Goal: Task Accomplishment & Management: Manage account settings

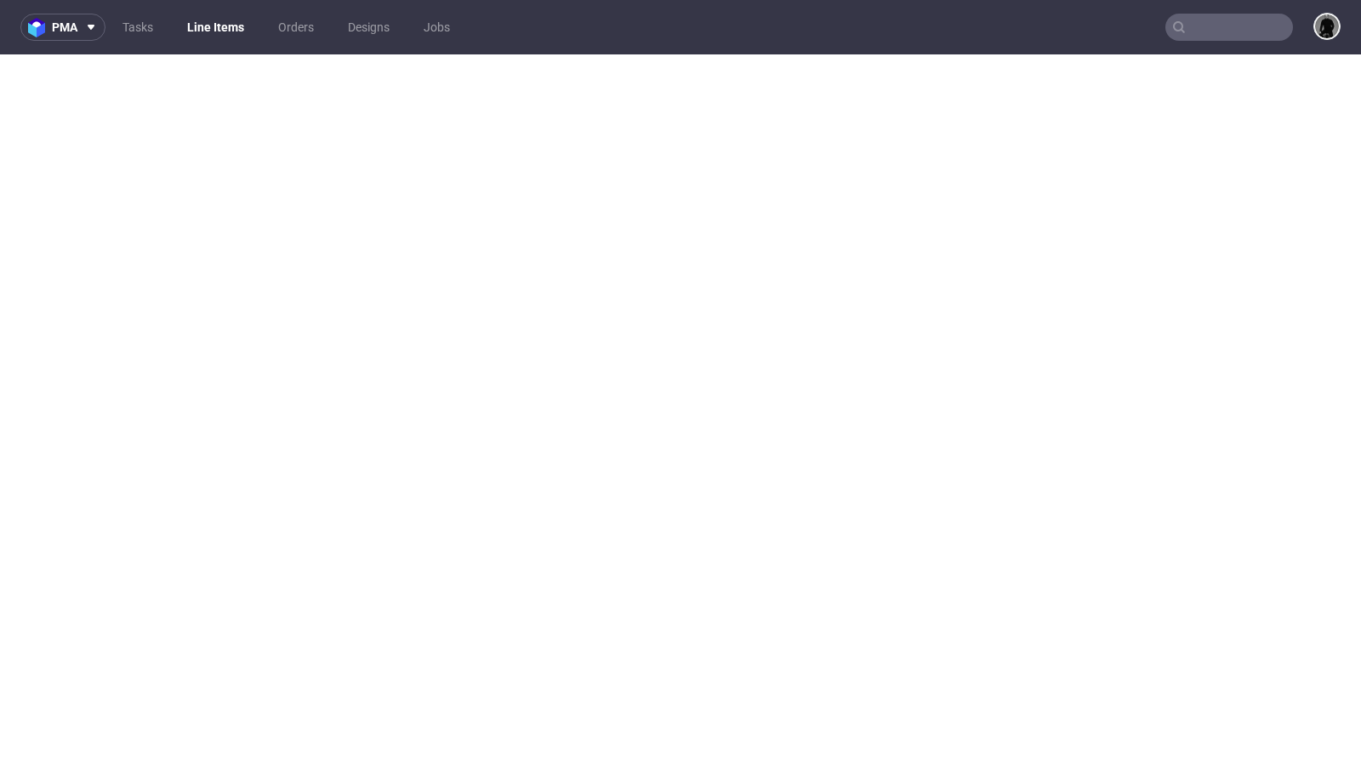
select select "in_progress"
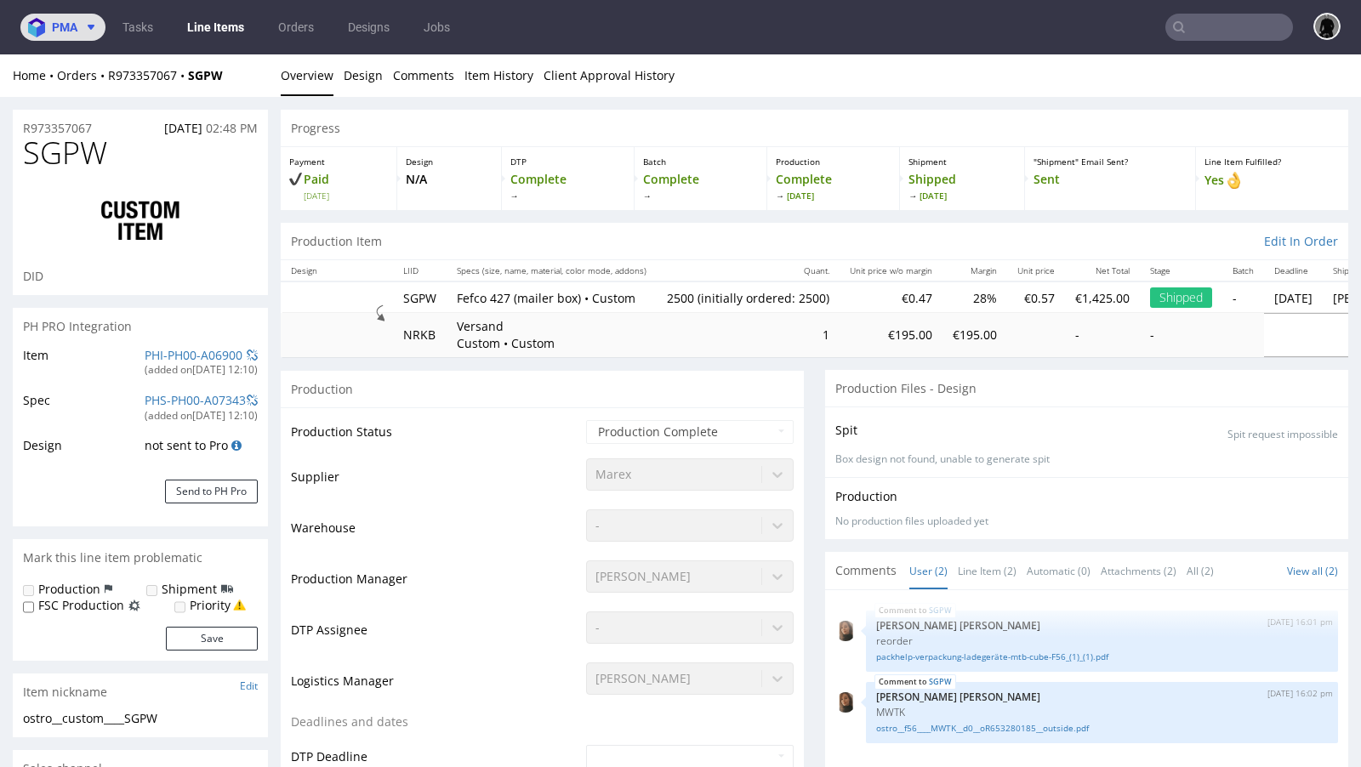
click at [82, 28] on span at bounding box center [87, 27] width 20 height 14
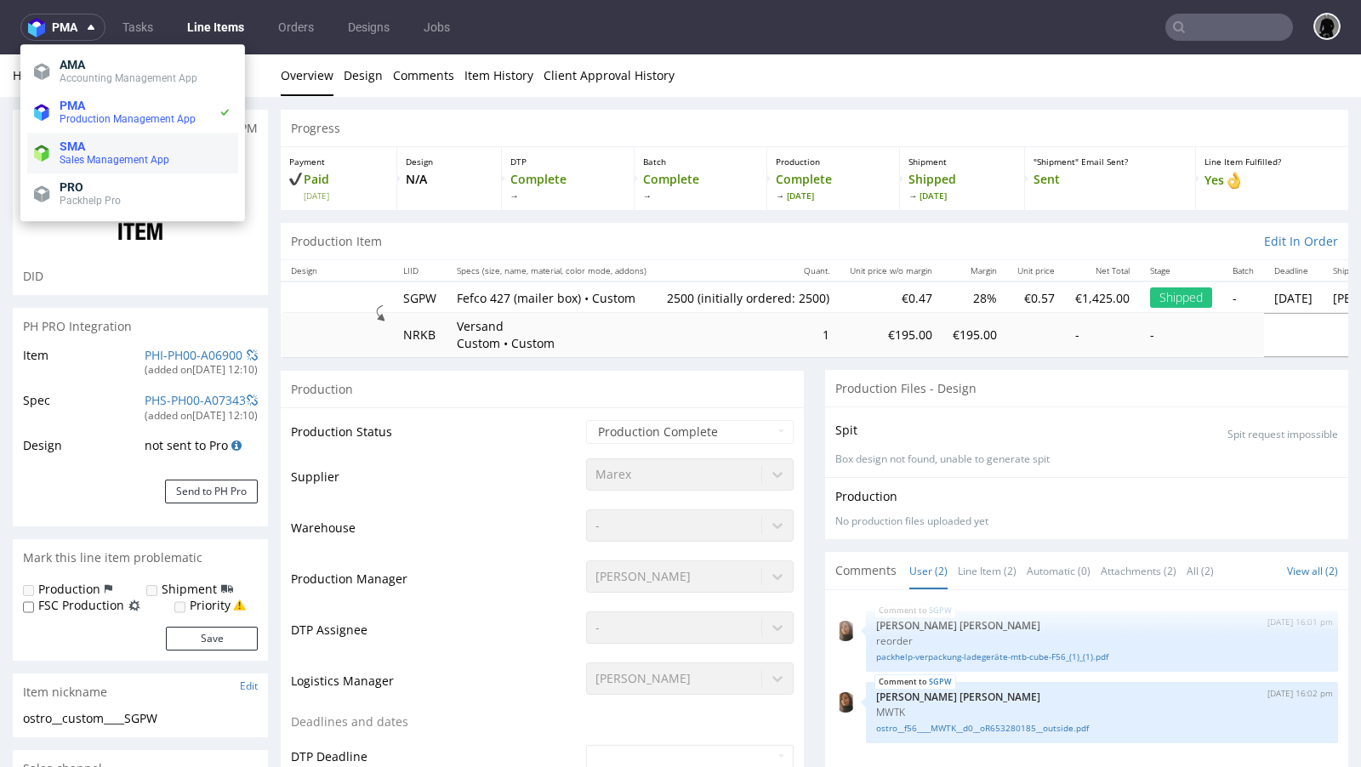
click at [83, 141] on span "SMA" at bounding box center [73, 147] width 26 height 14
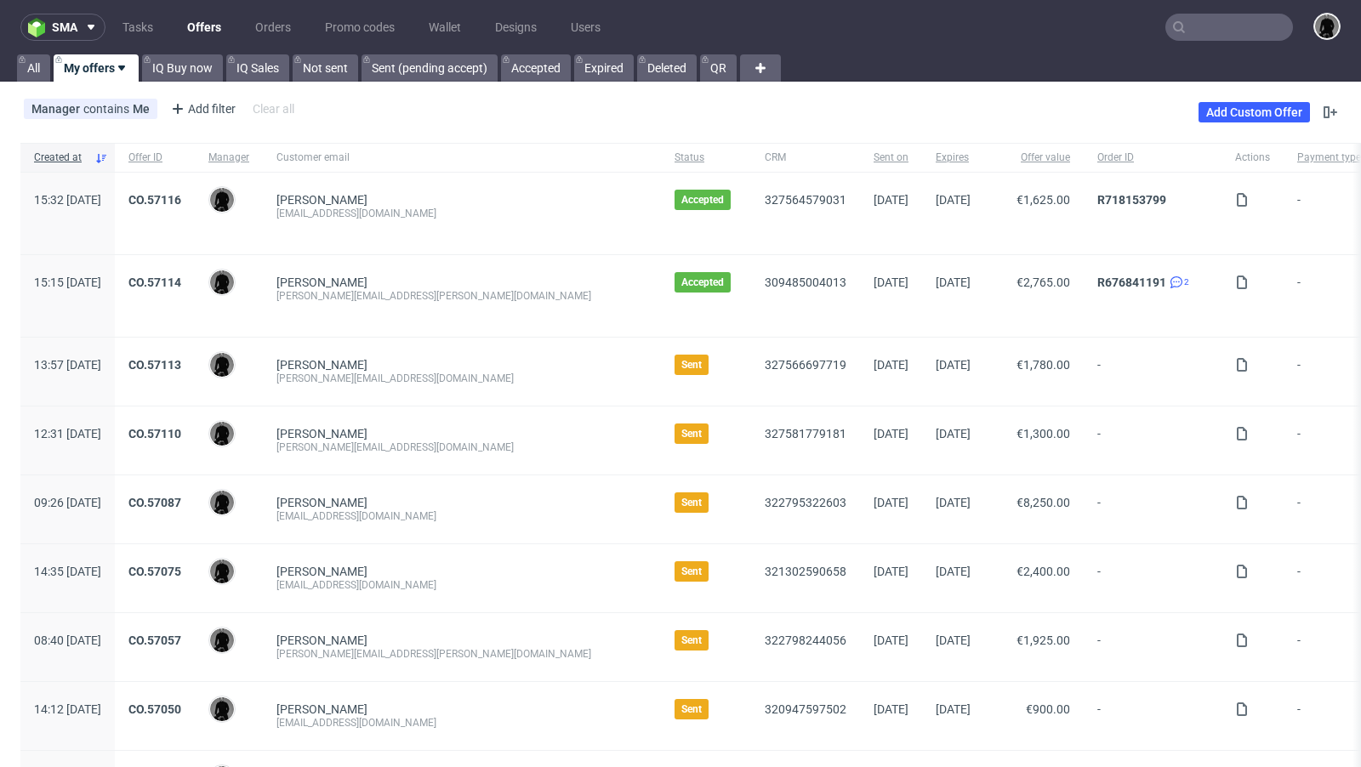
click at [711, 104] on div "Manager contains Me Add filter Hide filters Clear all Add Custom Offer" at bounding box center [680, 112] width 1361 height 48
click at [692, 104] on div "Manager contains Me Add filter Hide filters Clear all Add Custom Offer" at bounding box center [680, 112] width 1361 height 48
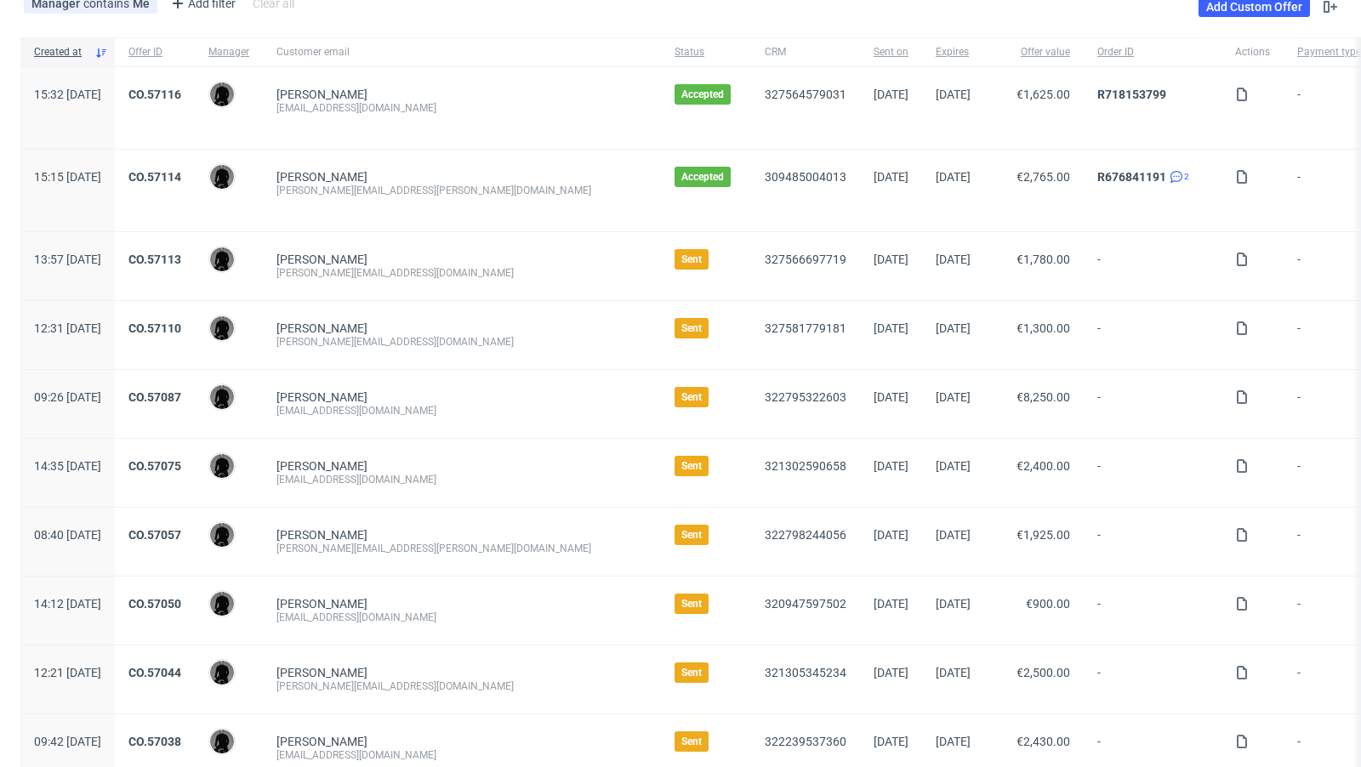
scroll to position [122, 0]
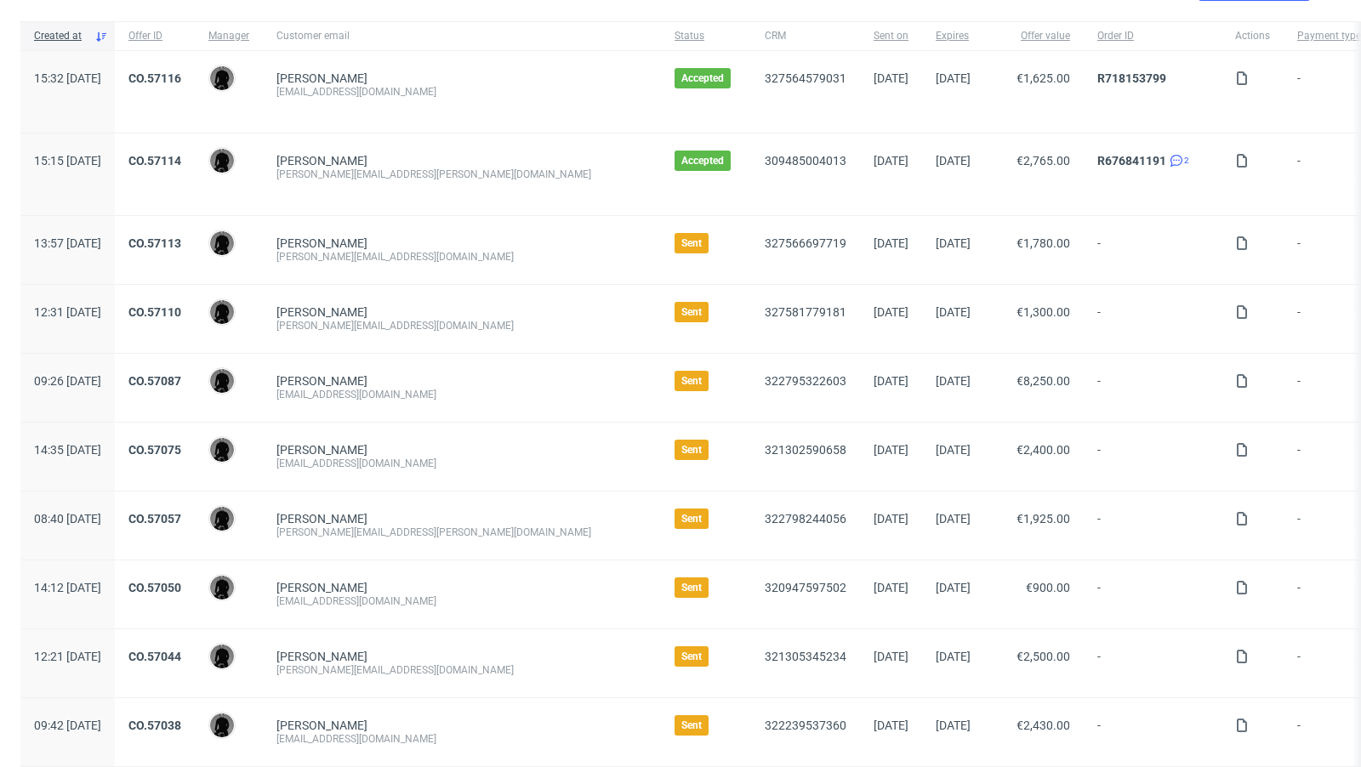
click at [368, 393] on div "matteocs95@gmail.com" at bounding box center [461, 395] width 371 height 14
copy div "matteocs95@gmail.com"
click at [457, 374] on div "Matteo Costantini" at bounding box center [461, 381] width 371 height 14
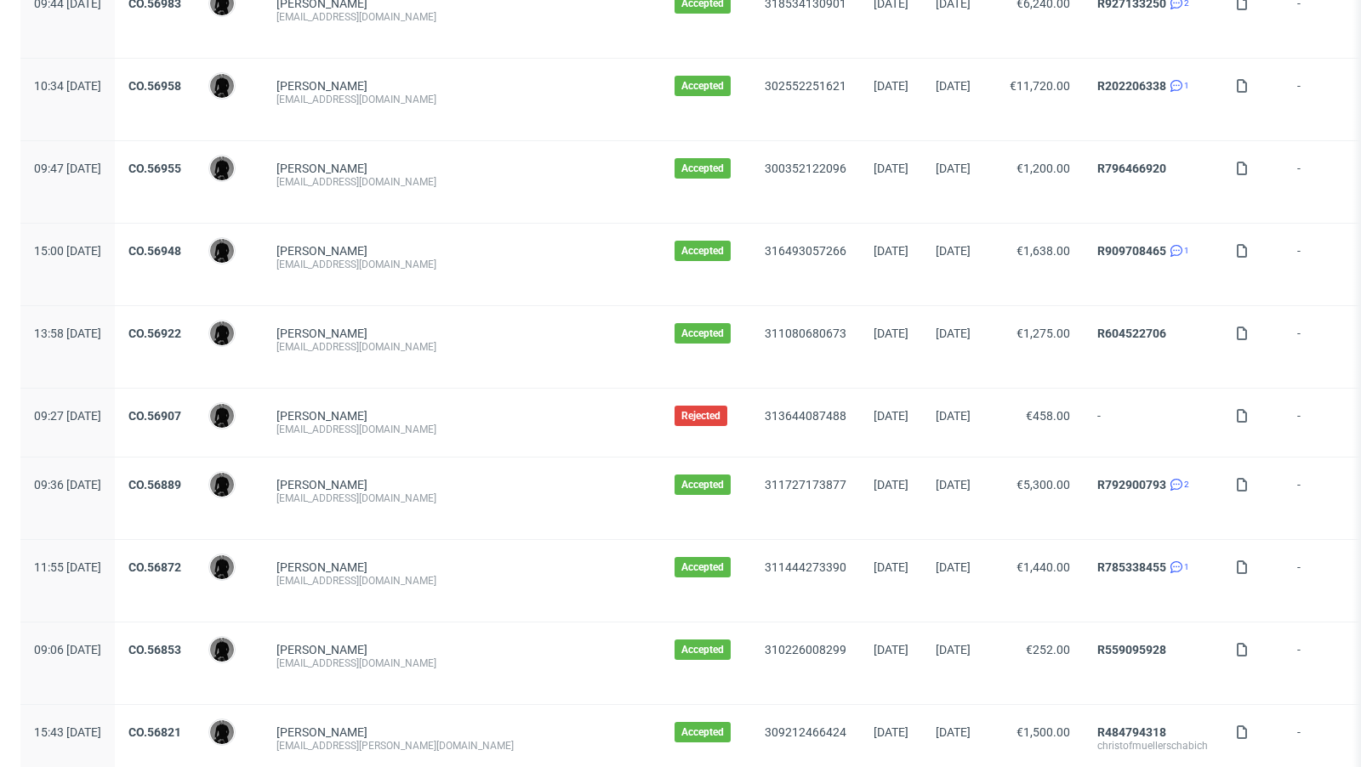
scroll to position [1746, 0]
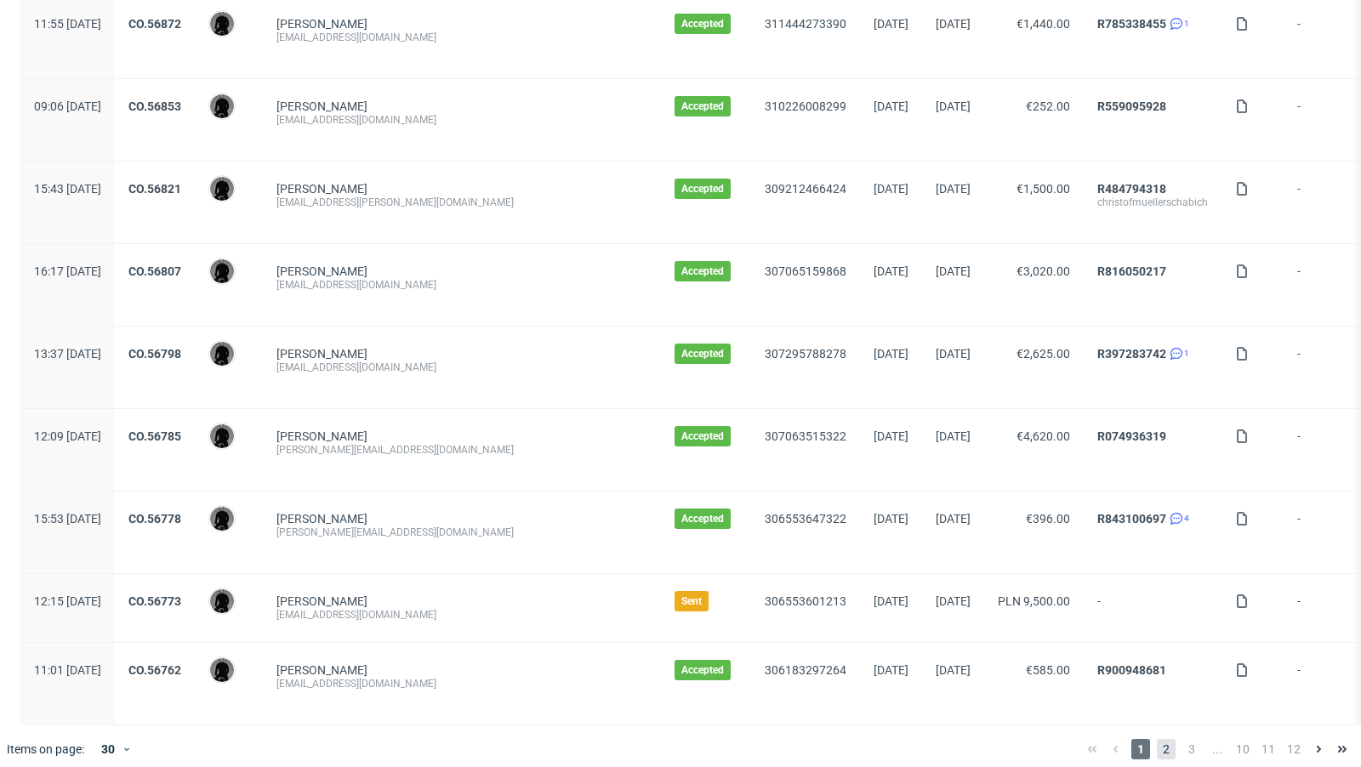
click at [1157, 739] on span "2" at bounding box center [1166, 749] width 19 height 20
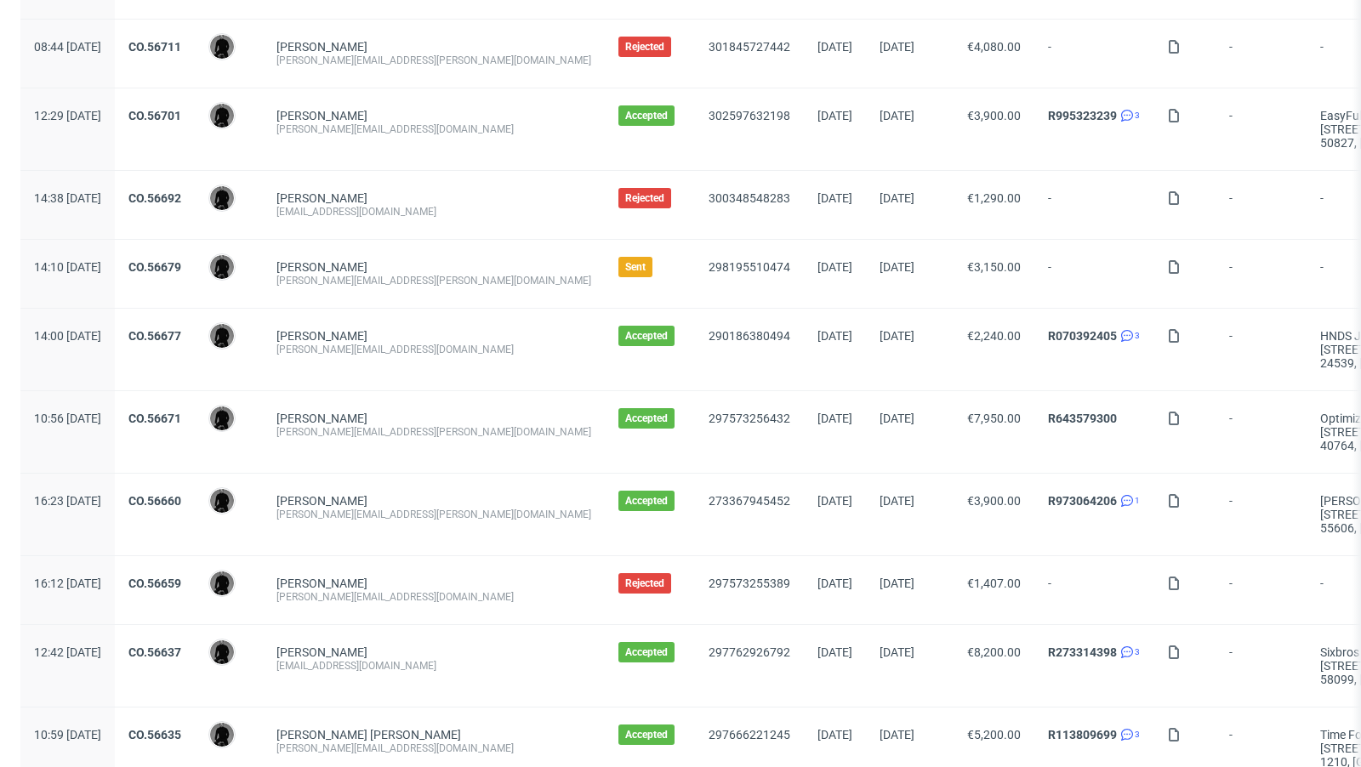
scroll to position [541, 0]
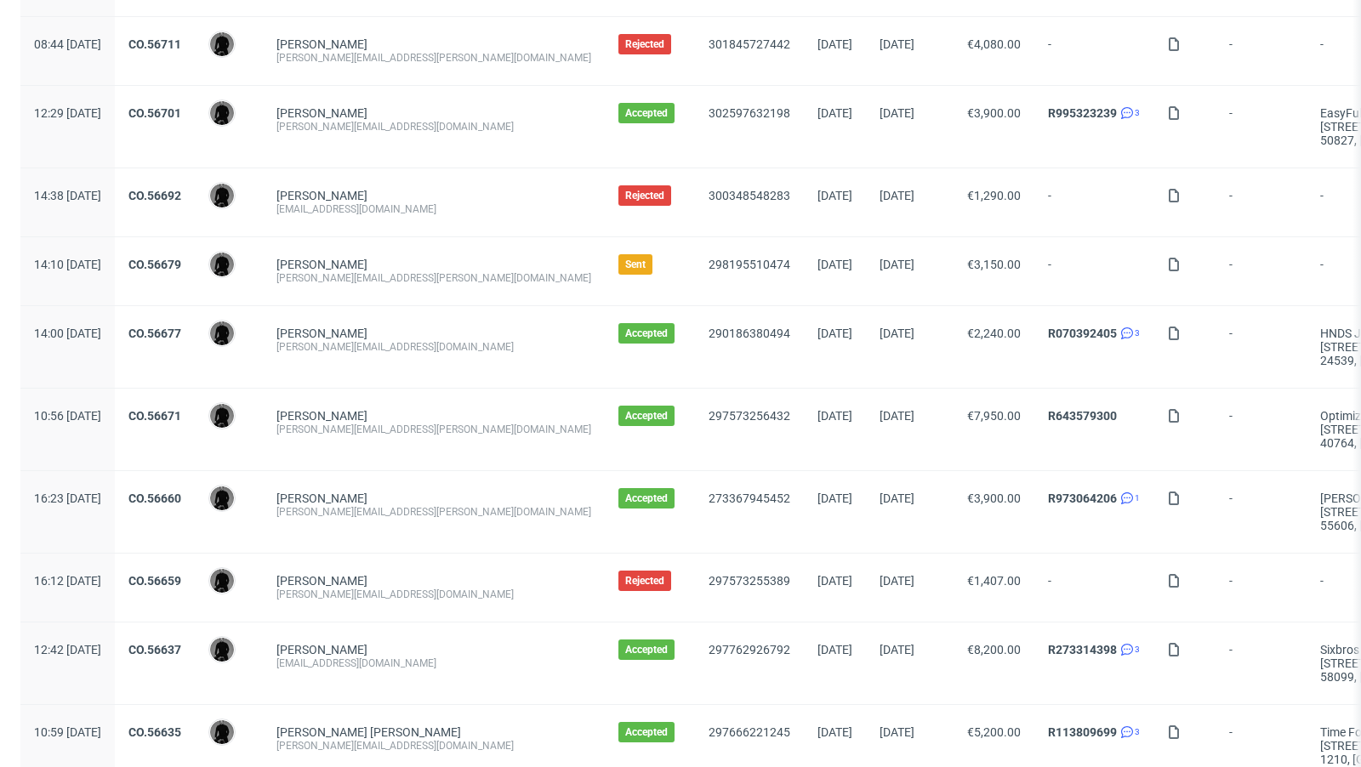
click at [355, 271] on div "martin.fickert@a-xxess.com" at bounding box center [433, 278] width 315 height 14
copy div "martin.fickert@a-xxess.com"
click at [506, 283] on div "Martin Fickert martin.fickert@a-xxess.com" at bounding box center [434, 271] width 342 height 68
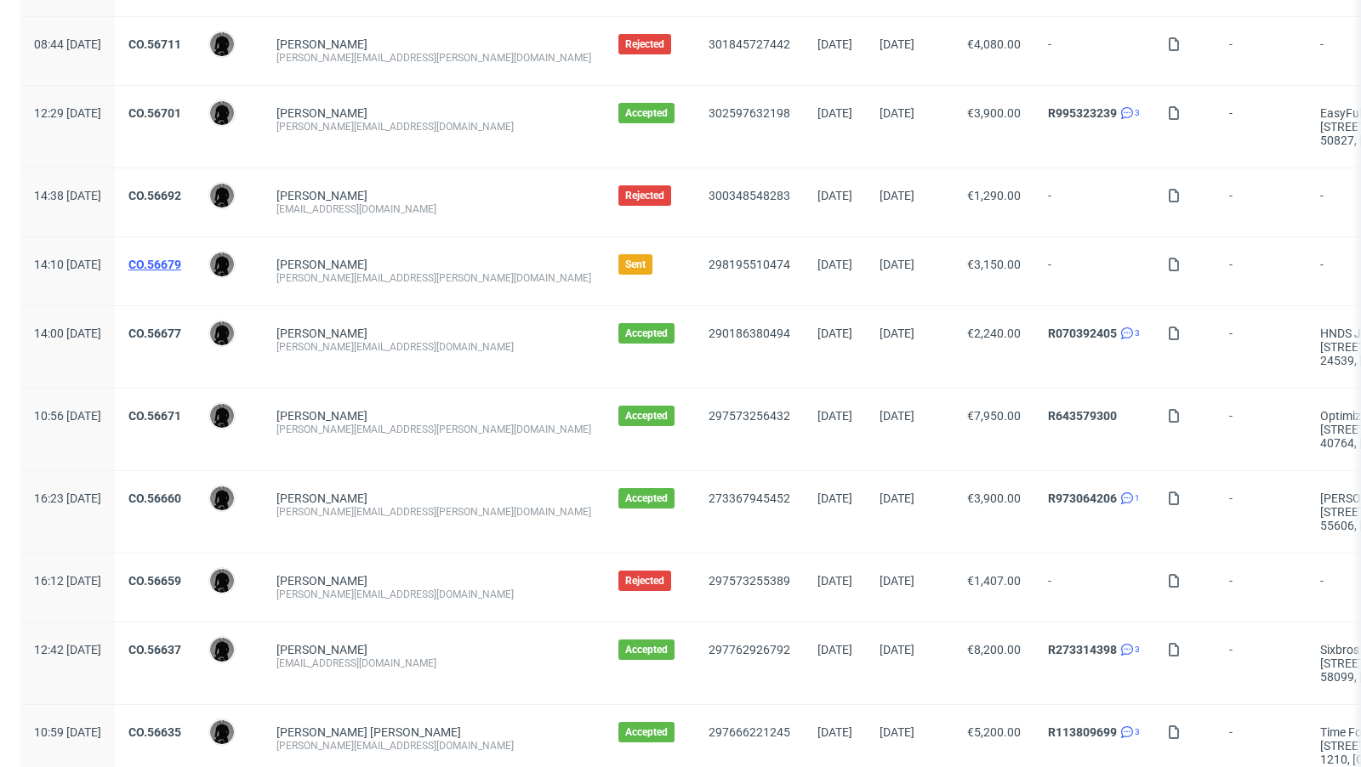
click at [181, 258] on link "CO.56679" at bounding box center [154, 265] width 53 height 14
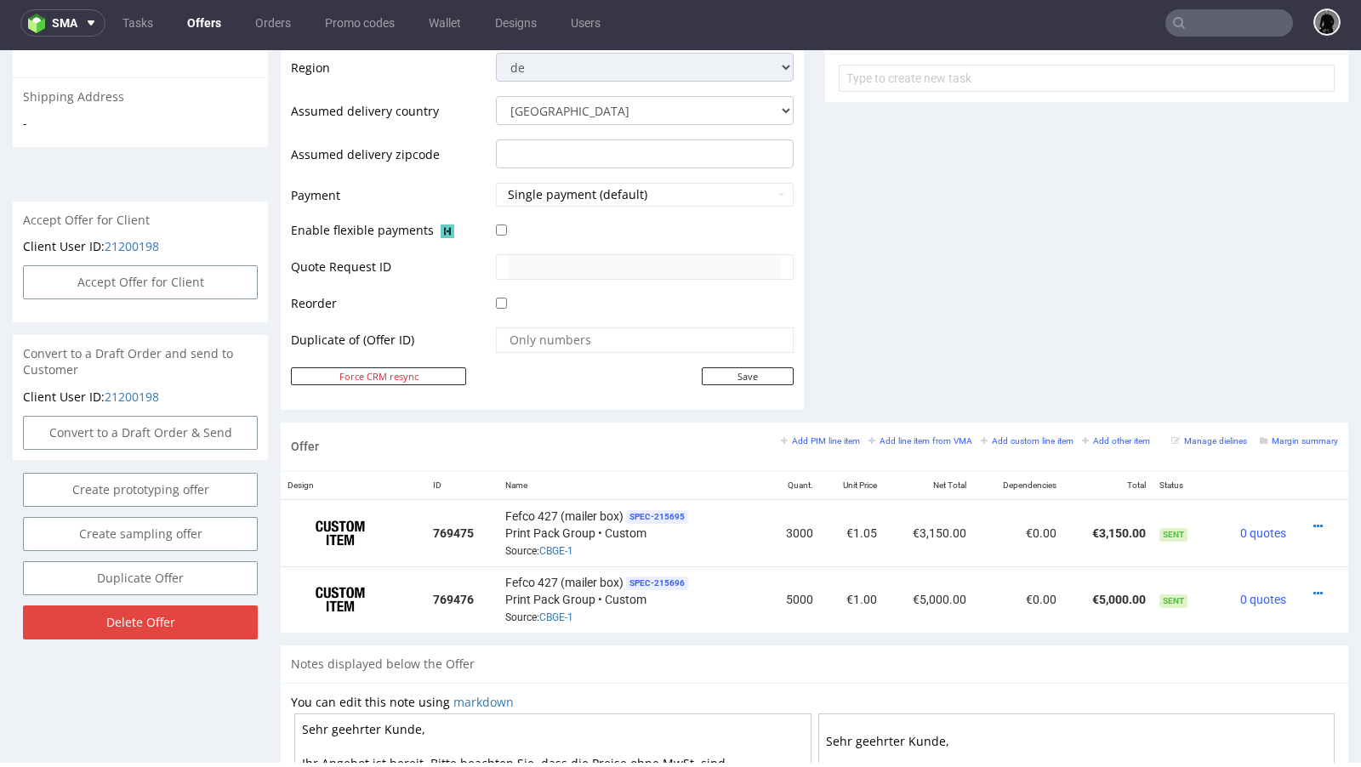
scroll to position [647, 0]
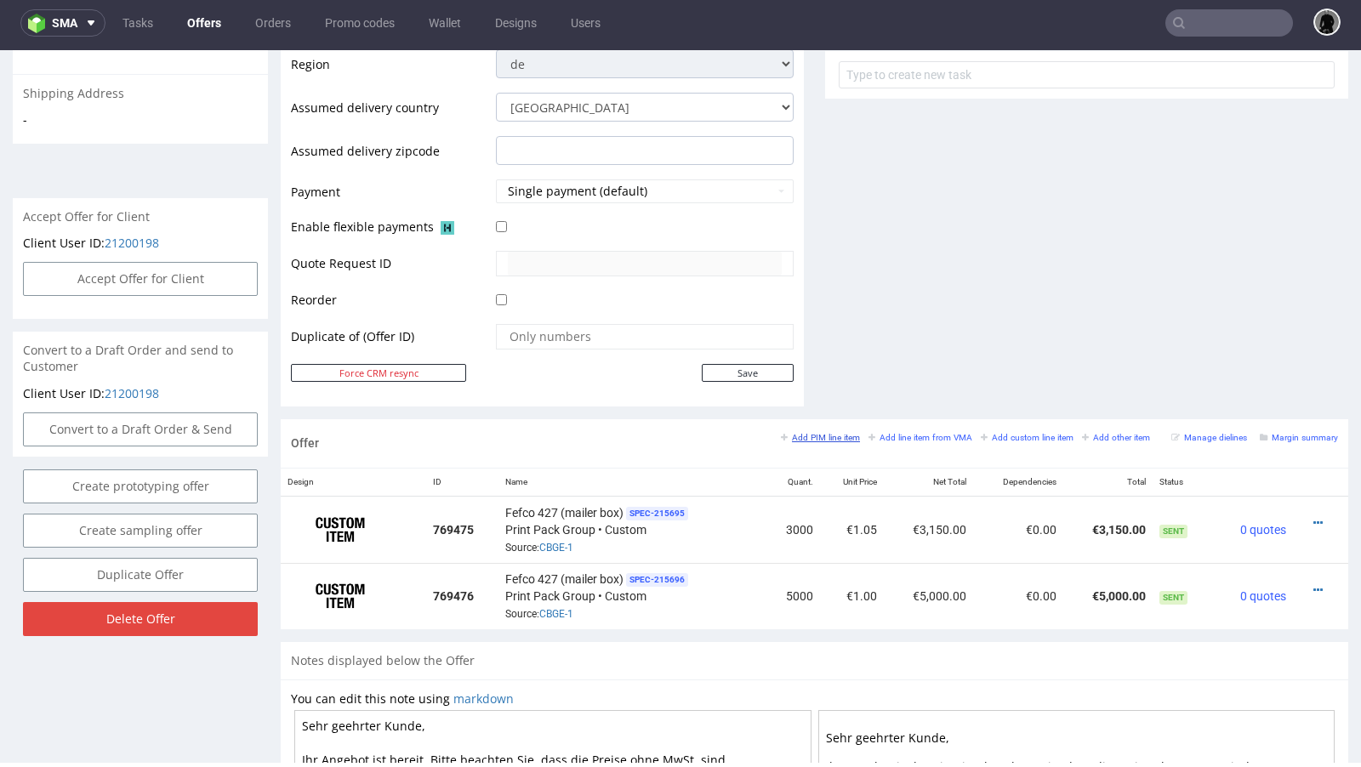
click at [801, 433] on small "Add PIM line item" at bounding box center [820, 437] width 79 height 9
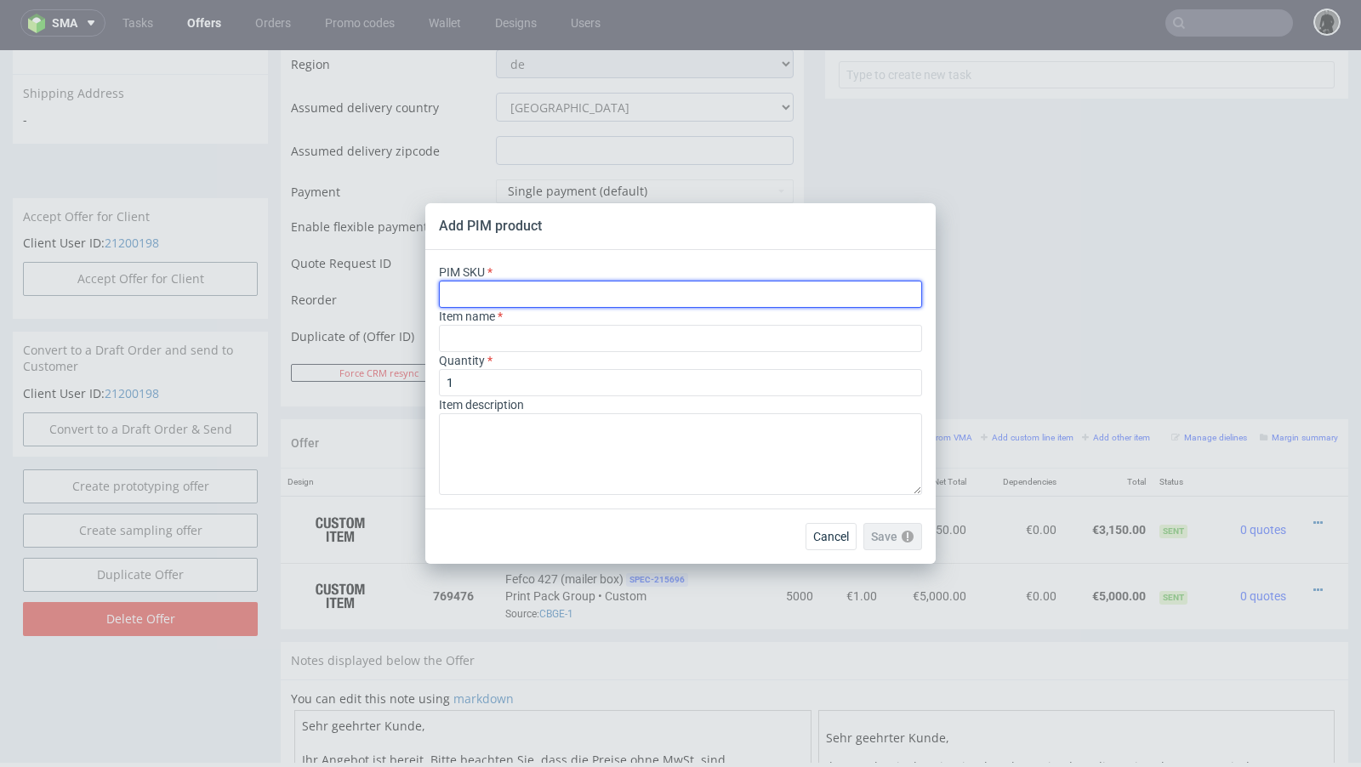
click at [548, 288] on input "text" at bounding box center [680, 294] width 483 height 27
paste input "ph-282-12830"
type input "ph-282-12830"
type input "Expandable Kraft Mailer"
type input "ph-282-12830"
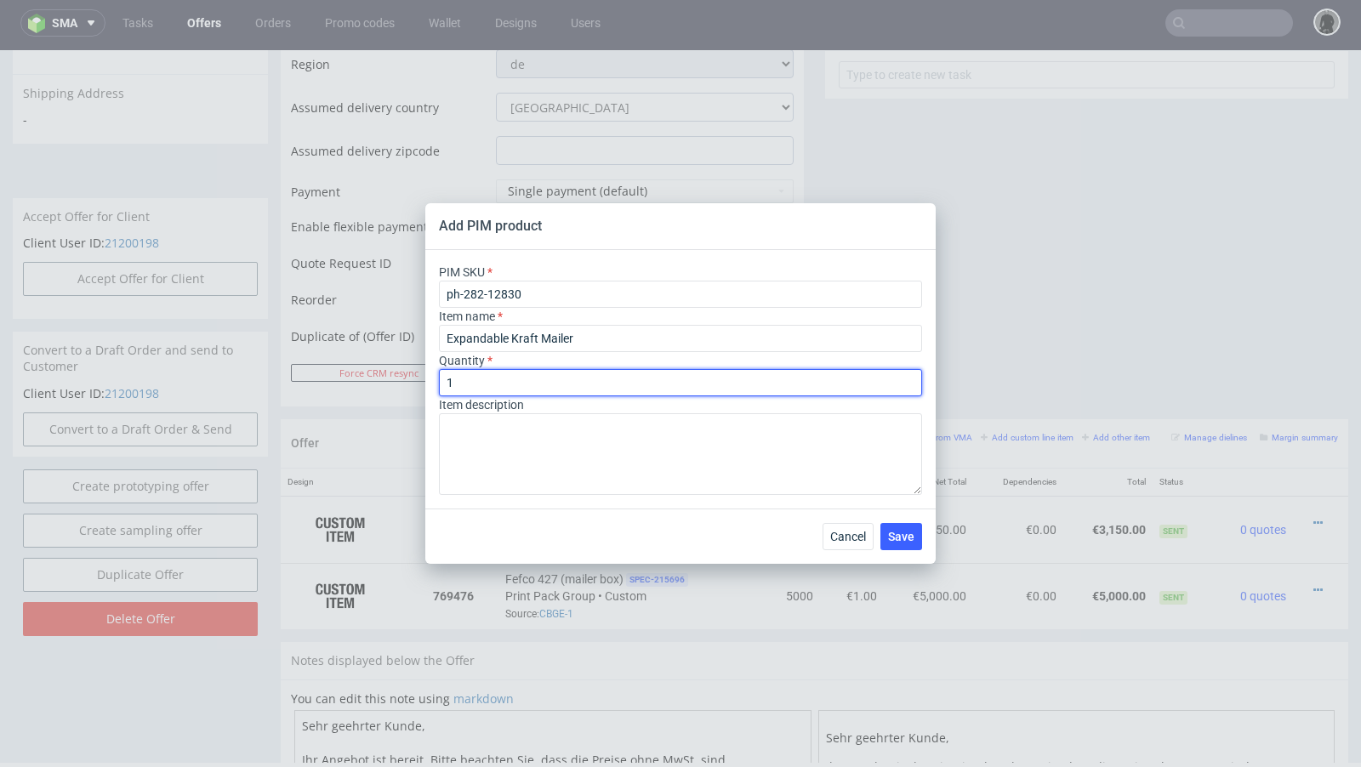
drag, startPoint x: 489, startPoint y: 384, endPoint x: 380, endPoint y: 373, distance: 109.5
click at [380, 373] on div "Add PIM product PIM SKU ph-282-12830 Item name Expandable Kraft Mailer Quantity…" at bounding box center [680, 383] width 1361 height 767
type input "3"
type input "1000"
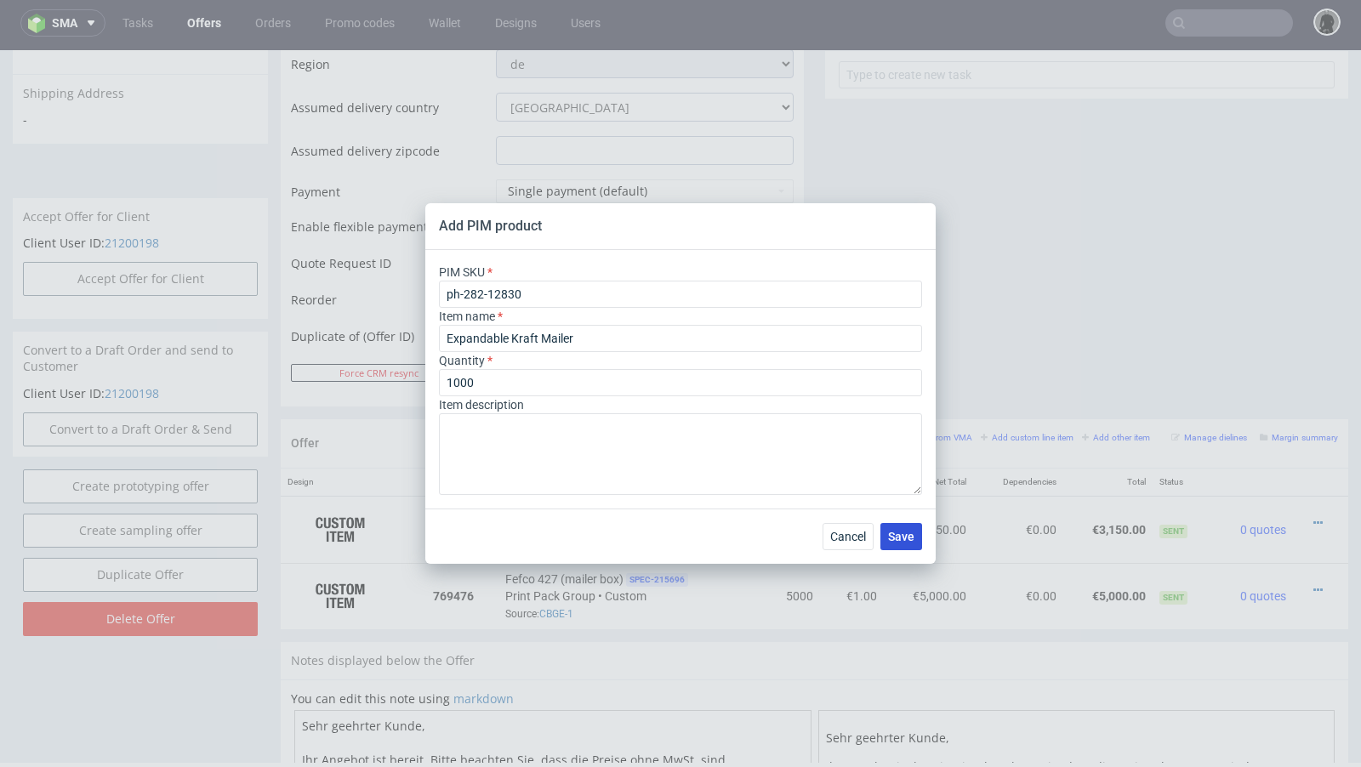
click at [897, 538] on span "Save" at bounding box center [901, 537] width 26 height 12
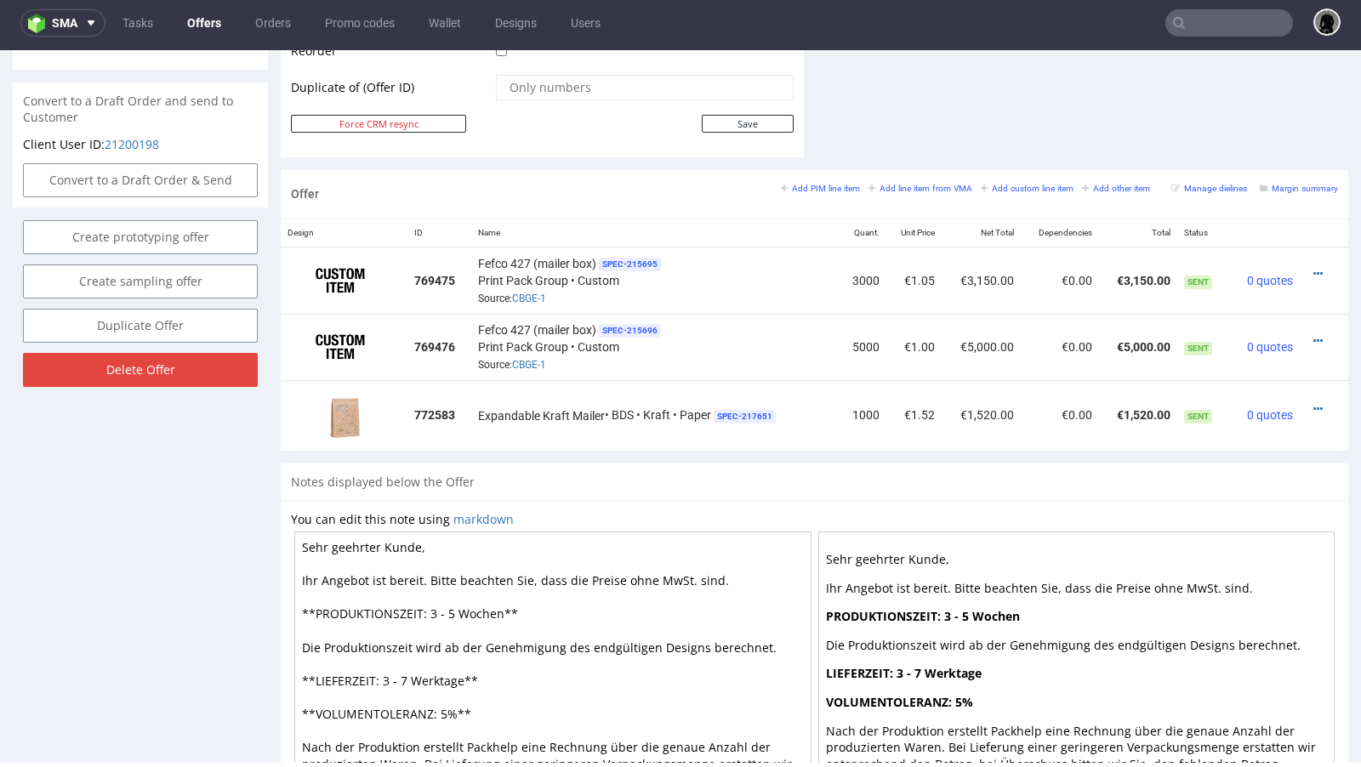
scroll to position [869, 0]
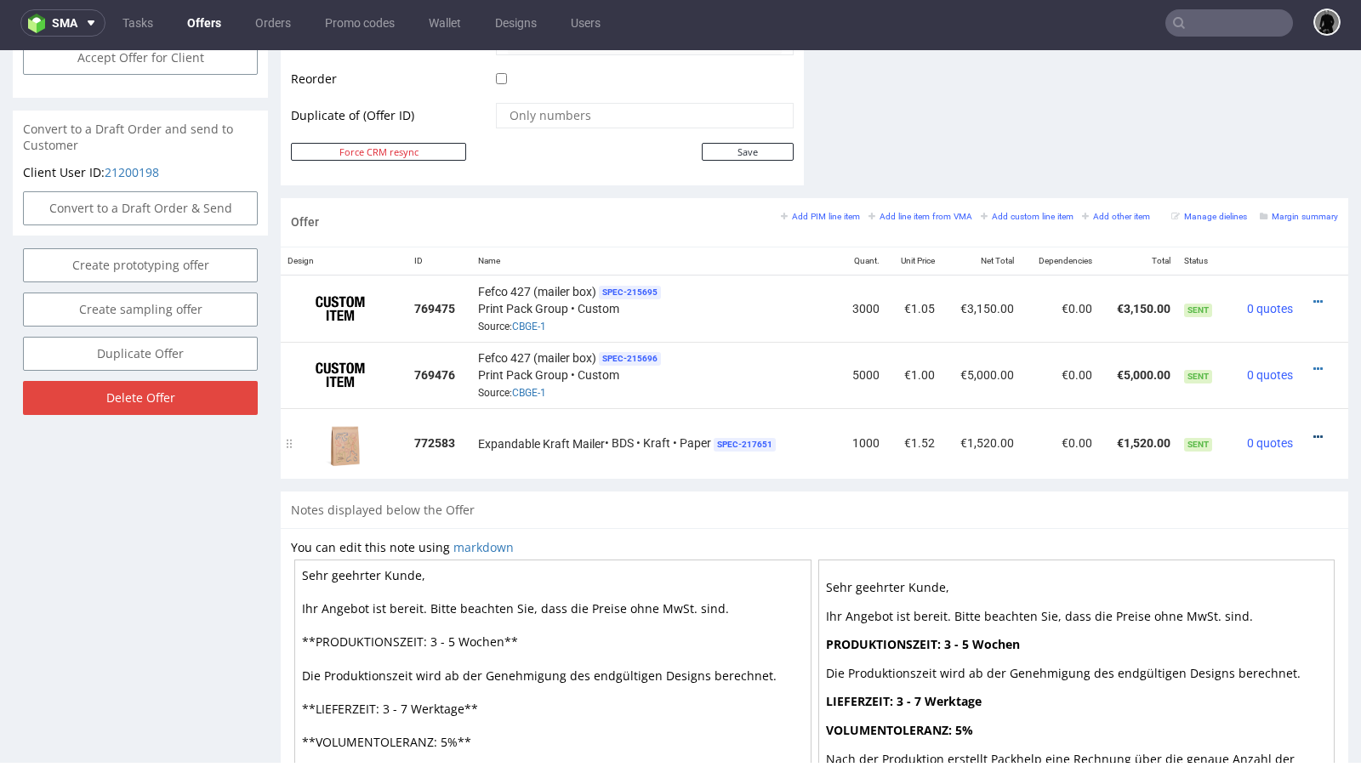
click at [1313, 431] on icon at bounding box center [1317, 437] width 9 height 12
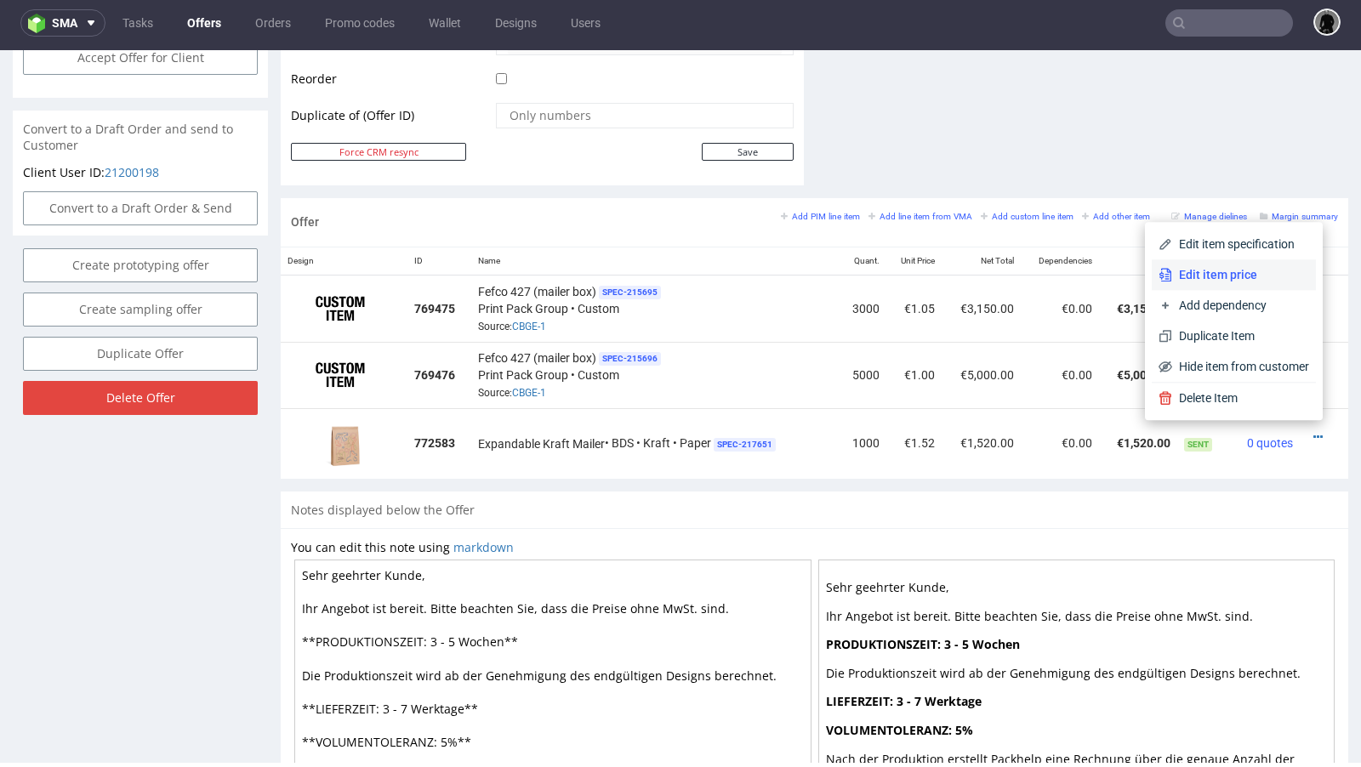
click at [1207, 276] on span "Edit item price" at bounding box center [1240, 274] width 137 height 17
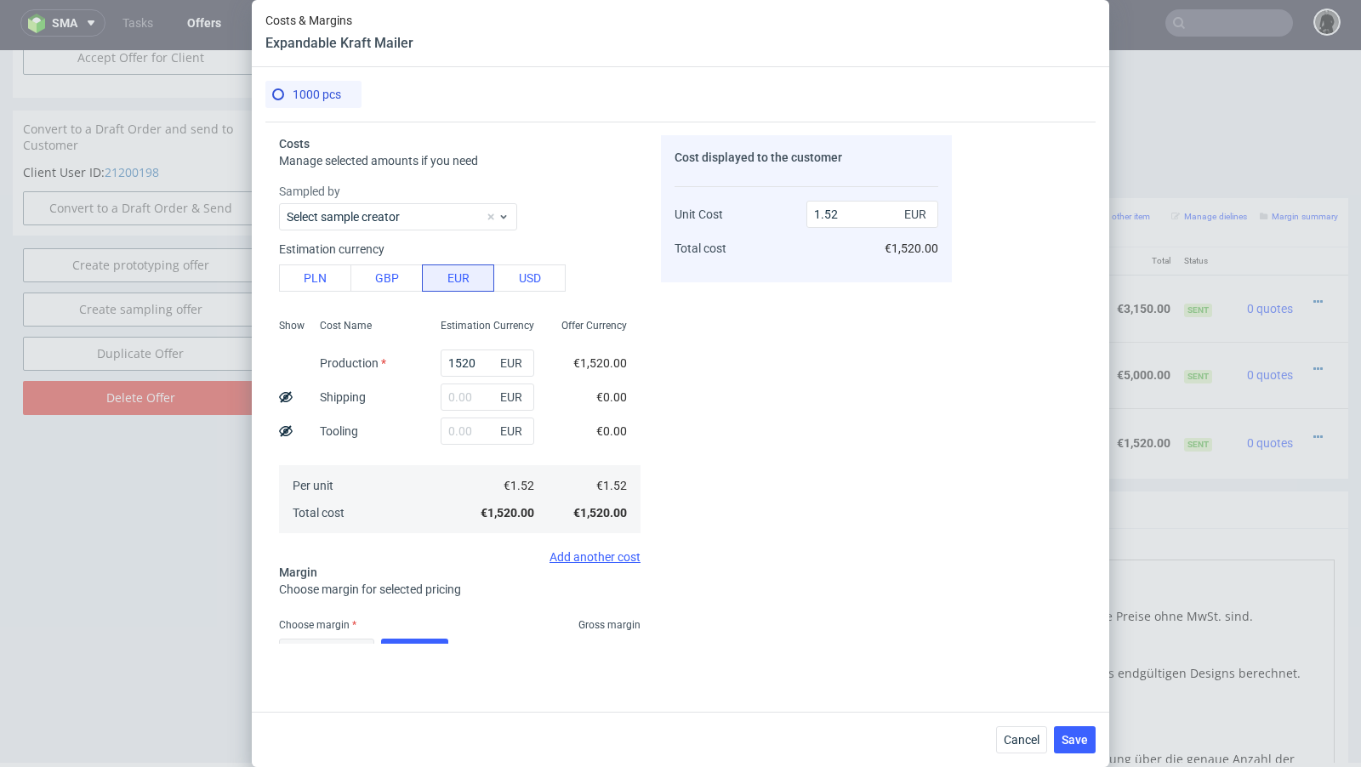
click at [333, 296] on div "Sampled by Select sample creator Estimation currency PLN GBP EUR USD Show Cost …" at bounding box center [460, 373] width 362 height 381
click at [322, 285] on button "PLN" at bounding box center [315, 278] width 72 height 27
type input "0.36"
click at [470, 367] on input "1520" at bounding box center [488, 363] width 94 height 27
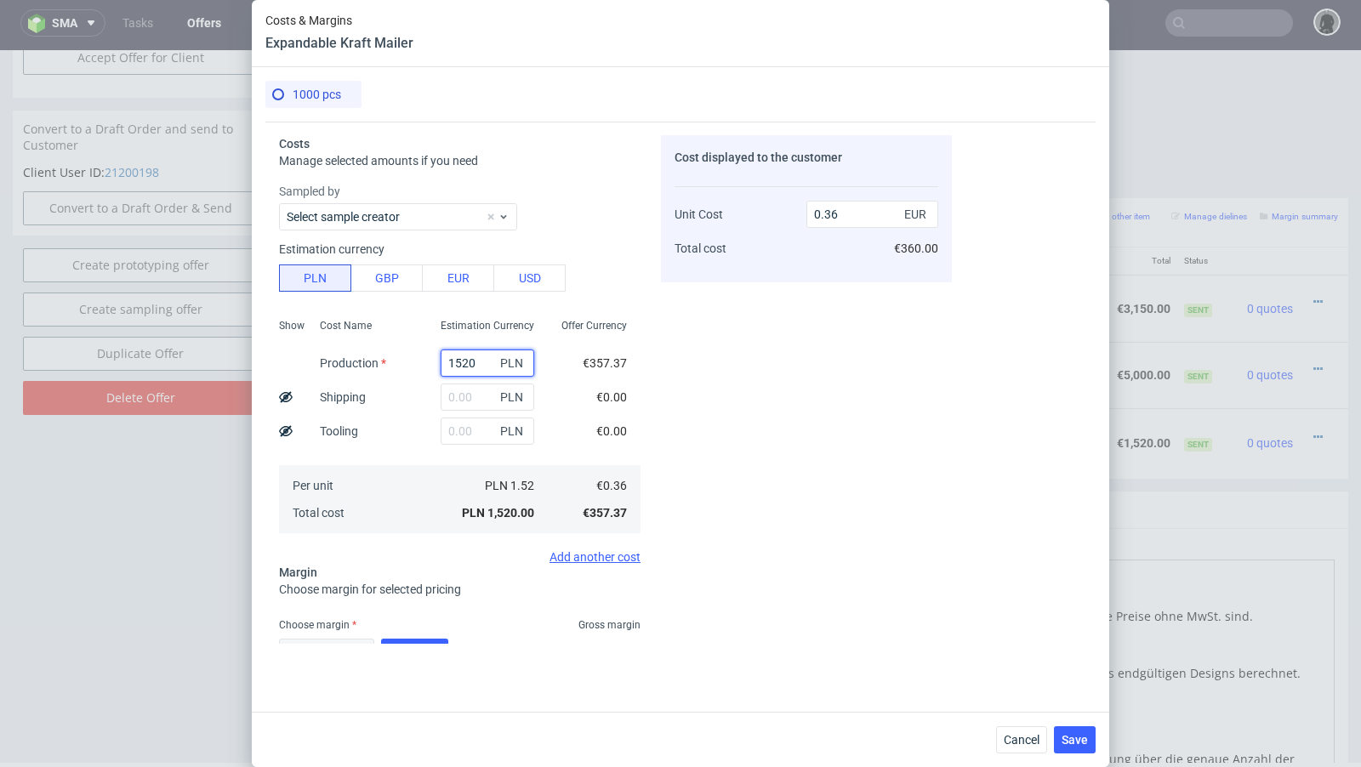
paste input "315"
type input "3150"
type input "0.74"
type input "3150"
click at [790, 431] on div "Cost displayed to the customer Unit Cost Total cost 0.74 EUR €740.00" at bounding box center [806, 389] width 291 height 509
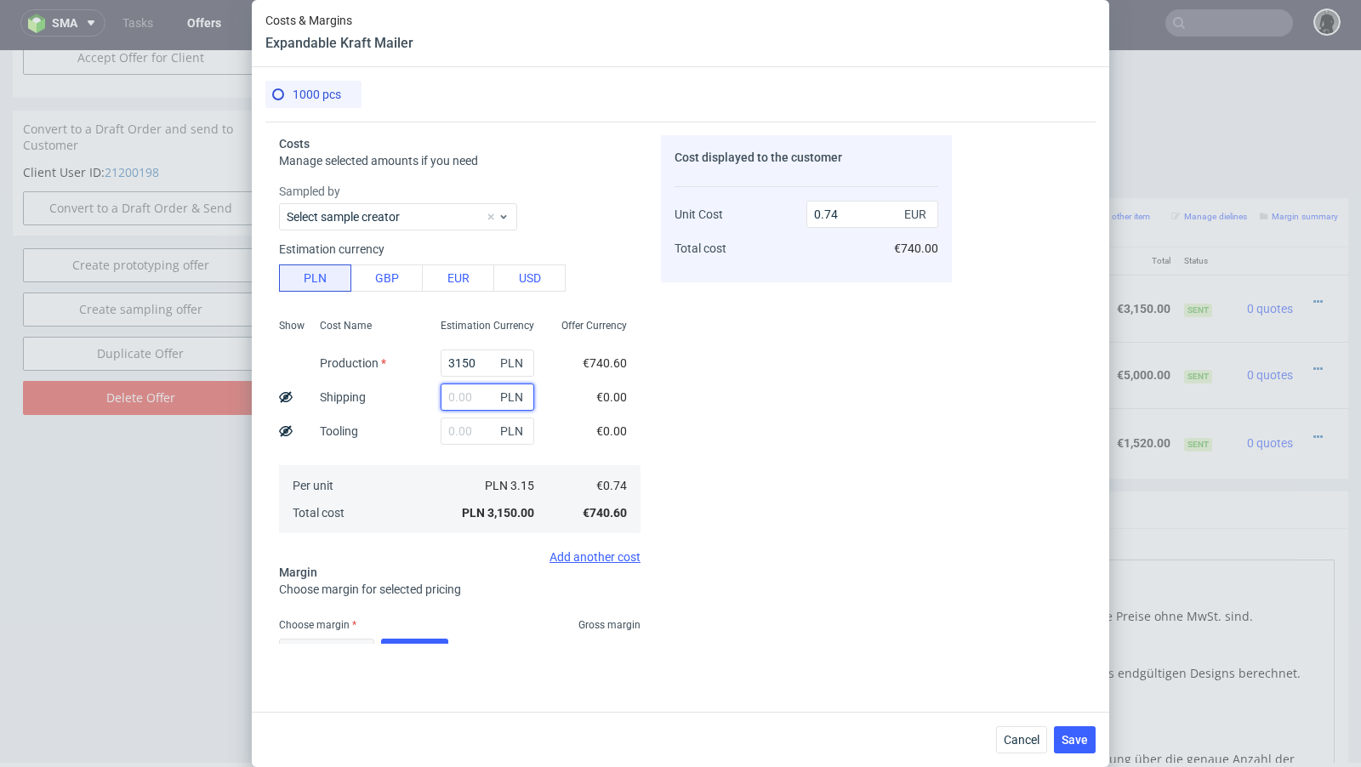
click at [464, 397] on input "text" at bounding box center [488, 397] width 94 height 27
paste input "240"
type input "240"
type input "0.8"
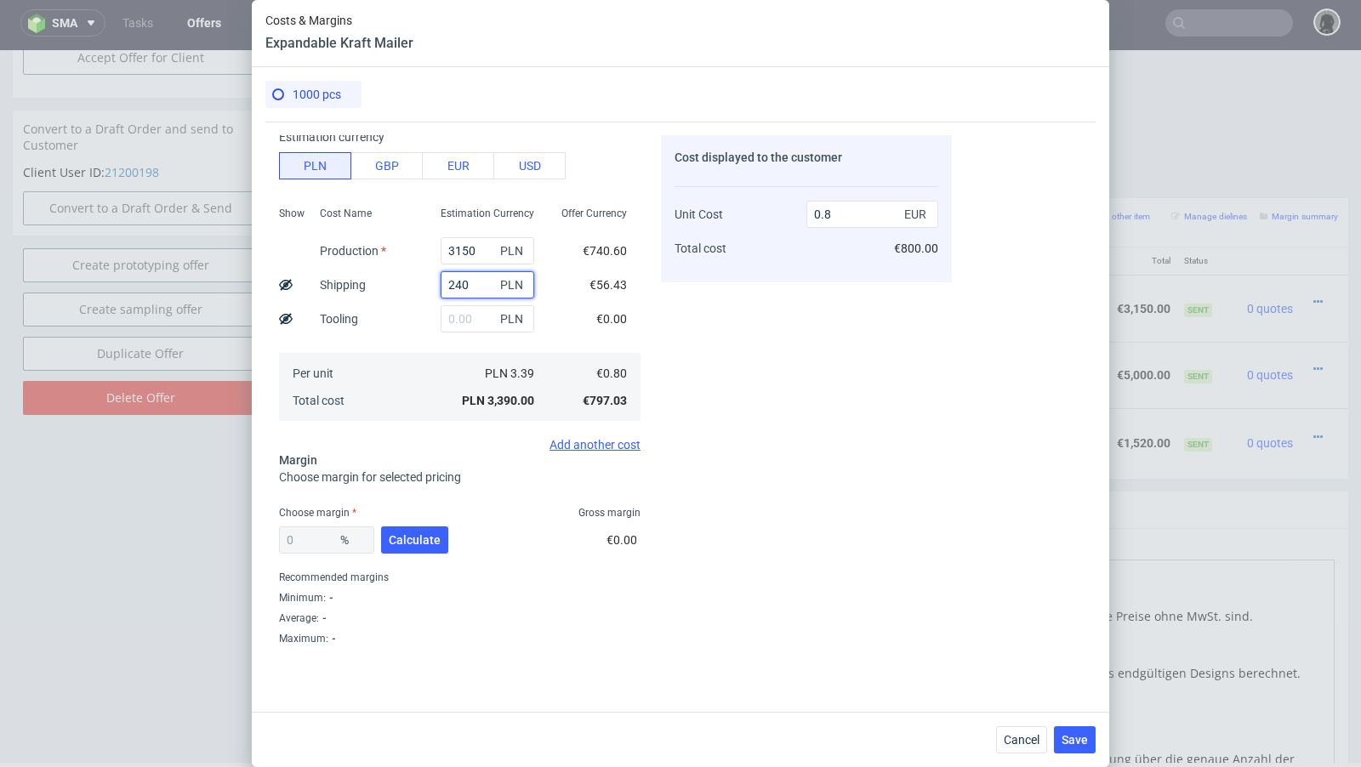
type input "240"
click at [403, 555] on div "0 % Calculate" at bounding box center [365, 544] width 173 height 48
click at [401, 543] on span "Calculate" at bounding box center [415, 540] width 52 height 12
type input "40.88"
type input "1.35"
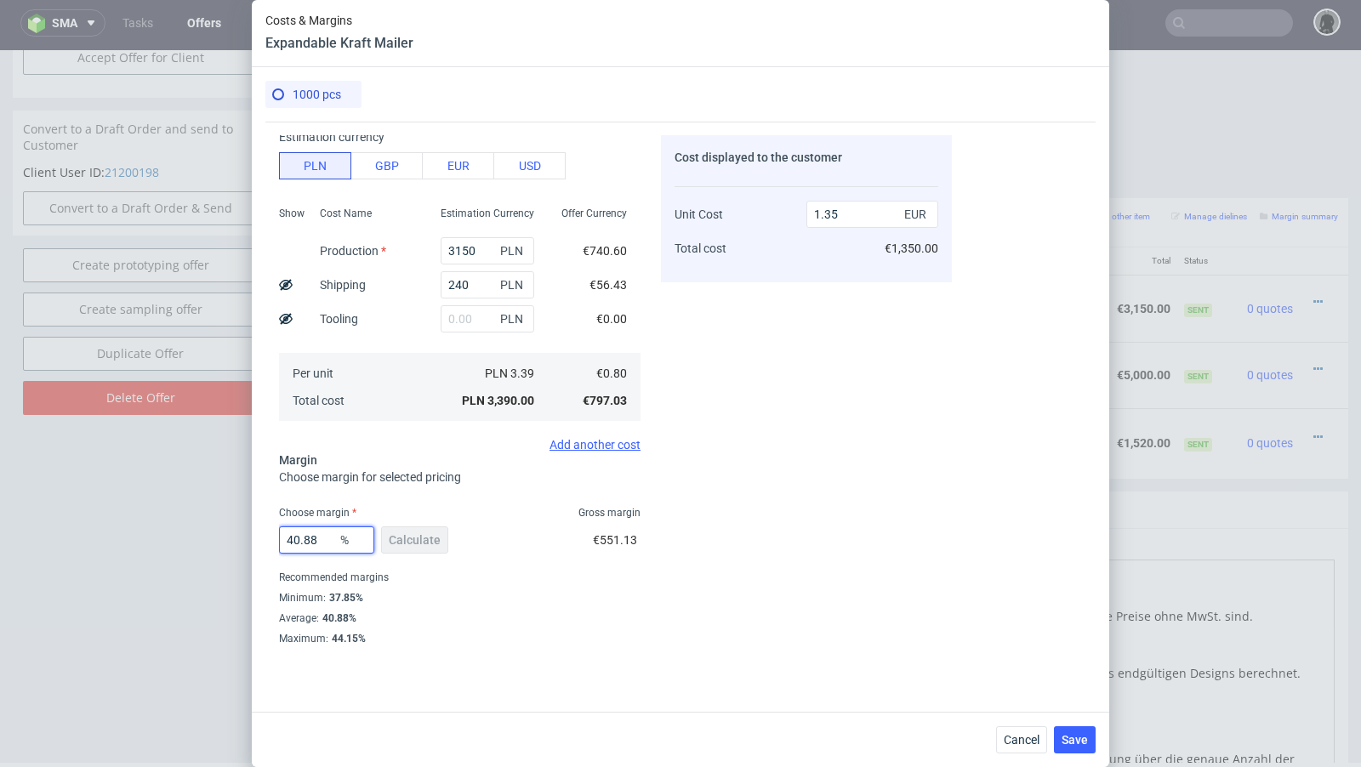
drag, startPoint x: 325, startPoint y: 537, endPoint x: 292, endPoint y: 533, distance: 33.3
click at [292, 533] on input "40.88" at bounding box center [326, 540] width 95 height 27
type input "42"
type input "1.38"
type input "43"
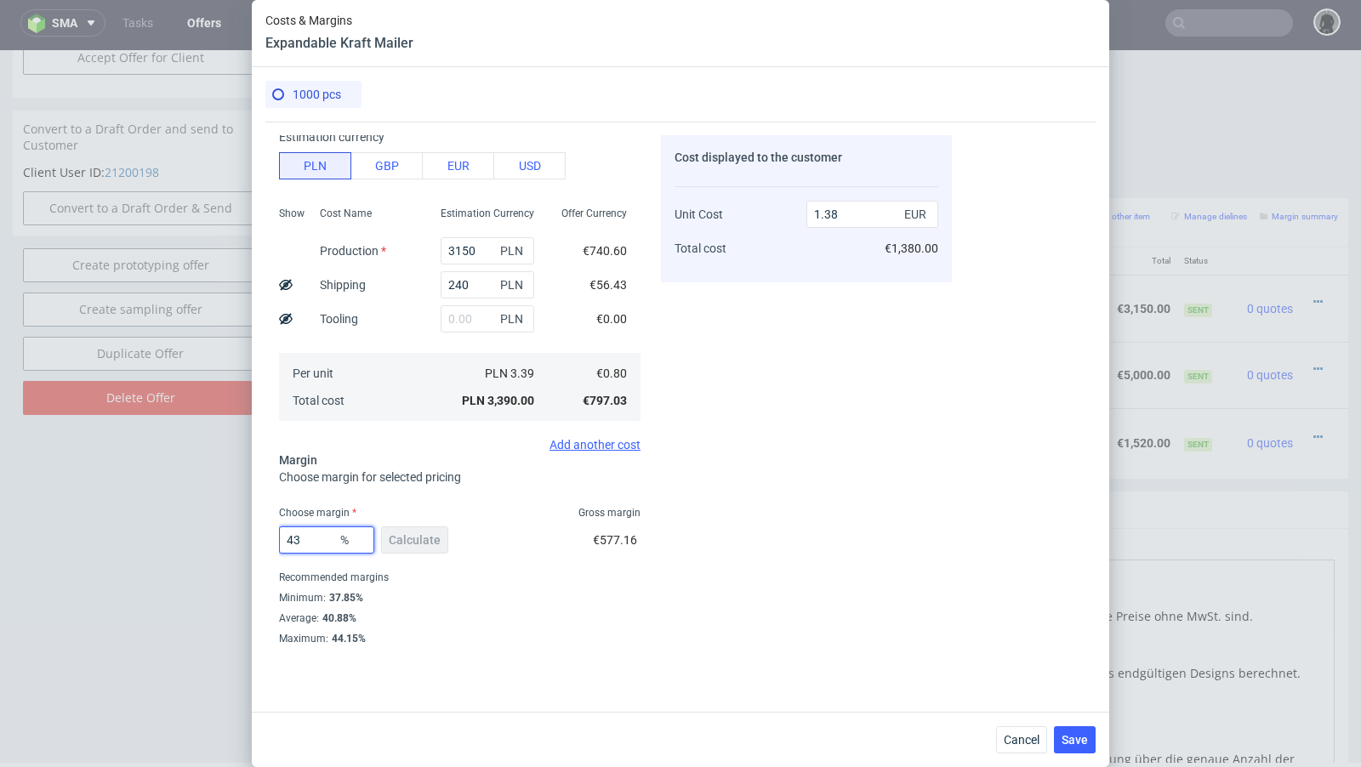
type input "1.4"
type input "44"
type input "1.43"
type input "43"
type input "1.4"
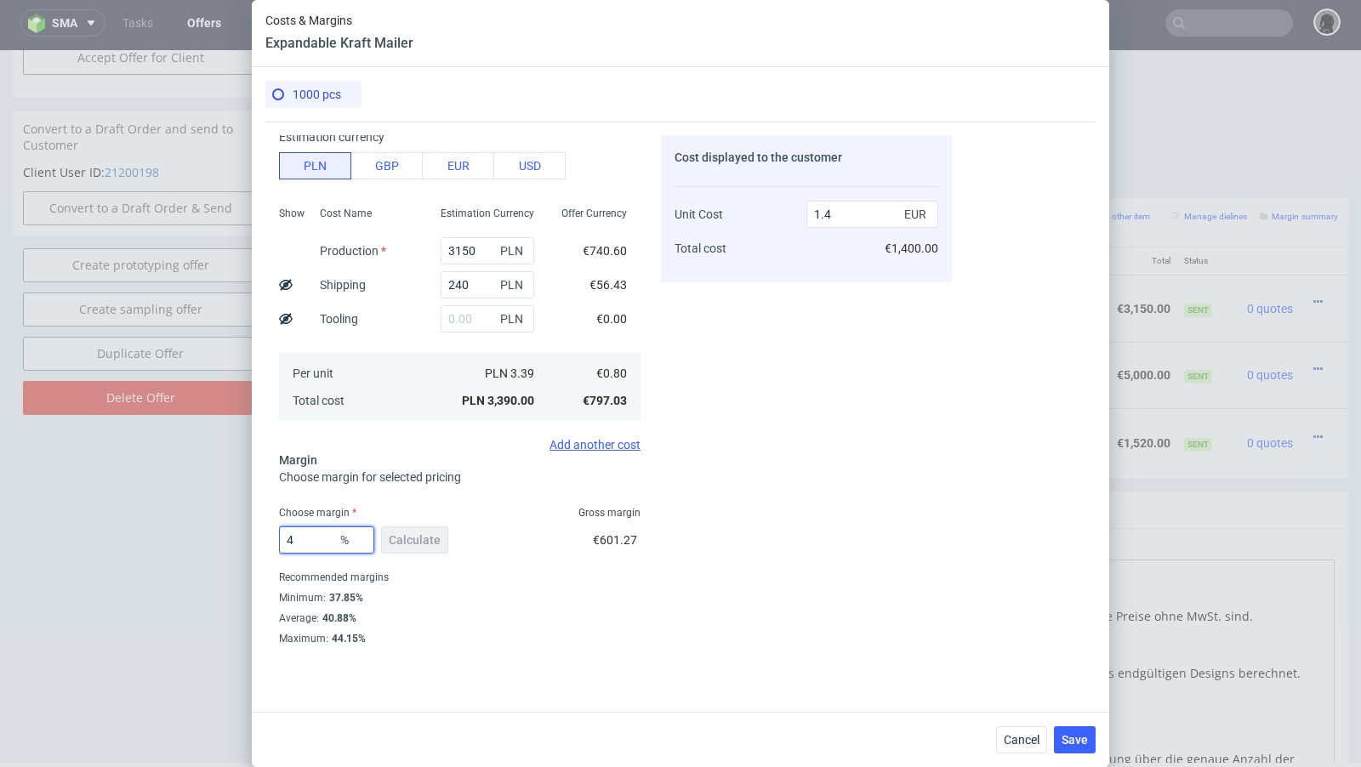
type input "44"
type input "1.43"
type input "43"
type input "1.4"
type input "43.6"
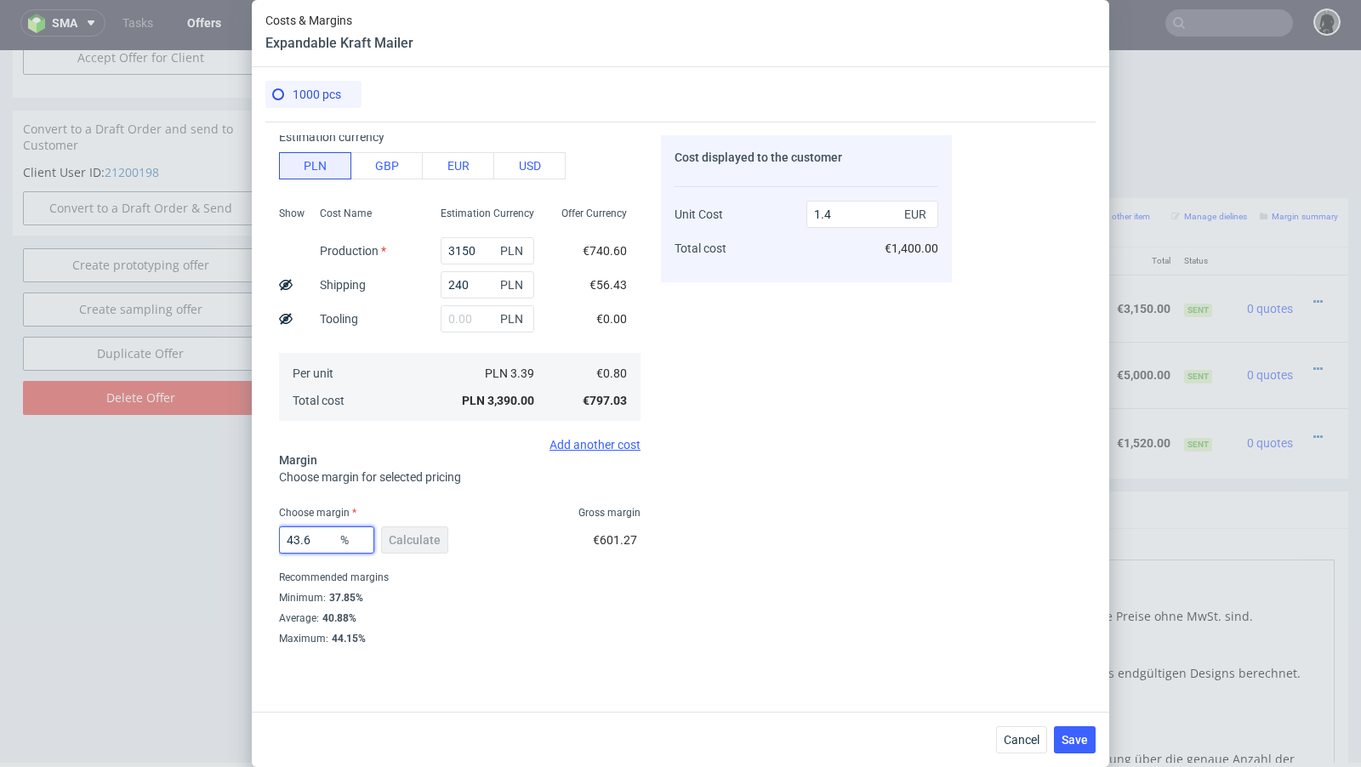
type input "1.42"
type input "43.99"
type input "1.43"
type input "43.9"
type input "1.42"
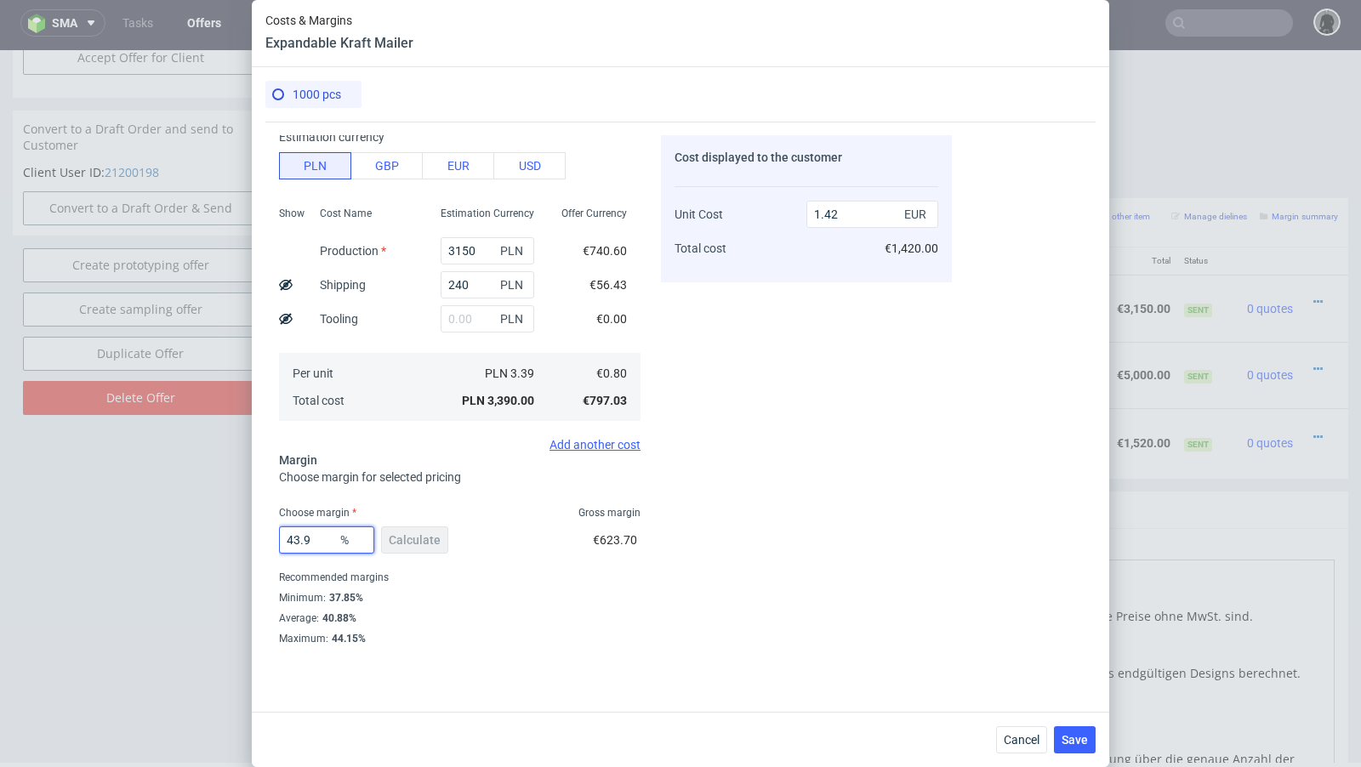
type input "43.97"
type input "1.43"
type input "43.92"
type input "1.42"
type input "43.92"
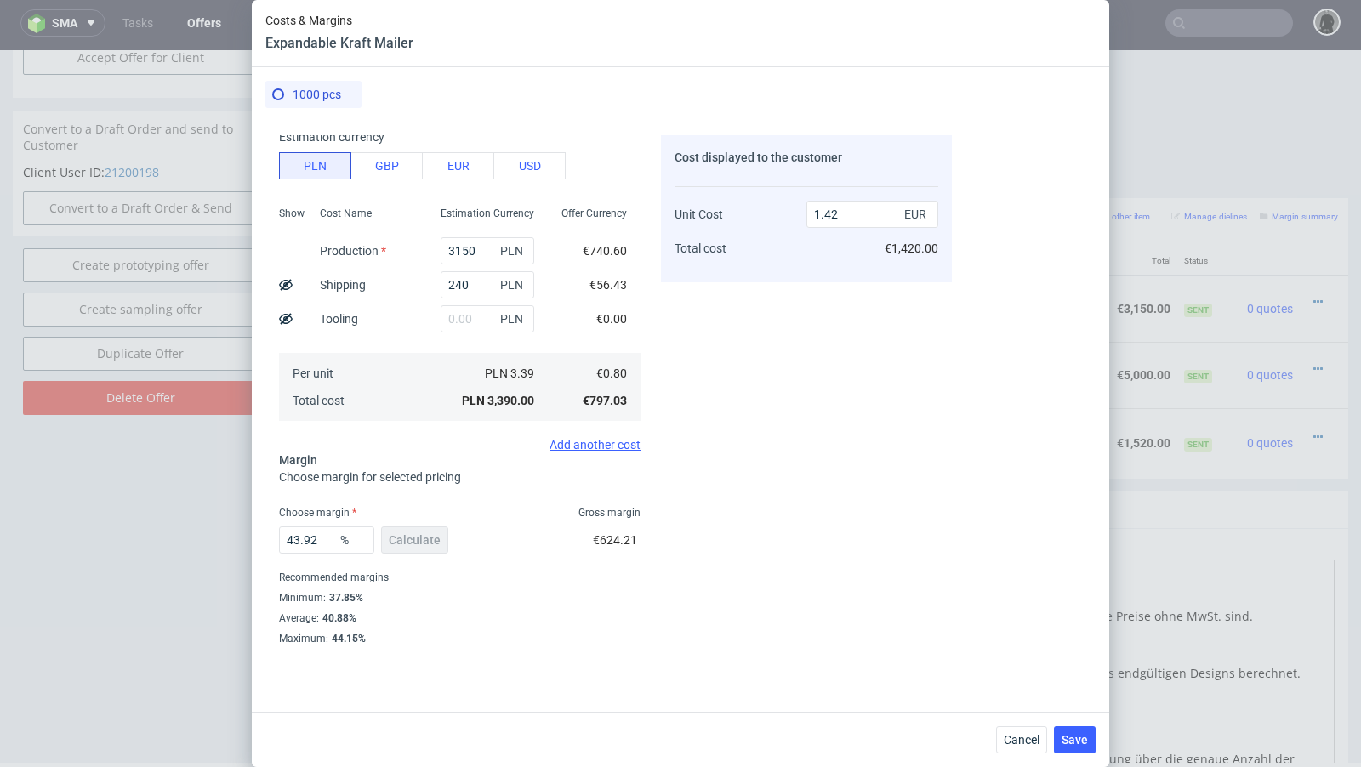
click at [496, 547] on div "43.92 % Calculate €624.21" at bounding box center [460, 544] width 362 height 48
click at [1069, 739] on span "Save" at bounding box center [1075, 740] width 26 height 12
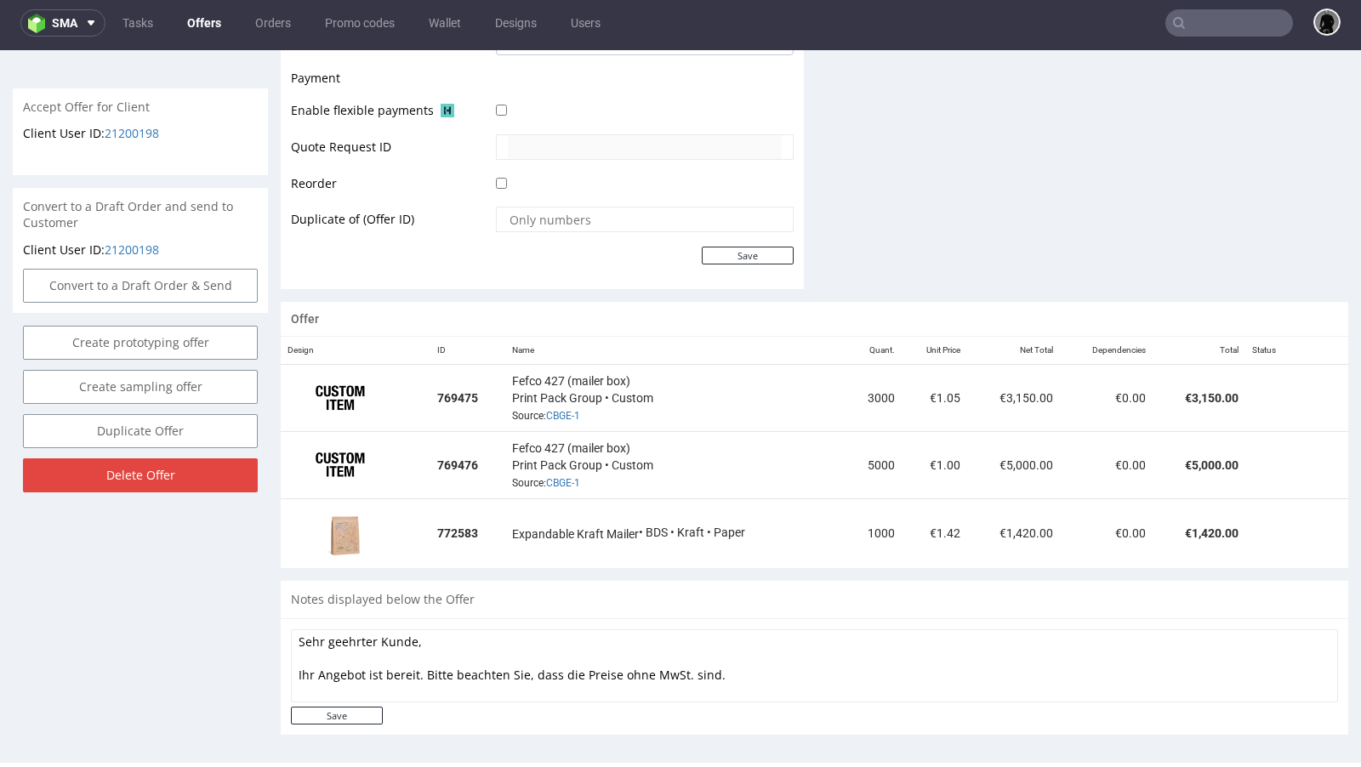
scroll to position [795, 0]
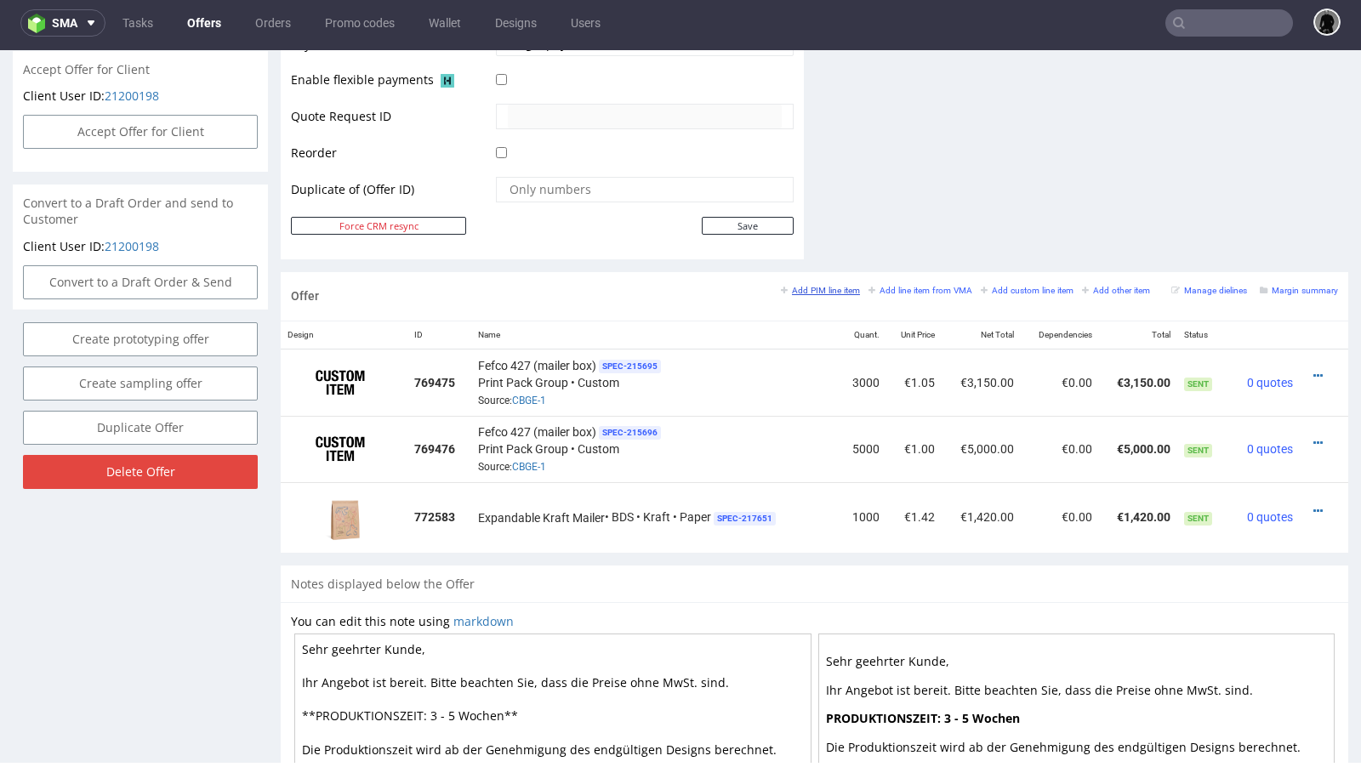
click at [820, 286] on small "Add PIM line item" at bounding box center [820, 290] width 79 height 9
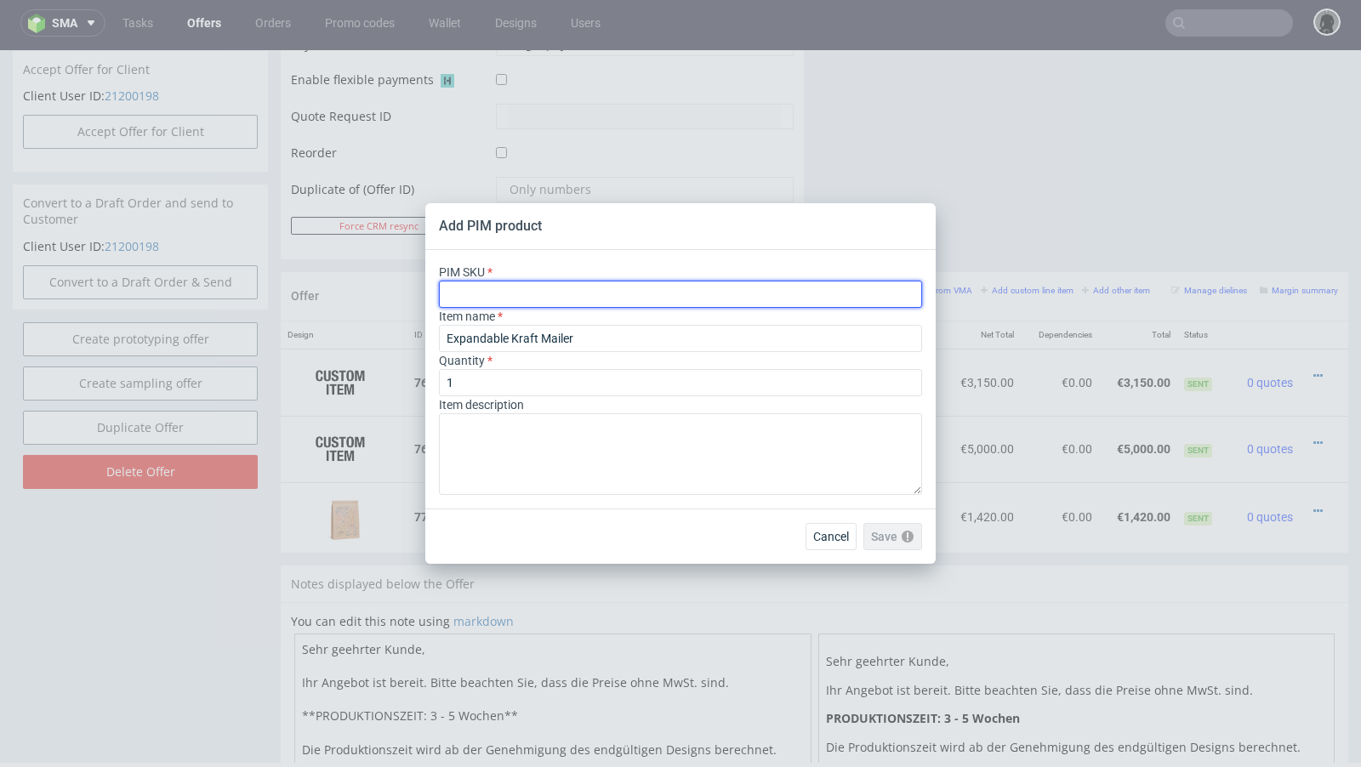
click at [473, 296] on input "text" at bounding box center [680, 294] width 483 height 27
paste input "Bedruckte Papier Versandbeutel"
type input "Bedruckte Papier Versandbeutel"
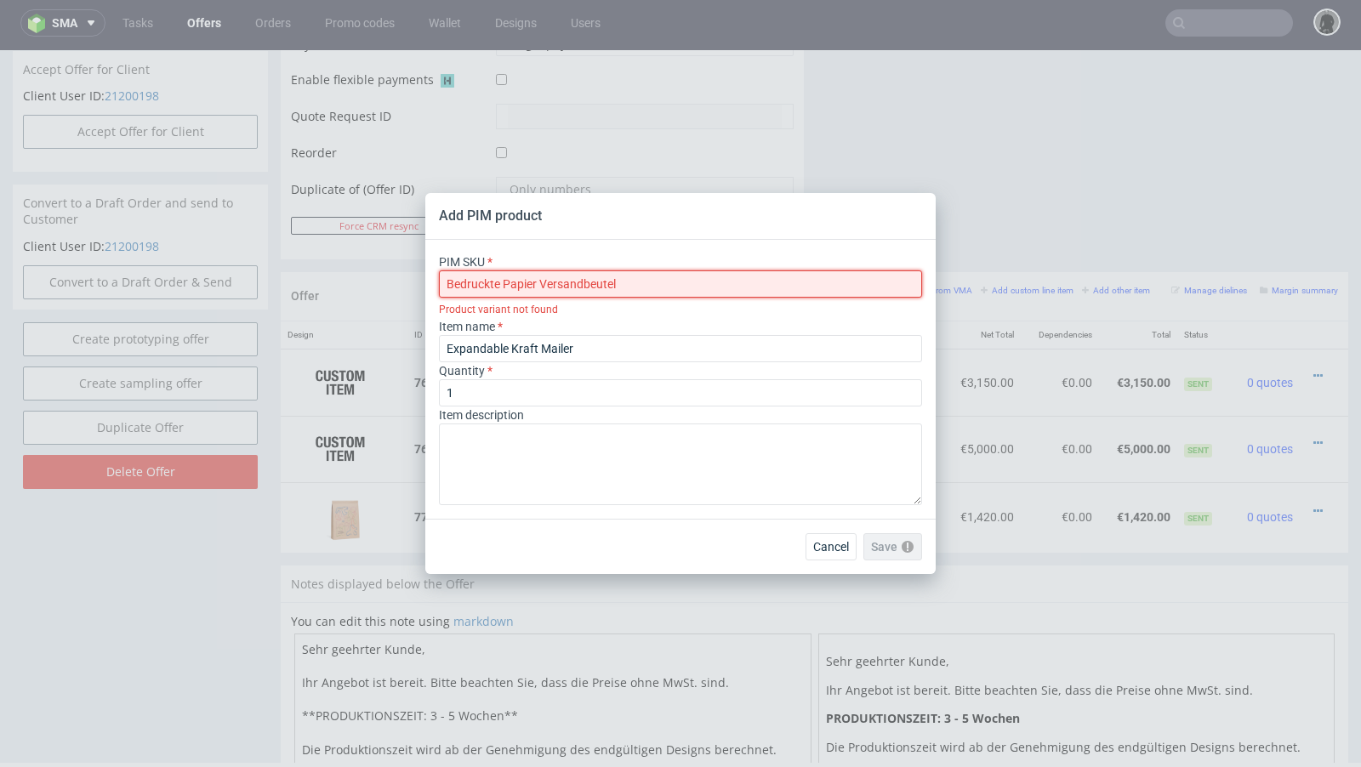
click at [500, 280] on input "Bedruckte Papier Versandbeutel" at bounding box center [680, 284] width 483 height 27
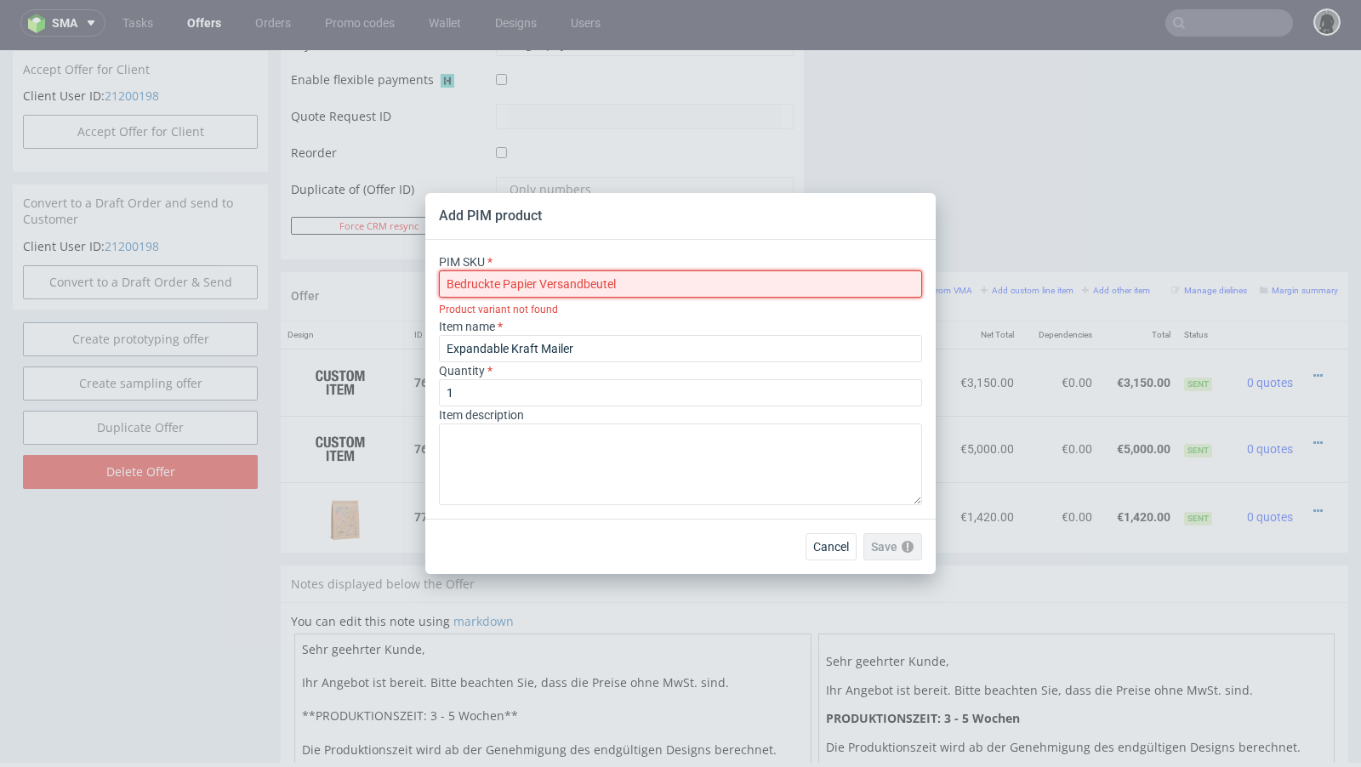
click at [500, 280] on input "Bedruckte Papier Versandbeutel" at bounding box center [680, 284] width 483 height 27
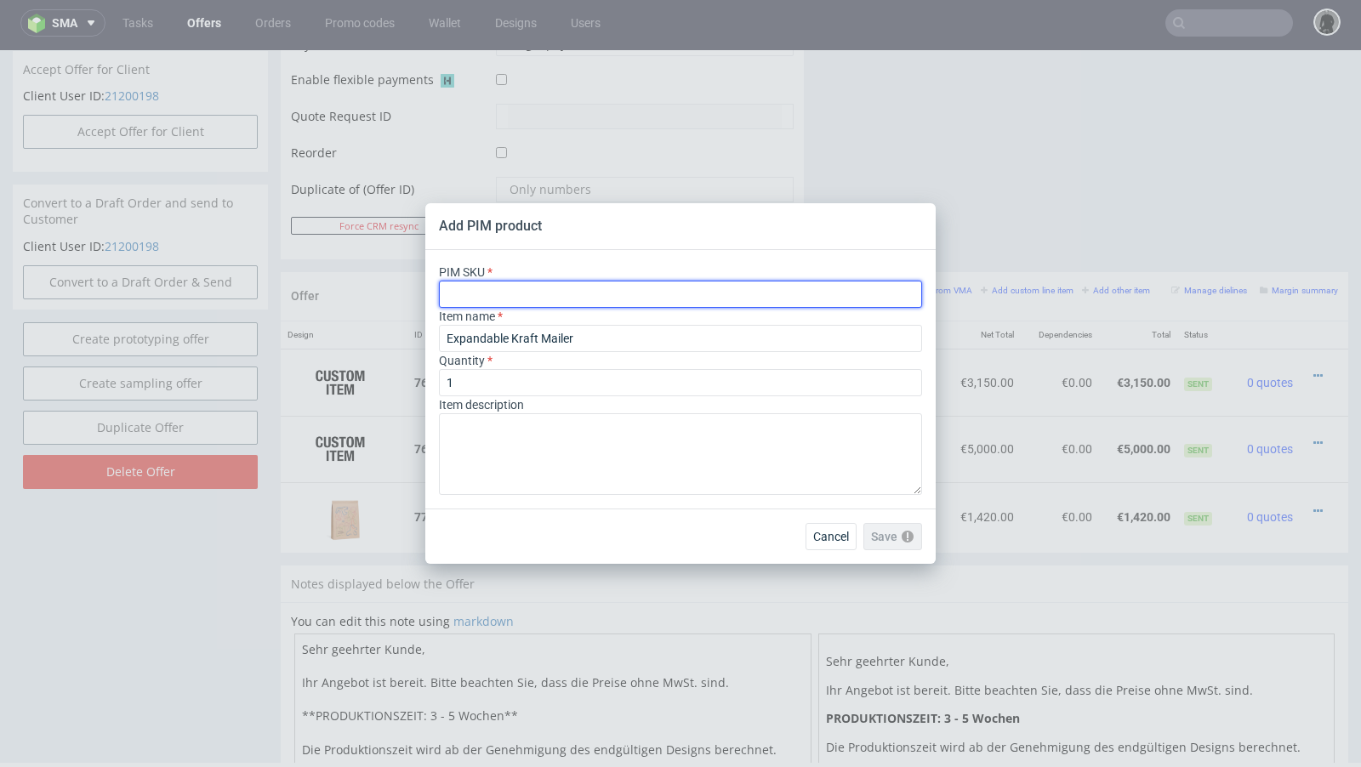
paste input "ph-282-12830"
type input "ph-282-12830"
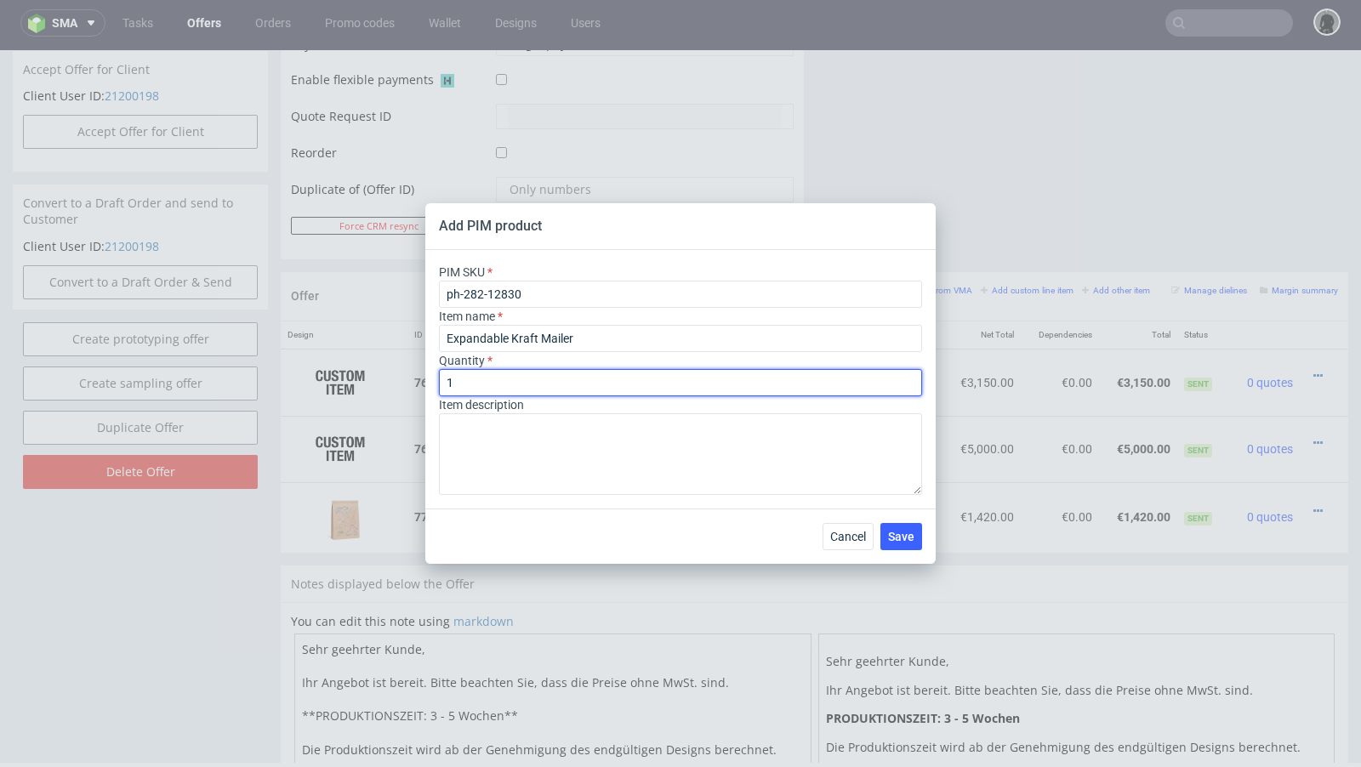
drag, startPoint x: 467, startPoint y: 385, endPoint x: 400, endPoint y: 385, distance: 67.2
click at [400, 385] on div "Add PIM product PIM SKU ph-282-12830 Item name Expandable Kraft Mailer Quantity…" at bounding box center [680, 383] width 1361 height 767
type input "3000"
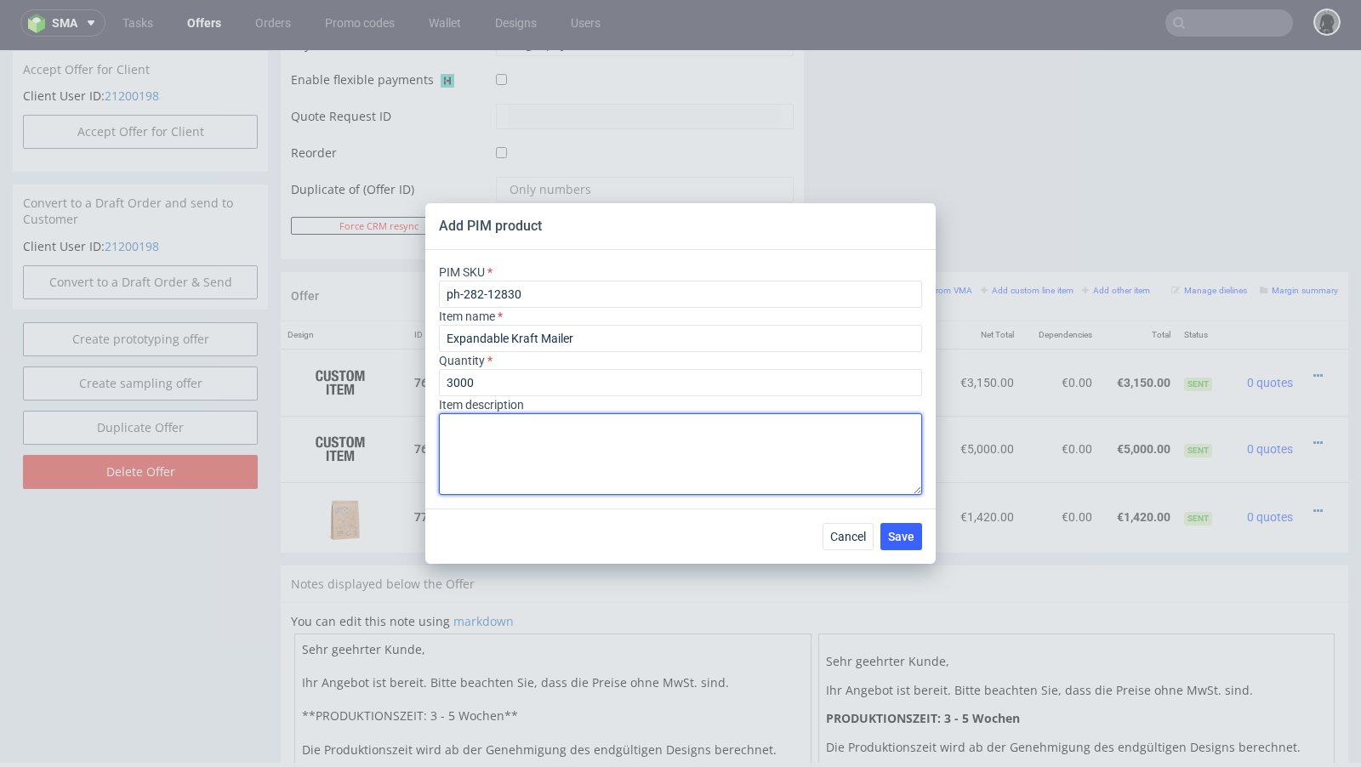
click at [689, 479] on textarea at bounding box center [680, 454] width 483 height 82
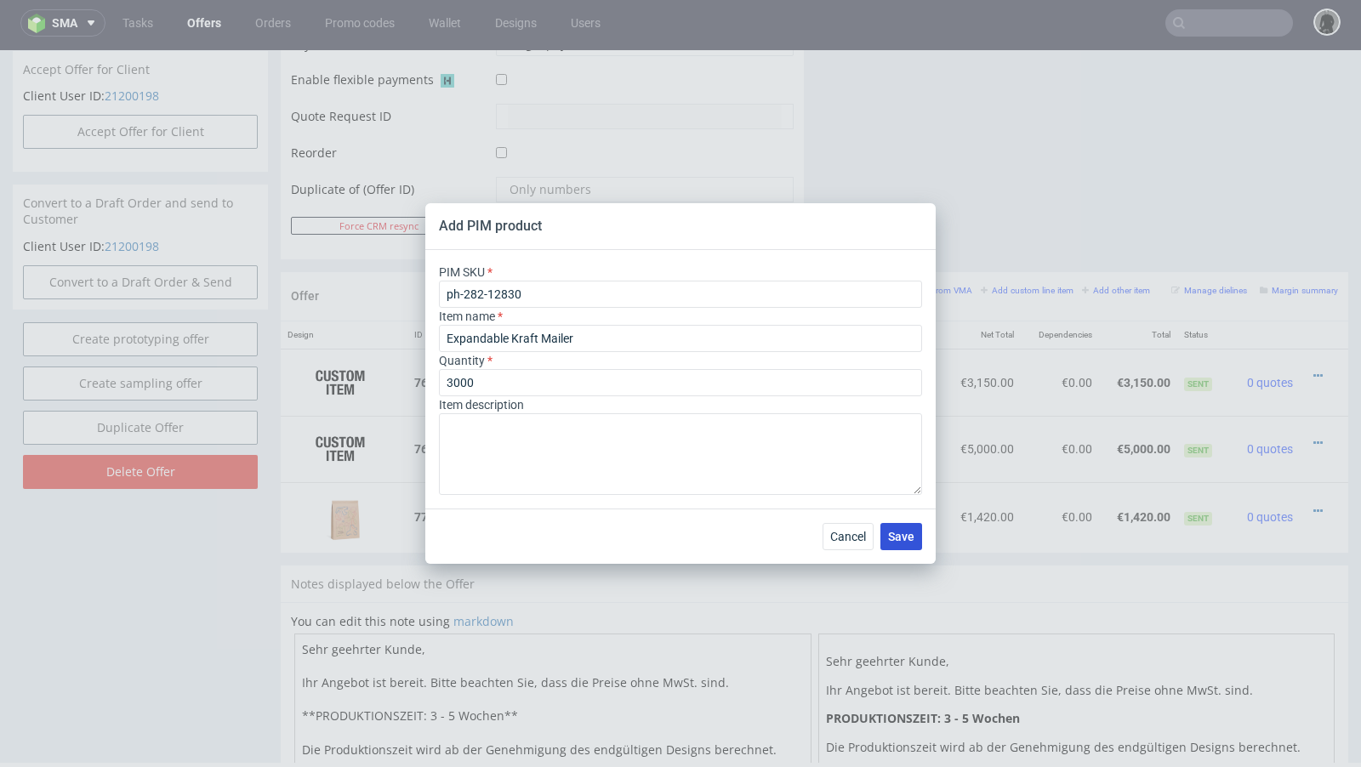
click at [909, 541] on span "Save" at bounding box center [901, 537] width 26 height 12
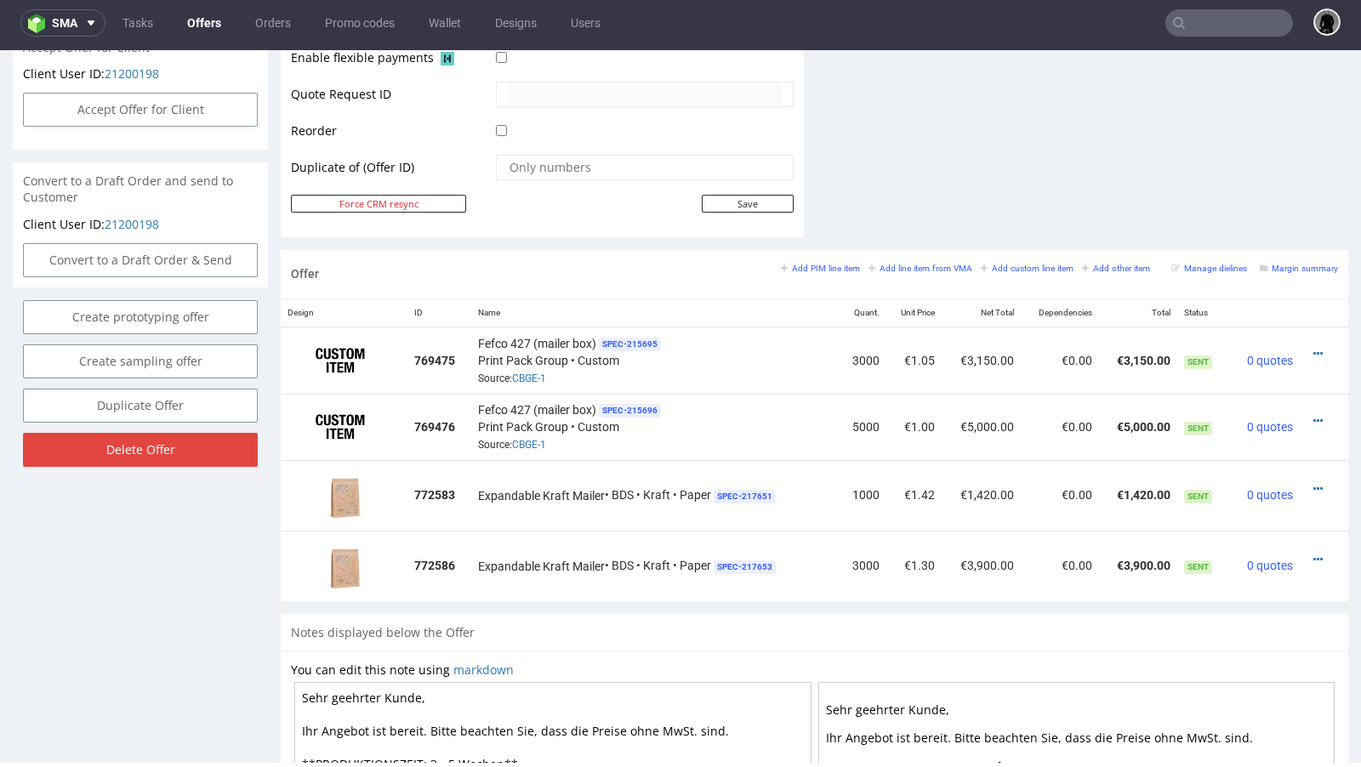
scroll to position [827, 0]
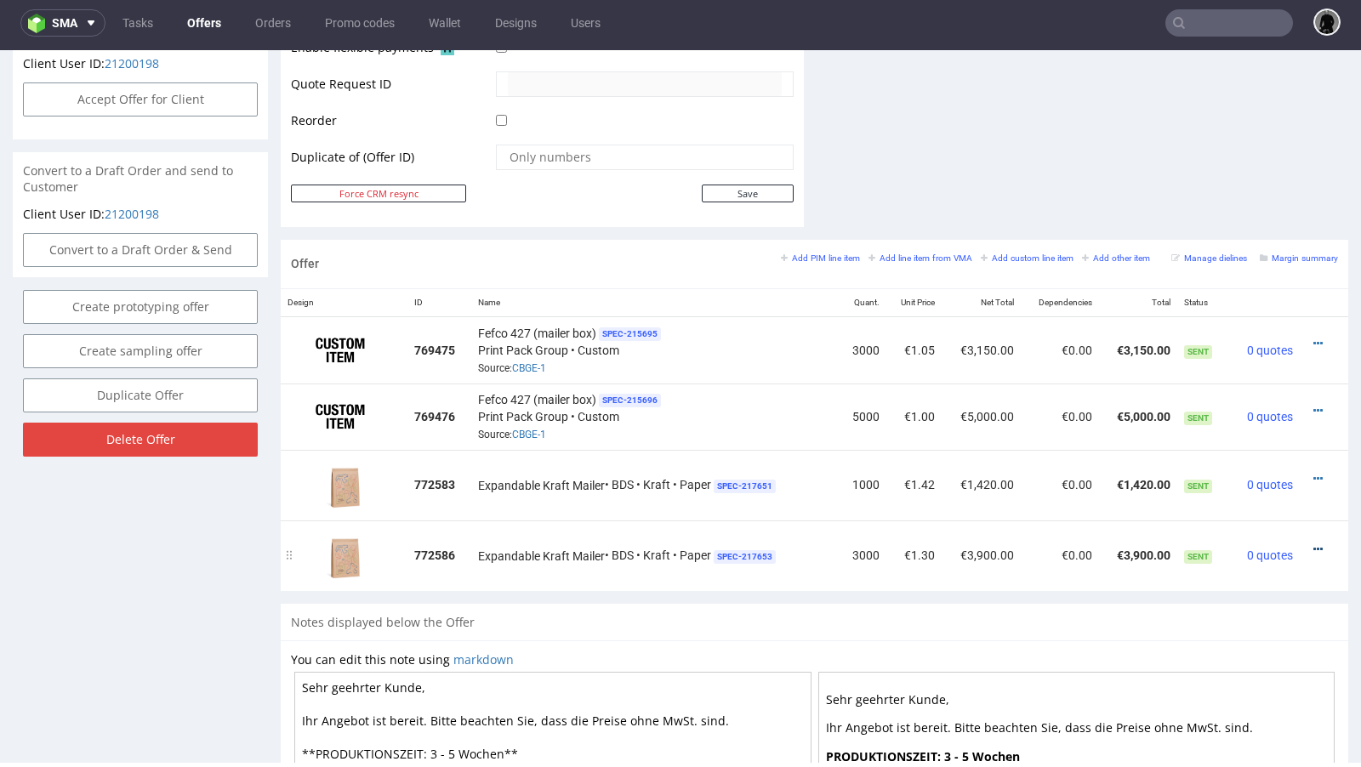
click at [1313, 544] on icon at bounding box center [1317, 550] width 9 height 12
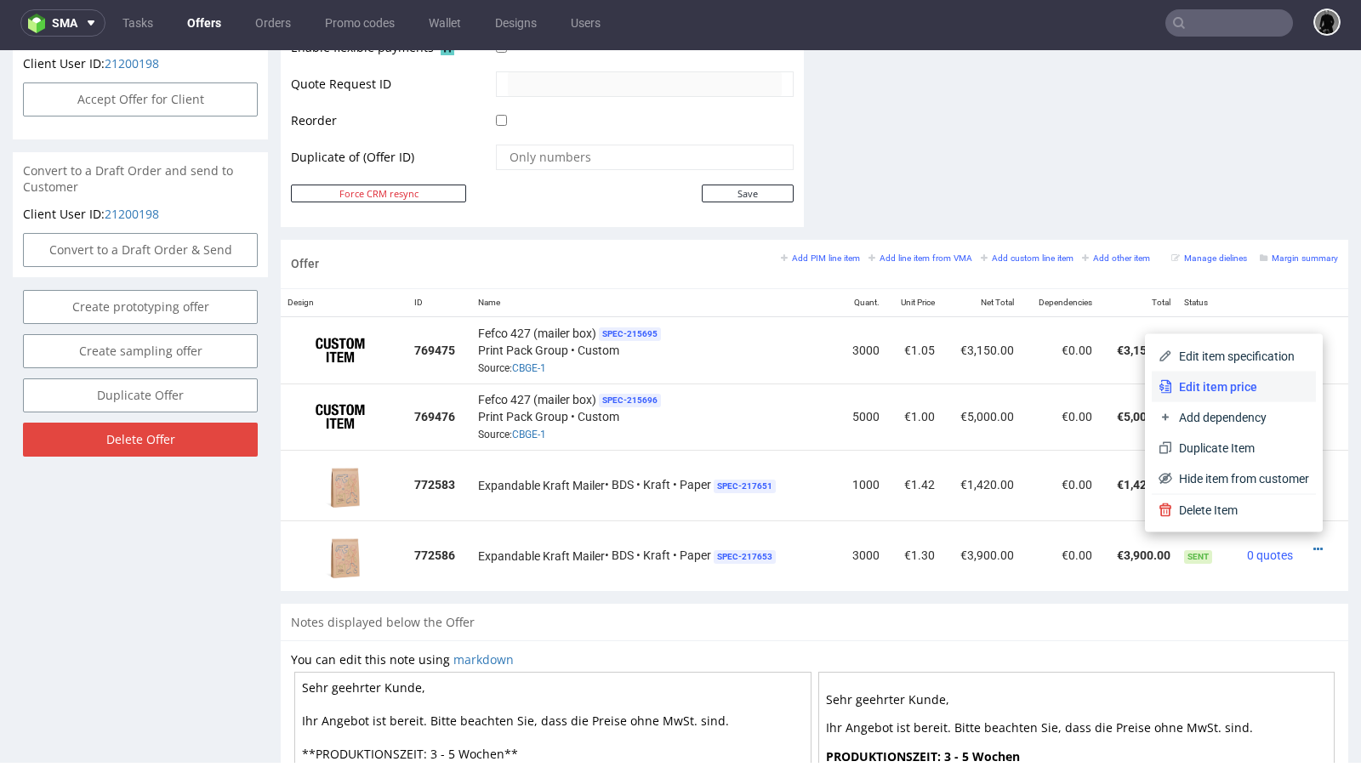
click at [1239, 396] on li "Edit item price" at bounding box center [1234, 387] width 164 height 31
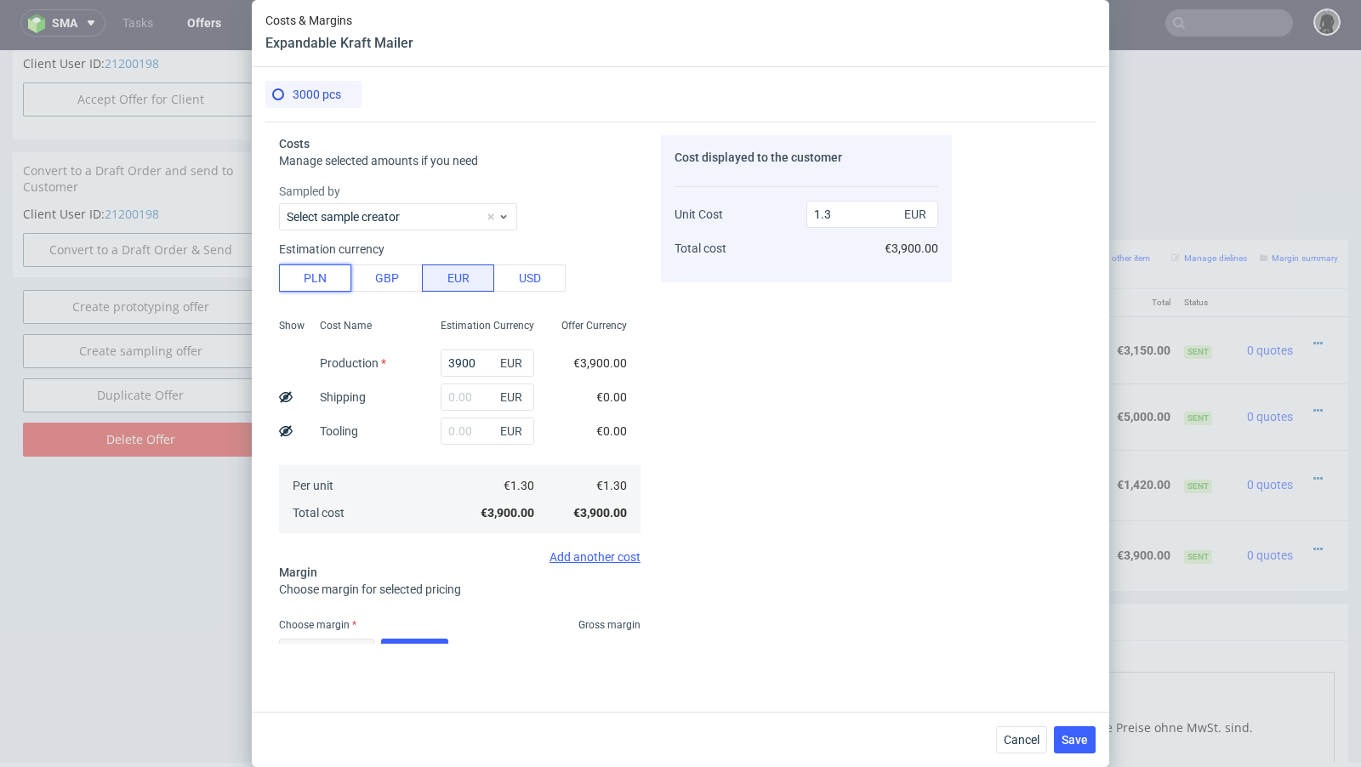
click at [331, 268] on button "PLN" at bounding box center [315, 278] width 72 height 27
type input "0.31"
click at [466, 357] on input "3900" at bounding box center [488, 363] width 94 height 27
paste input "939"
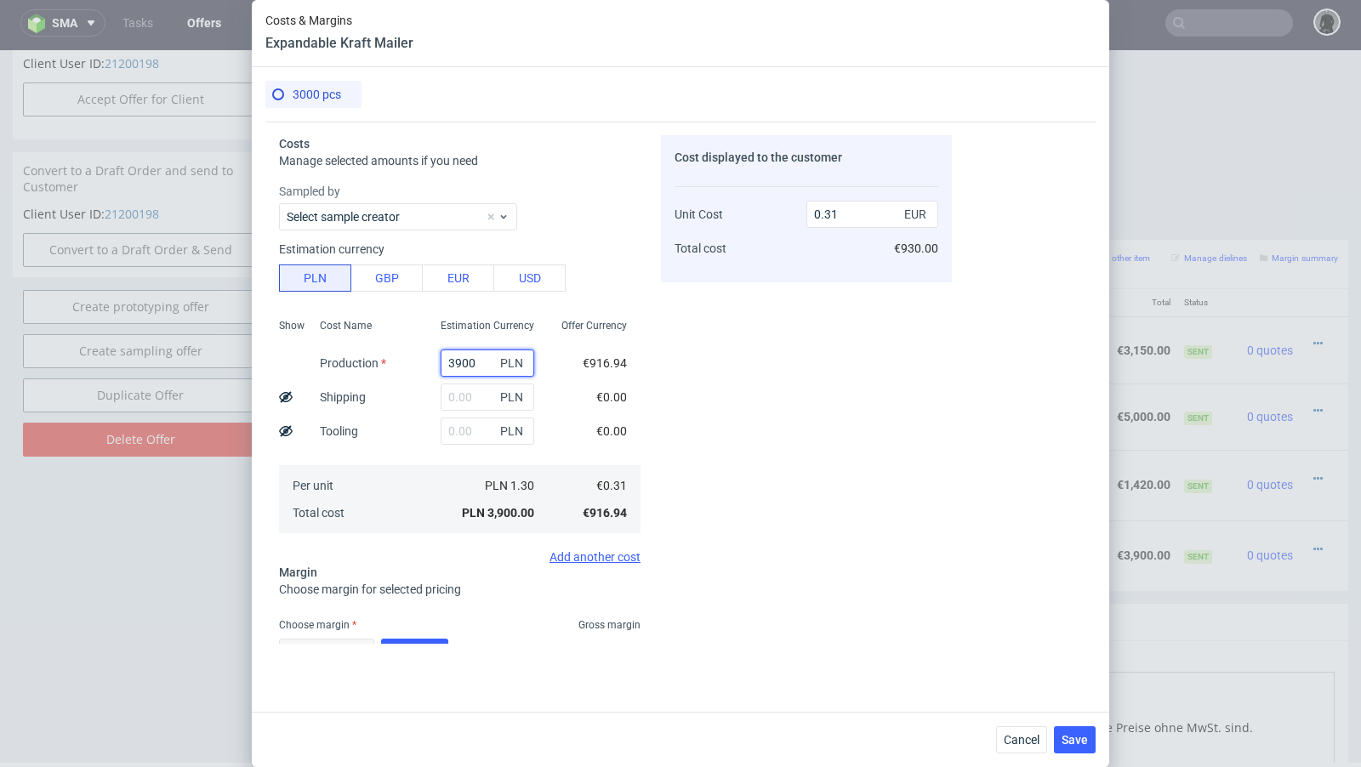
type input "9390"
type input "0.74"
type input "9390"
click at [453, 397] on input "text" at bounding box center [488, 397] width 94 height 27
paste input "660"
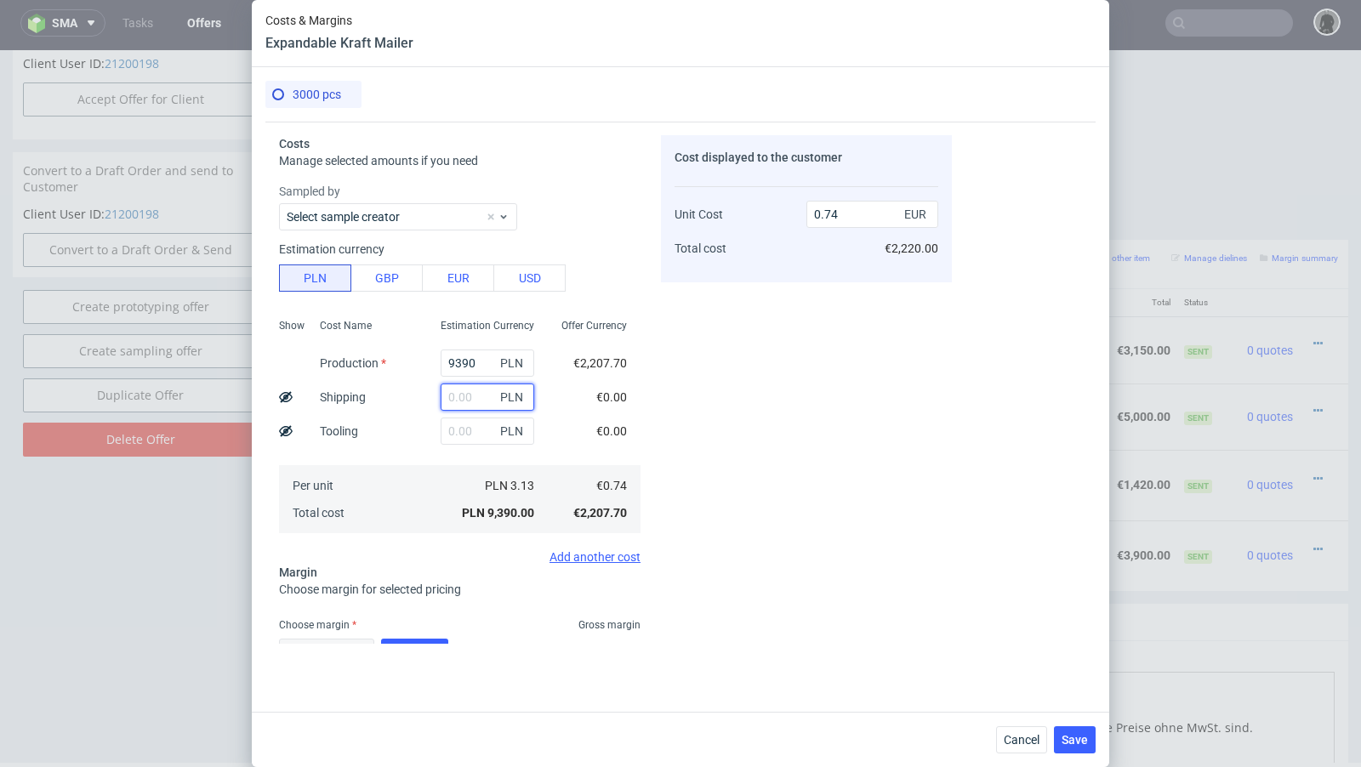
type input "660"
type input "0.79"
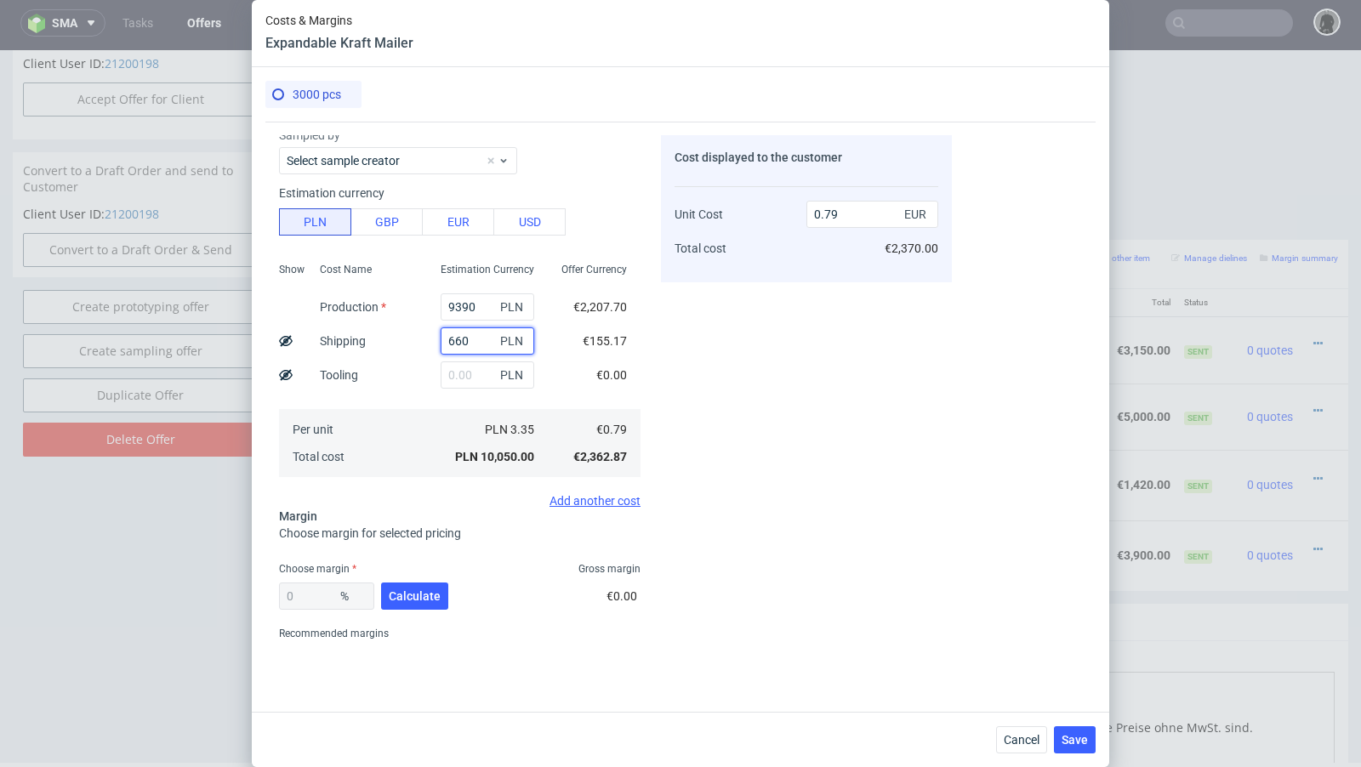
scroll to position [65, 0]
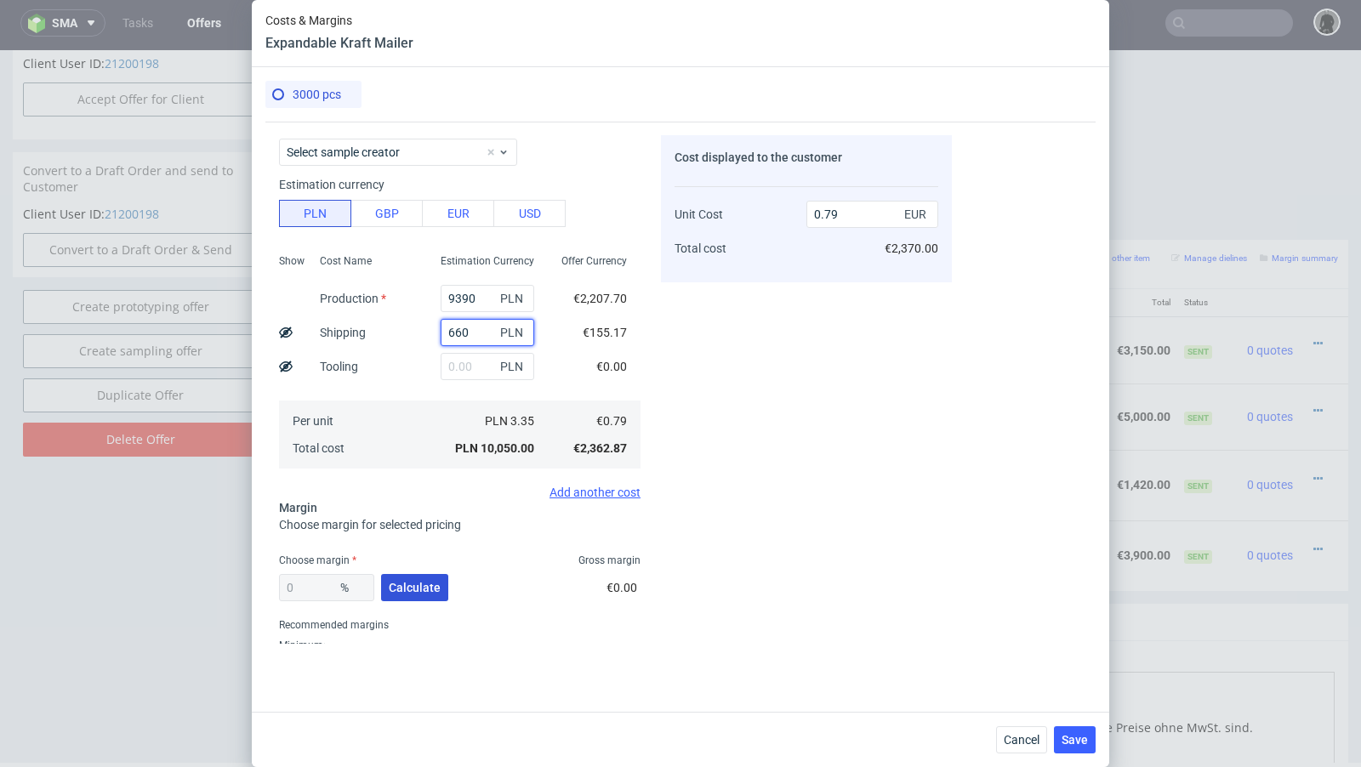
type input "660"
click at [410, 574] on button "Calculate" at bounding box center [414, 587] width 67 height 27
type input "33.64"
type input "1.19"
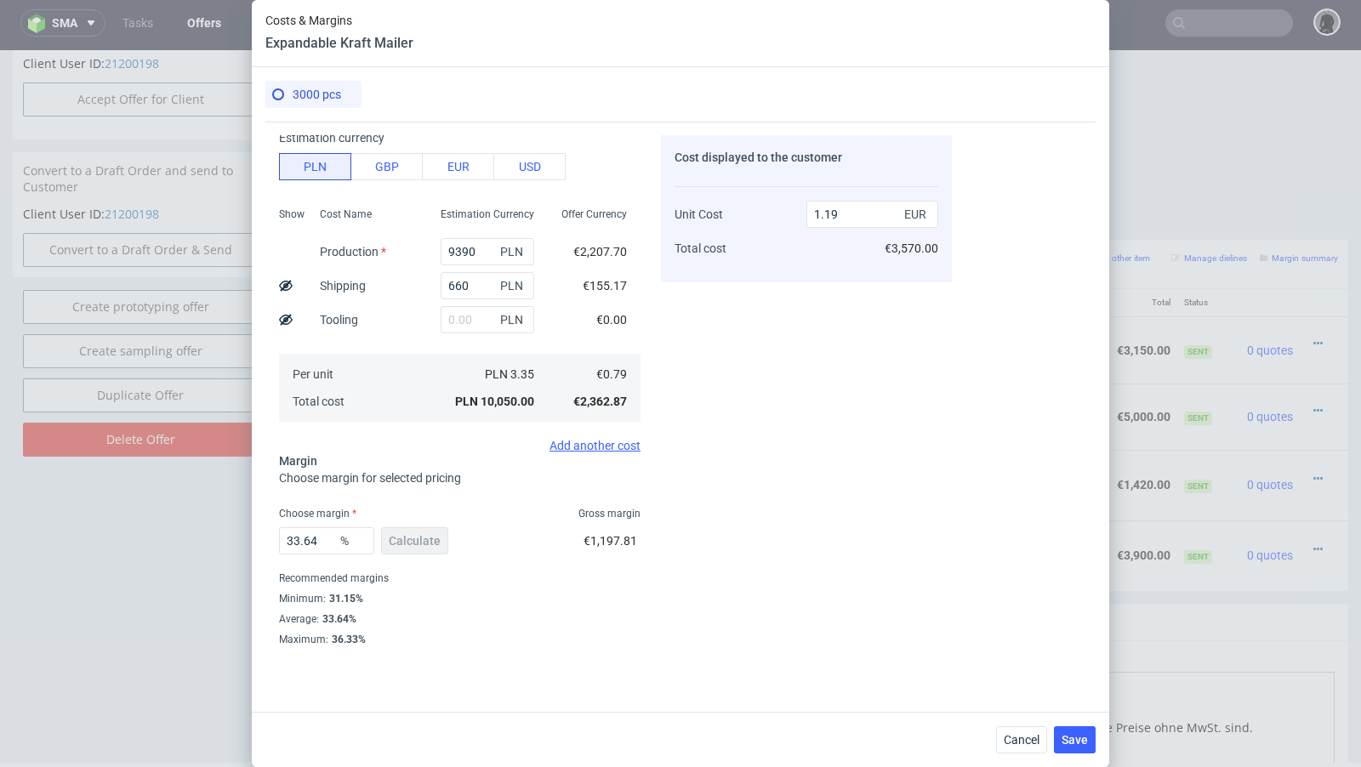
scroll to position [112, 0]
drag, startPoint x: 328, startPoint y: 539, endPoint x: 268, endPoint y: 533, distance: 60.8
click at [268, 533] on div "Costs Manage selected amounts if you need Sampled by Select sample creator Esti…" at bounding box center [608, 383] width 686 height 522
type input "38"
type input "1.27"
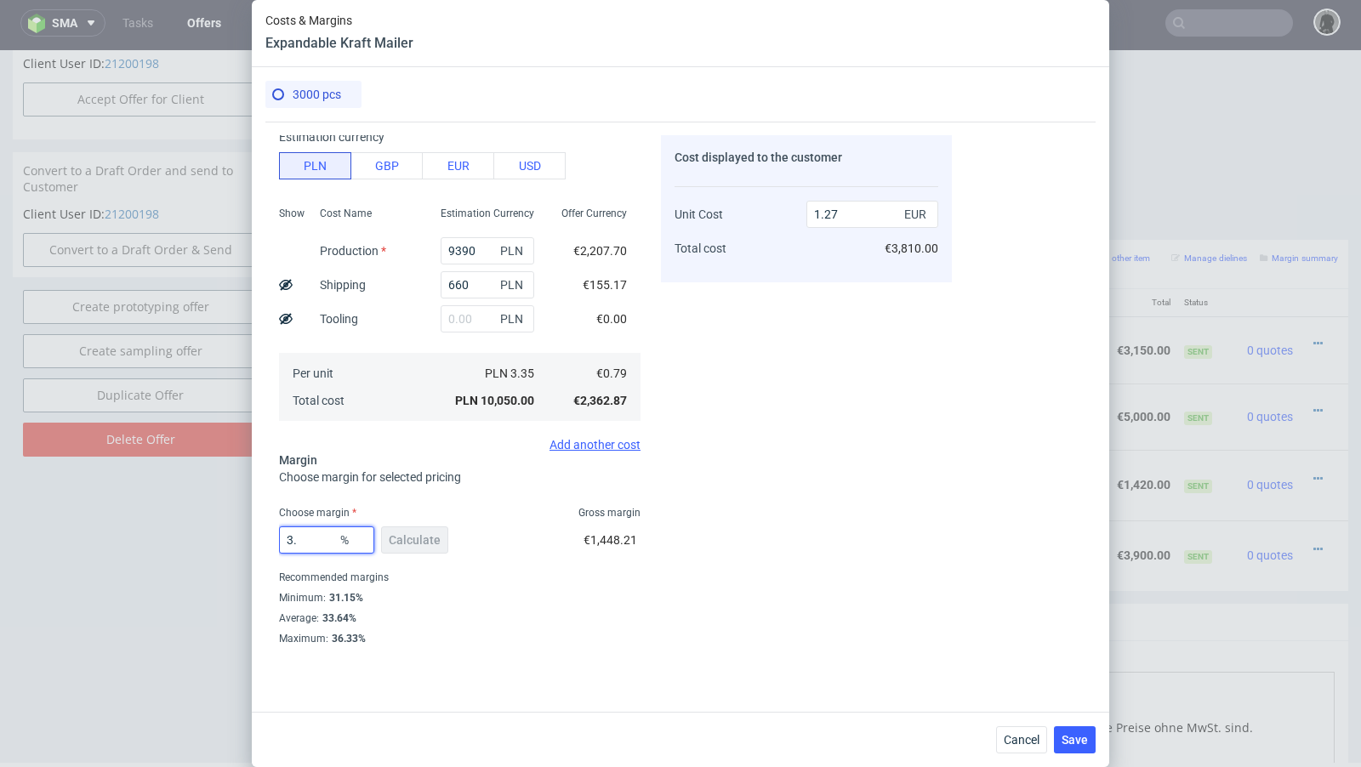
type input "3.7"
type input "0.82"
type input "3"
type input "0.81"
type input "0"
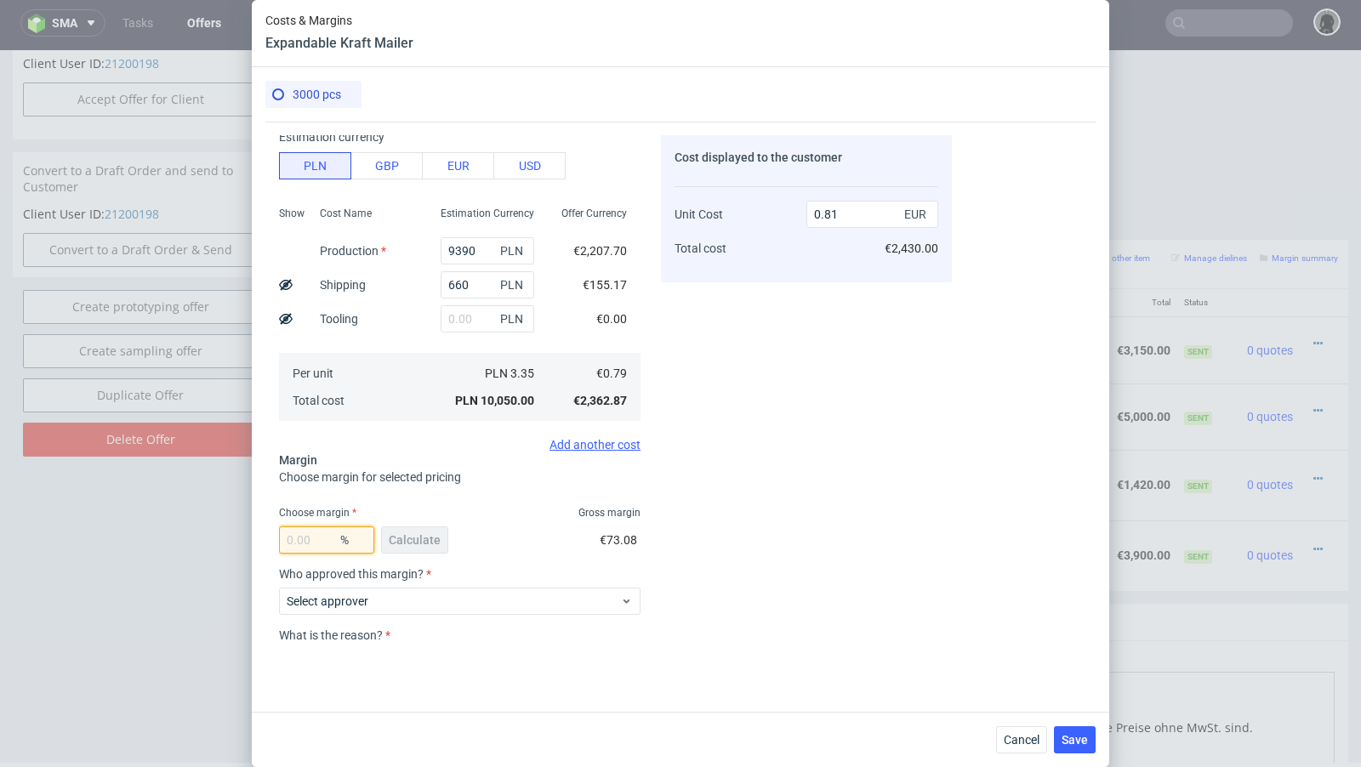
type input "0.79"
type input "3"
type input "0.81"
type input "37"
type input "1.25"
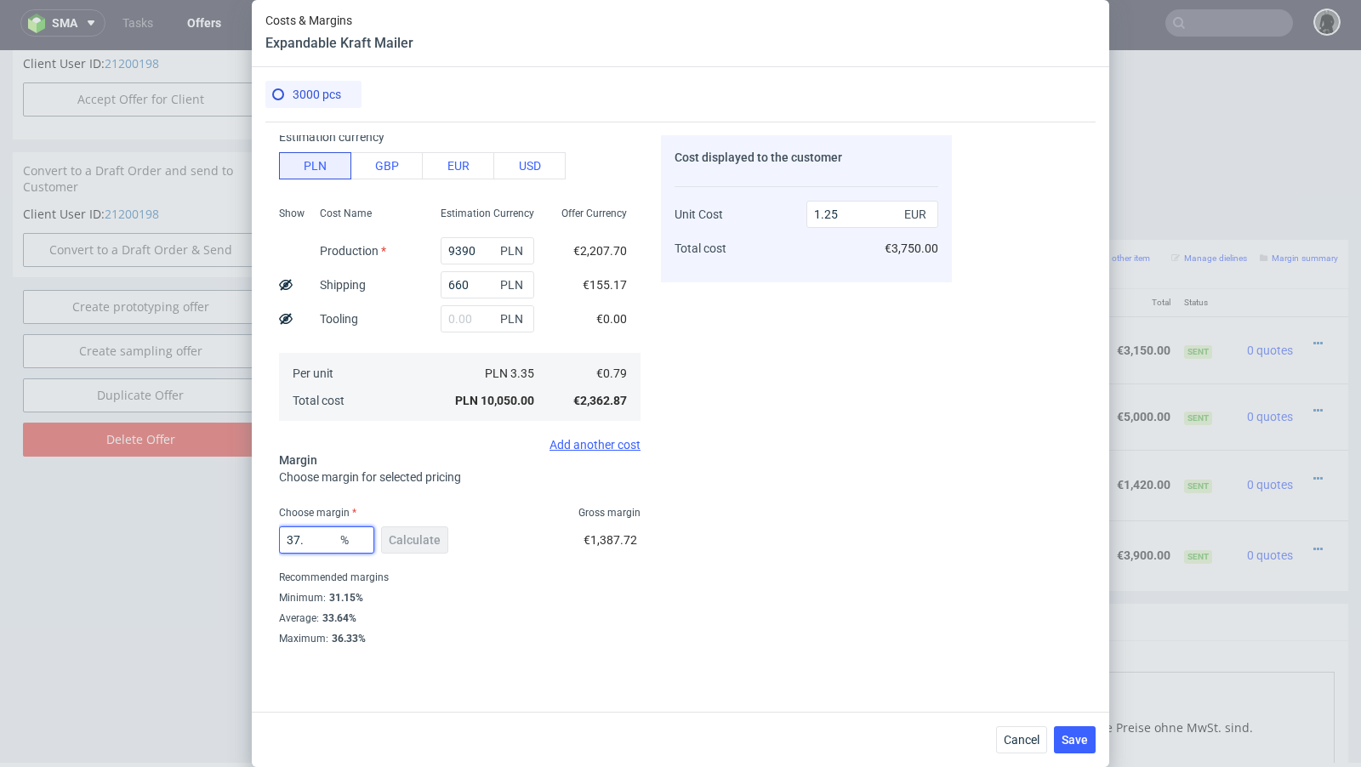
type input "37.7"
type input "1.26"
type input "37.9"
type input "1.27"
type input "37.8"
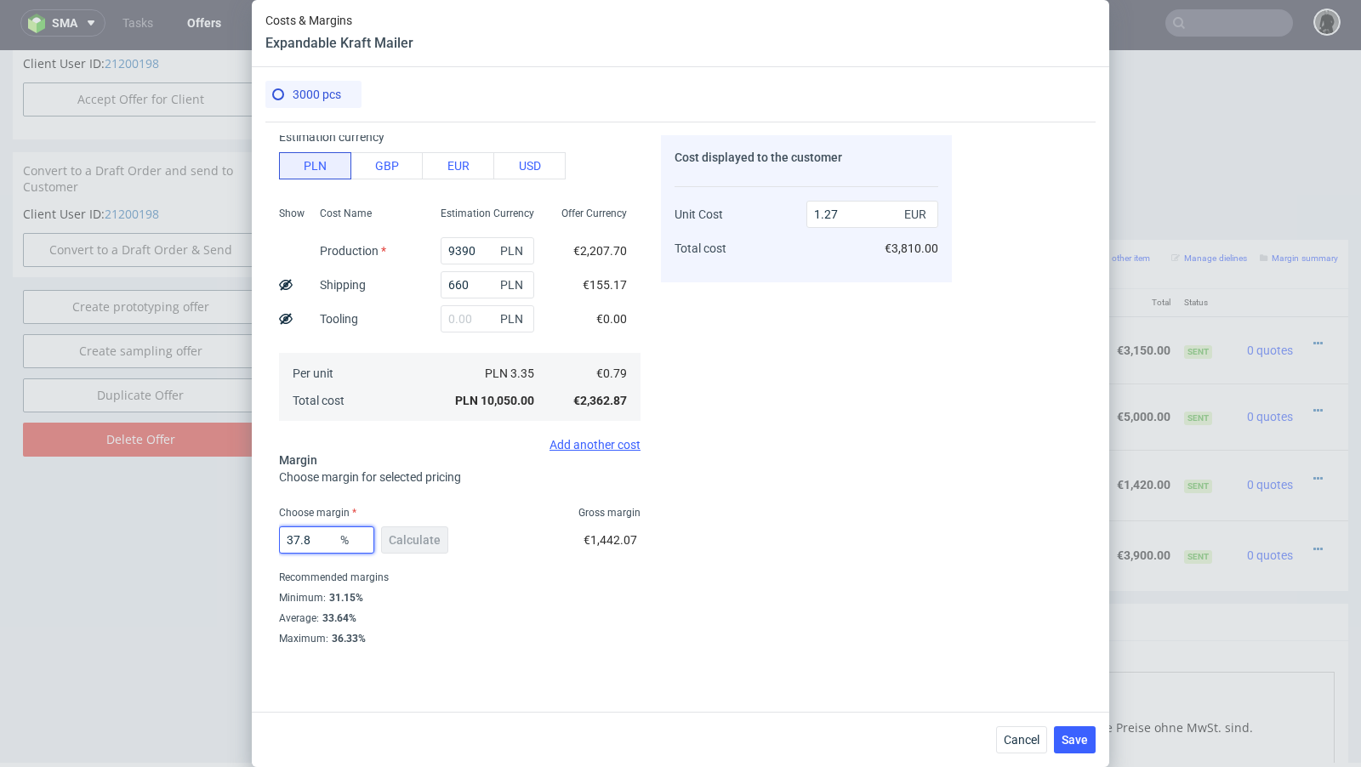
type input "1.26"
type input "37.88"
type input "1.27"
type input "37.82"
type input "1.26"
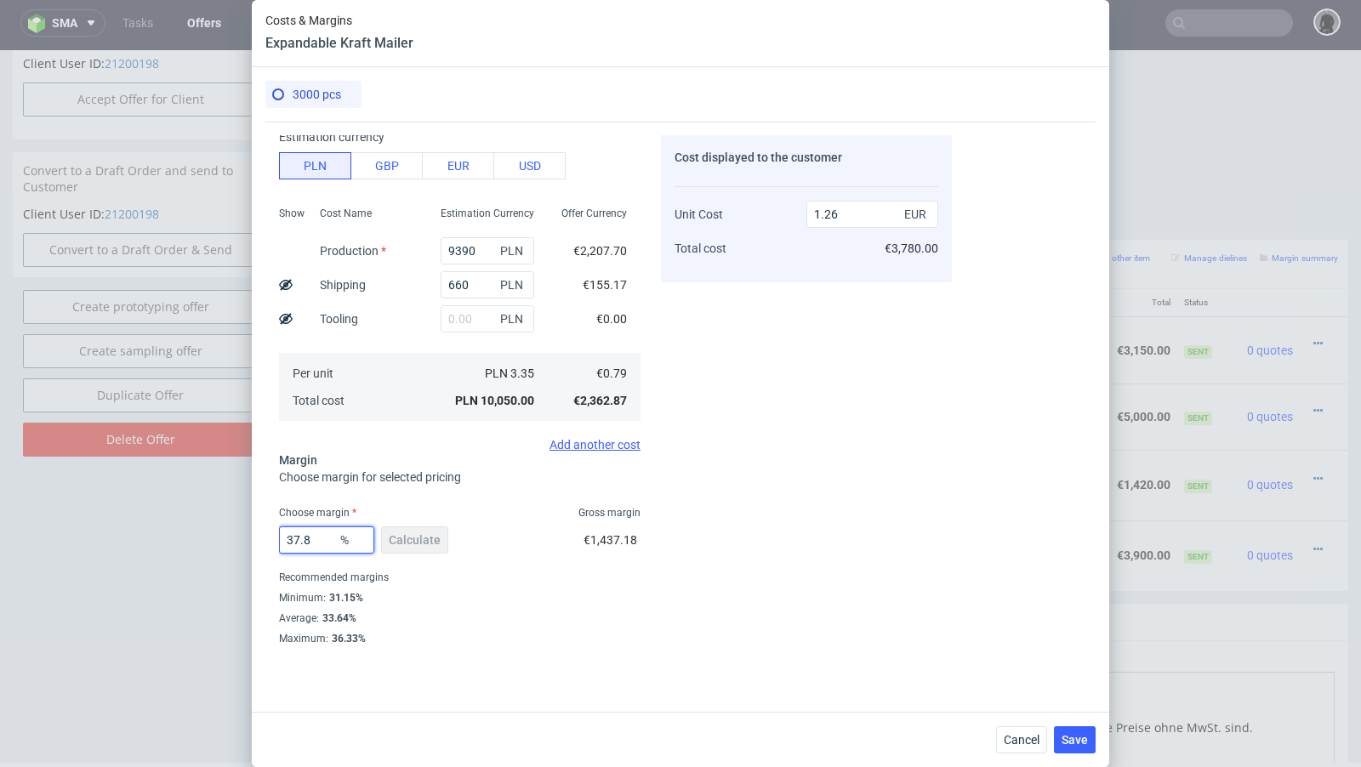
type input "37.84"
type input "1.27"
type input "37.82"
type input "1.26"
click at [749, 528] on div "Cost displayed to the customer Unit Cost Total cost 1.26 EUR €3,780.00" at bounding box center [806, 389] width 291 height 509
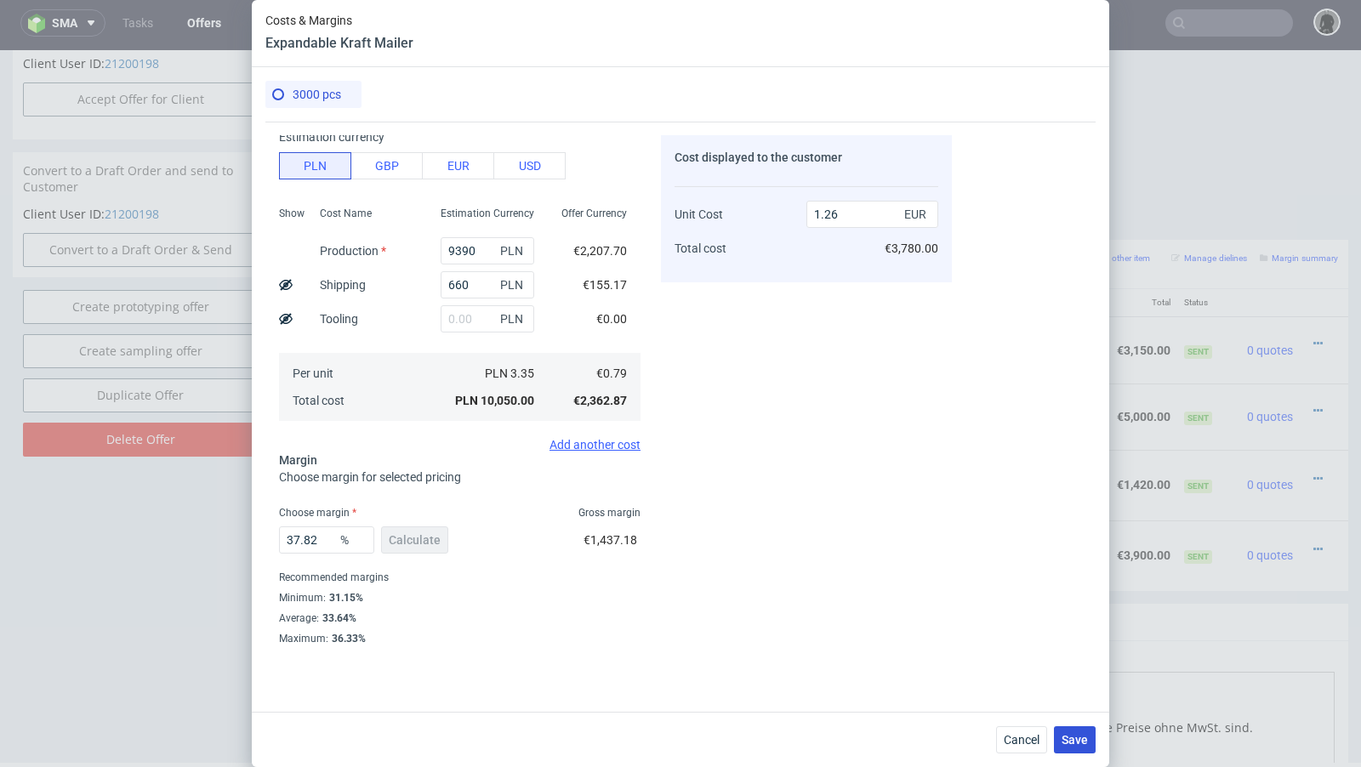
click at [1083, 739] on span "Save" at bounding box center [1075, 740] width 26 height 12
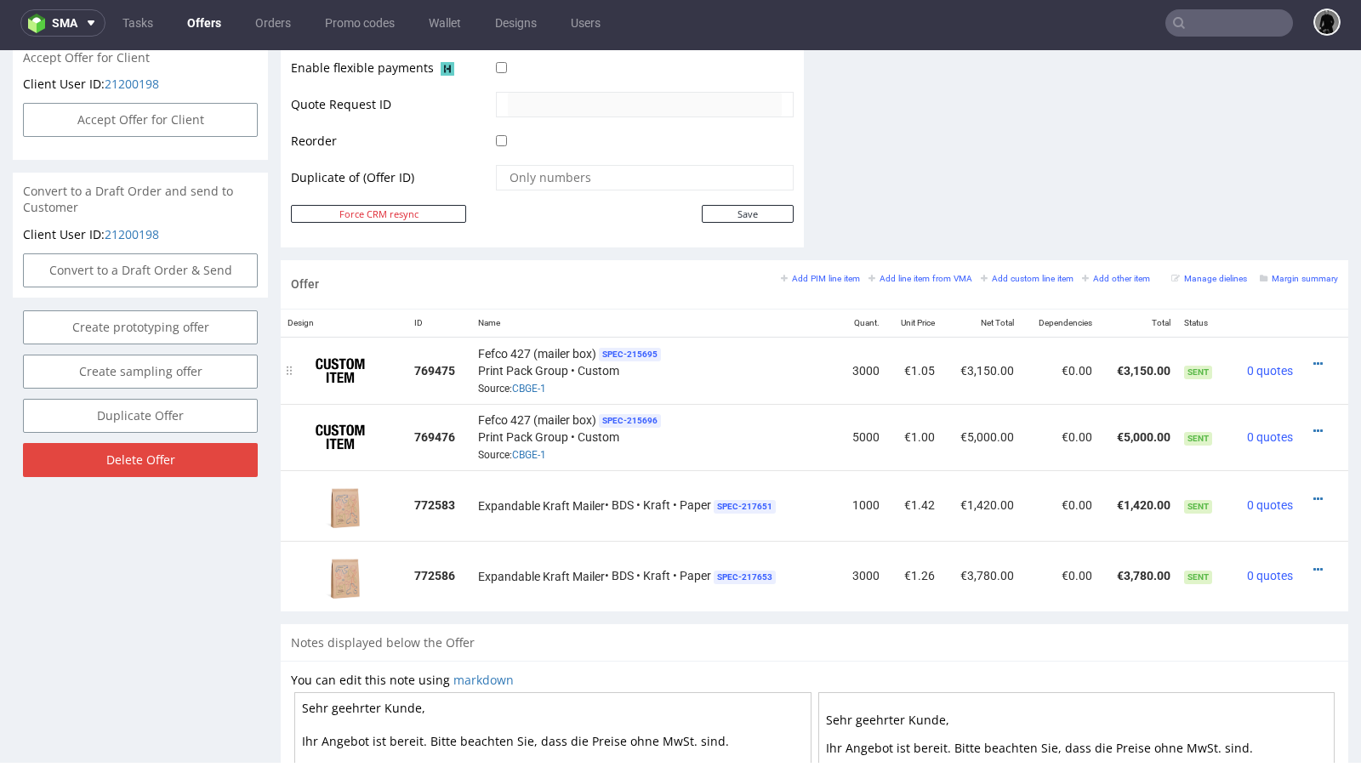
scroll to position [829, 0]
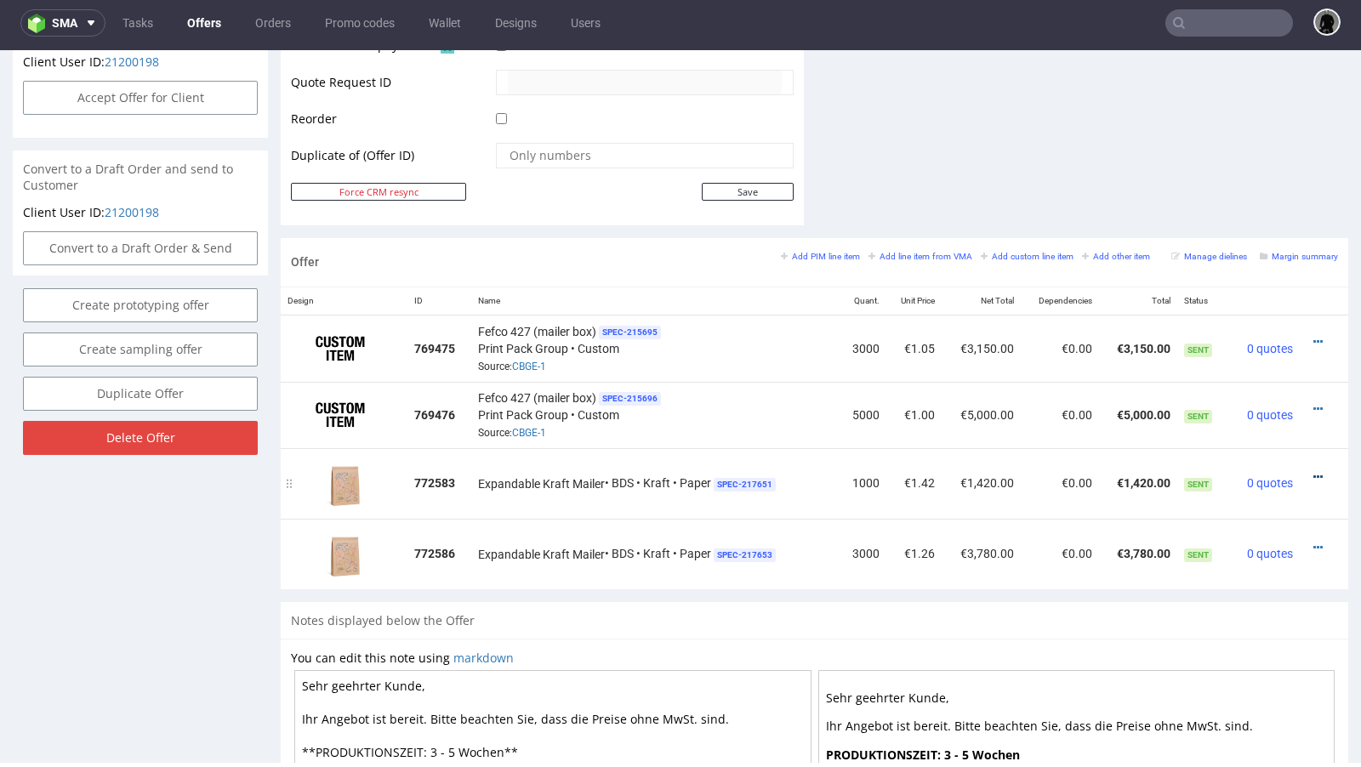
click at [1313, 471] on icon at bounding box center [1317, 477] width 9 height 12
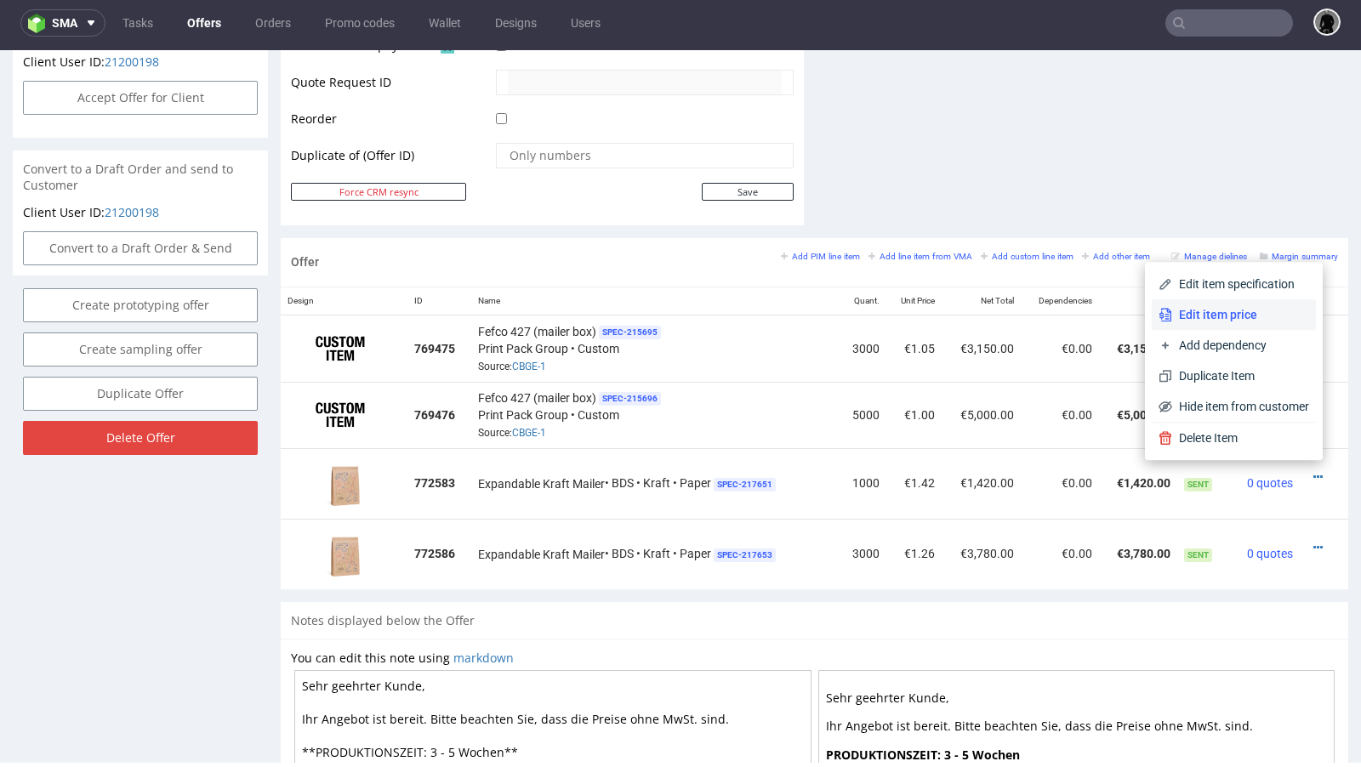
click at [1237, 311] on span "Edit item price" at bounding box center [1240, 314] width 137 height 17
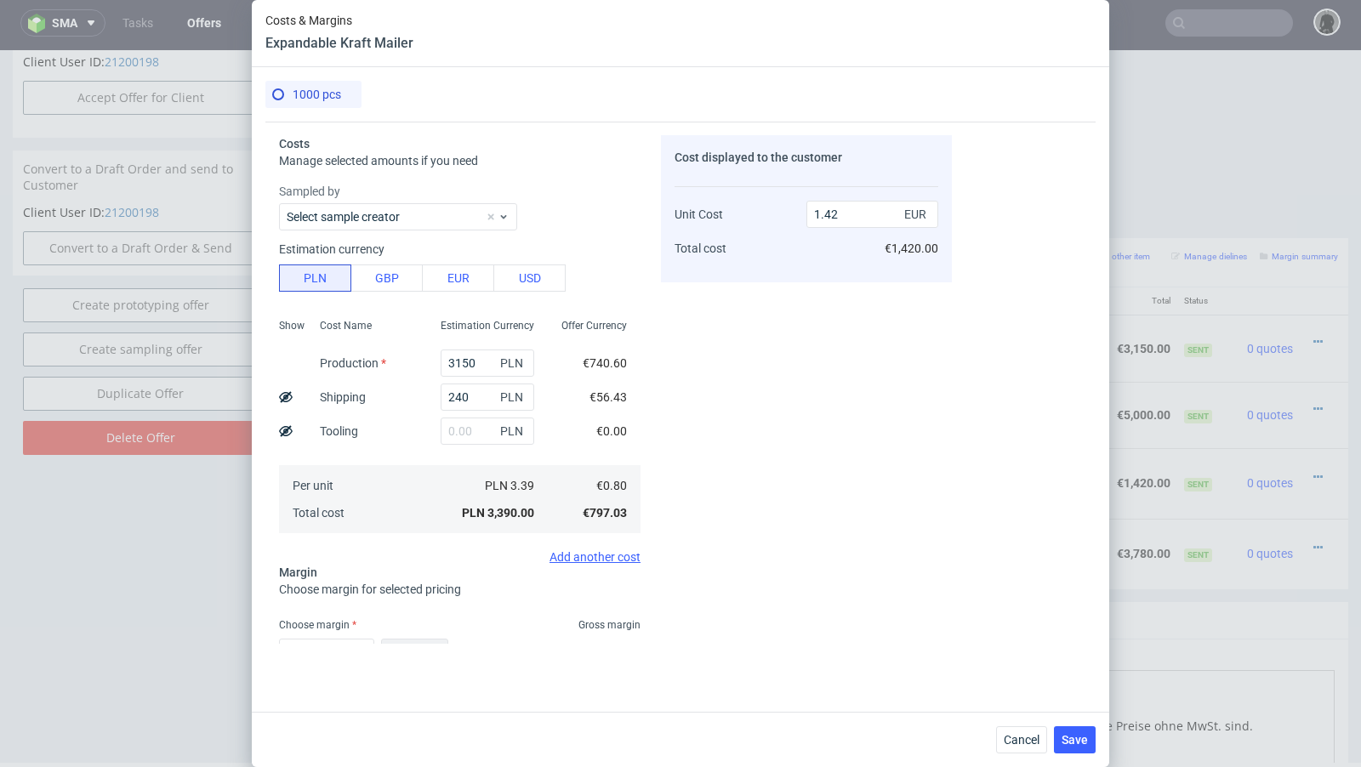
scroll to position [112, 0]
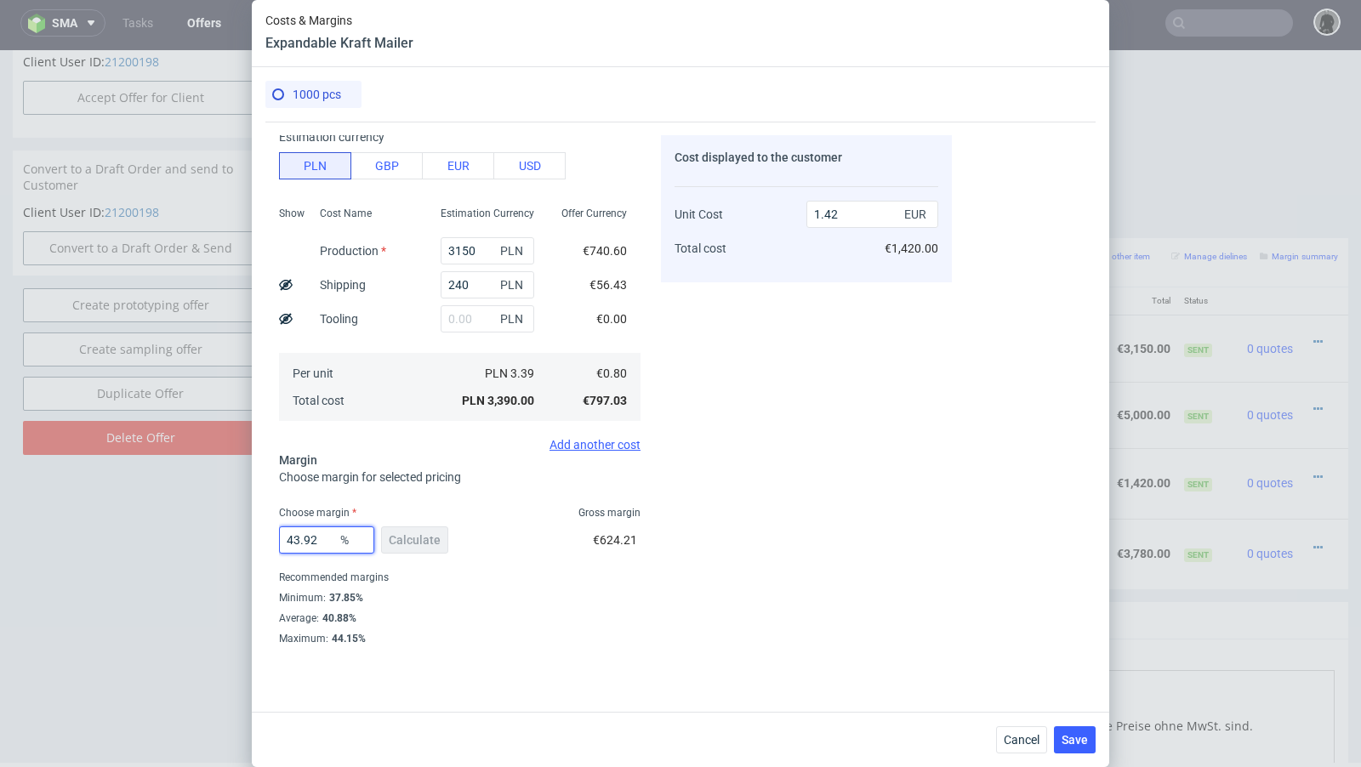
drag, startPoint x: 325, startPoint y: 540, endPoint x: 306, endPoint y: 537, distance: 19.0
click at [306, 537] on input "43.92" at bounding box center [326, 540] width 95 height 27
type input "43"
type input "1.4"
type input "43.4"
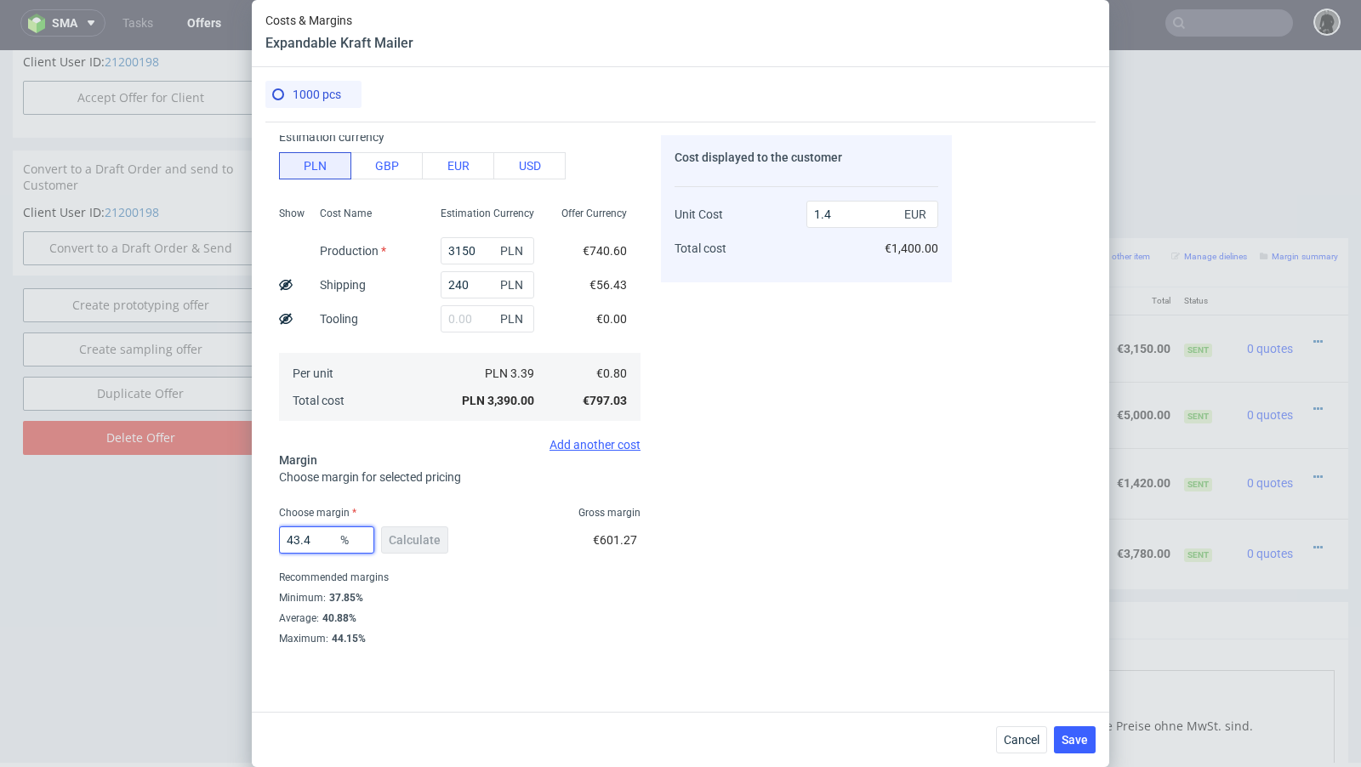
type input "1.41"
type input "43.1"
type input "1.4"
type input "43.14"
type input "1.41"
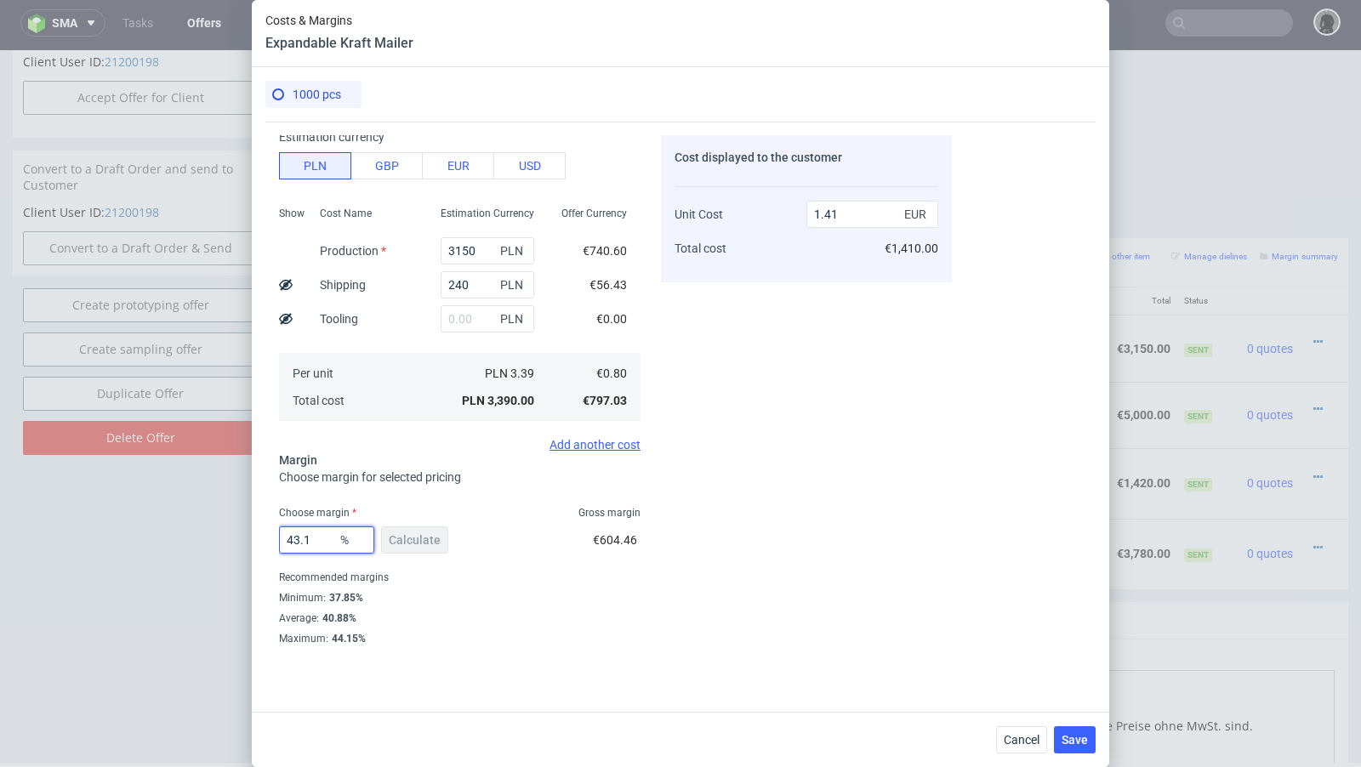
type input "43.12"
type input "1.4"
type input "43.12"
click at [680, 526] on div "Cost displayed to the customer Unit Cost Total cost 1.4 EUR €1,400.00" at bounding box center [806, 389] width 291 height 509
click at [1068, 731] on button "Save" at bounding box center [1075, 739] width 42 height 27
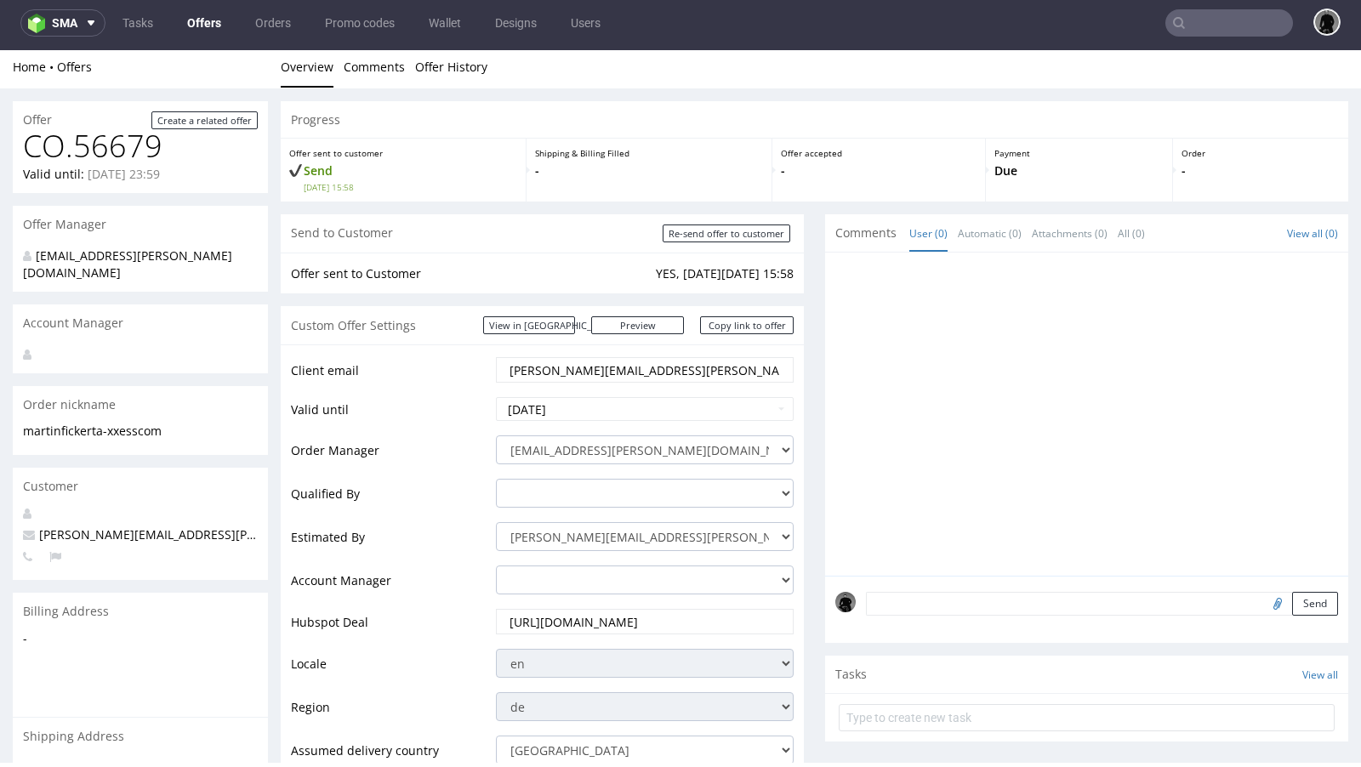
scroll to position [0, 0]
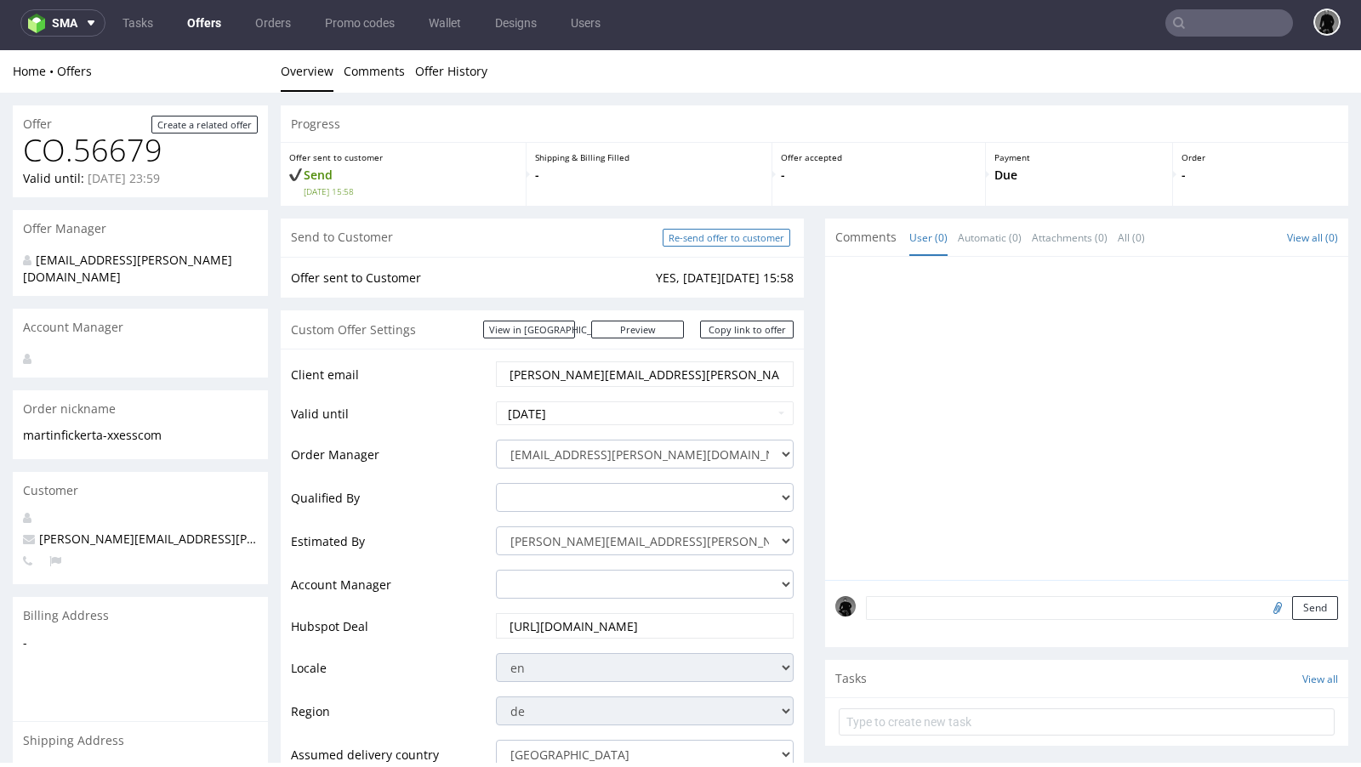
click at [705, 241] on input "Re-send offer to customer" at bounding box center [727, 238] width 128 height 18
type input "In progress..."
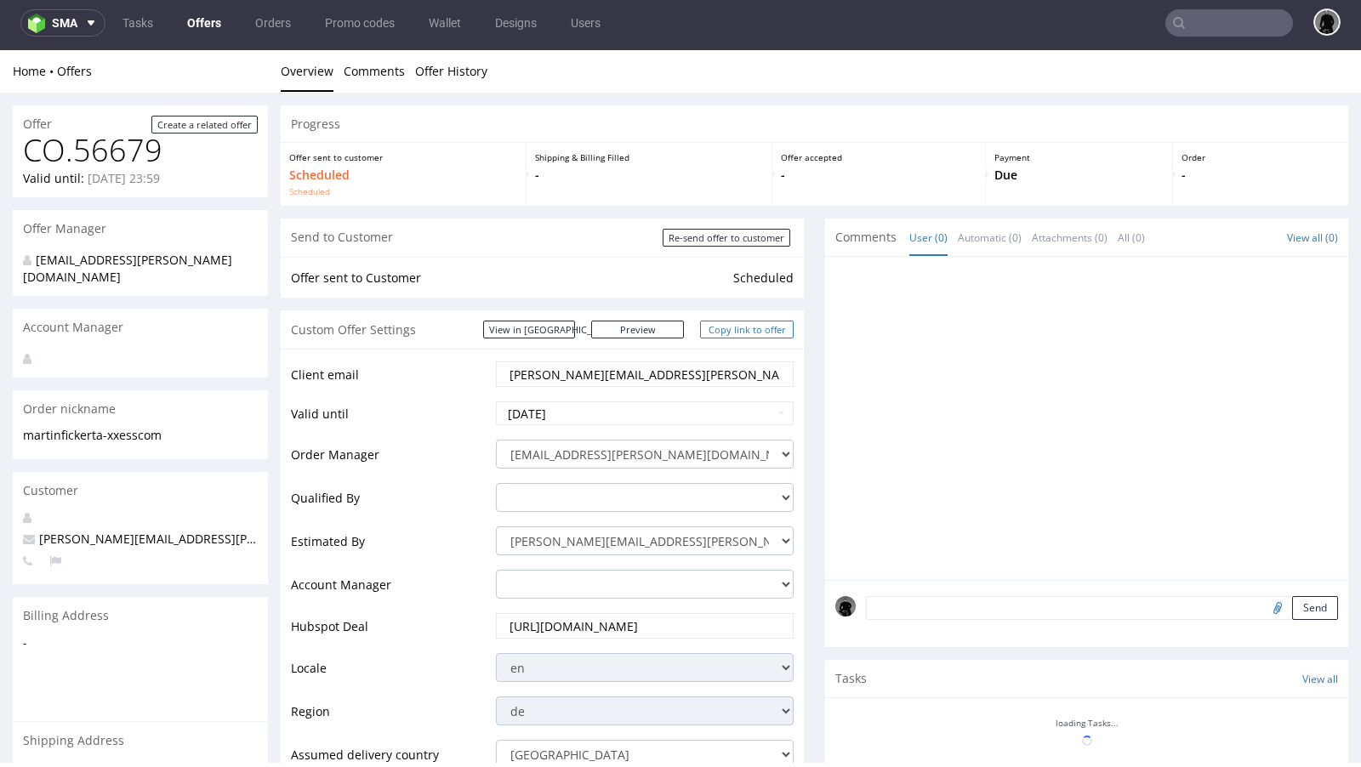
click at [726, 331] on link "Copy link to offer" at bounding box center [747, 330] width 94 height 18
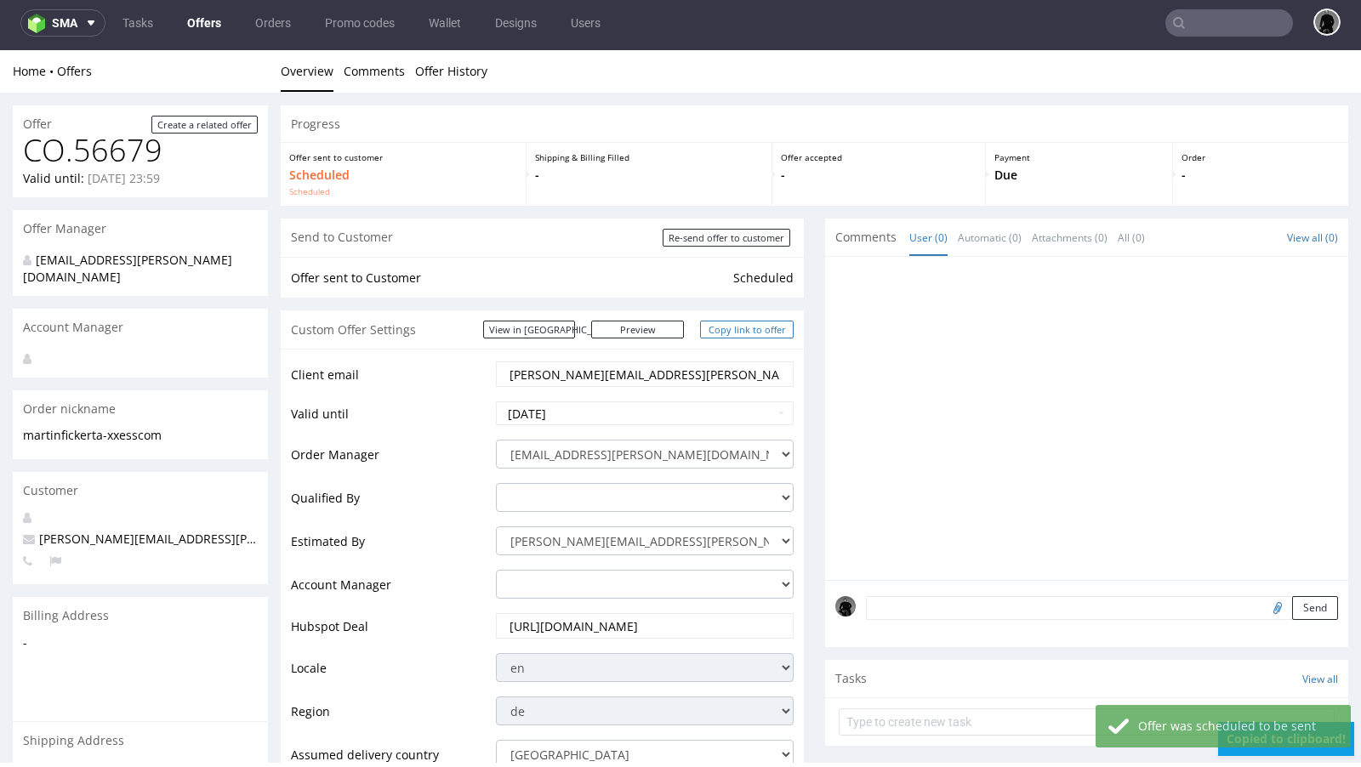
click at [726, 331] on link "Copy link to offer" at bounding box center [747, 330] width 94 height 18
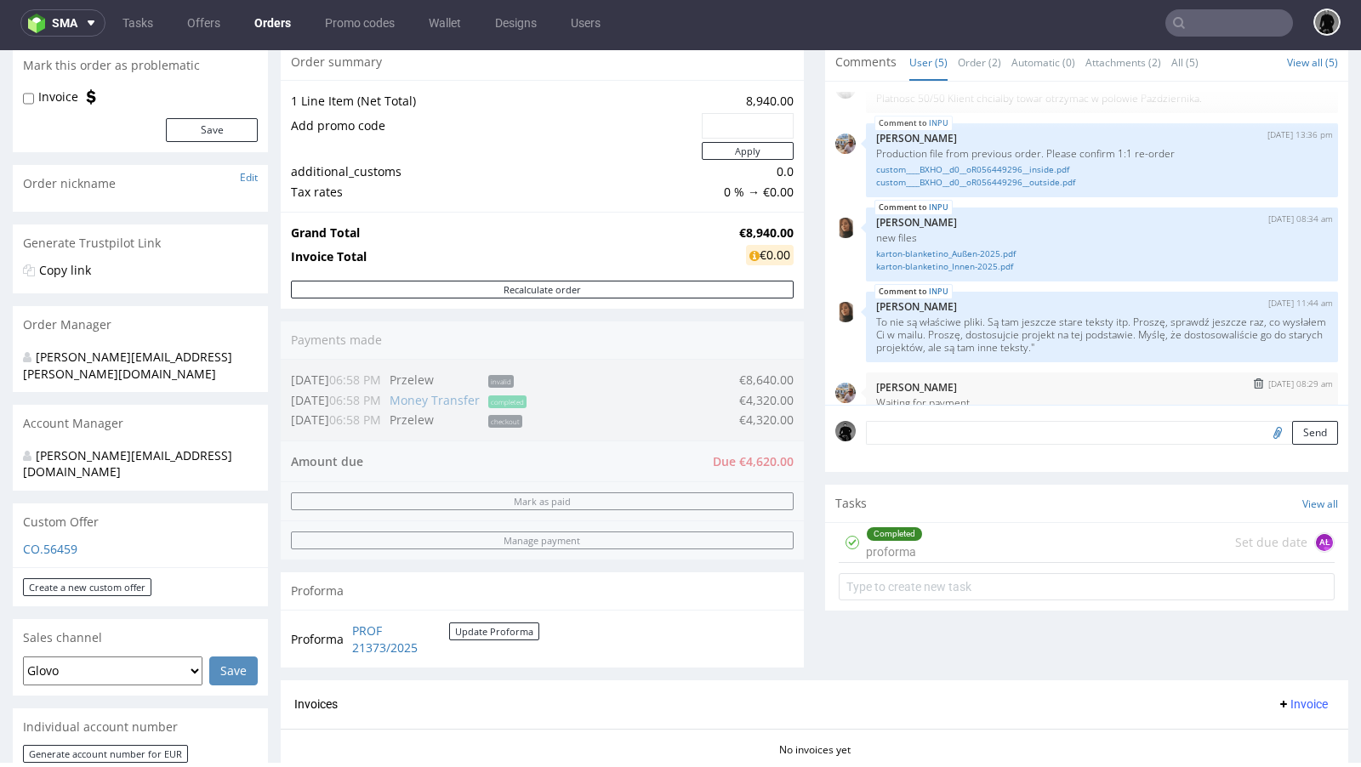
scroll to position [56, 0]
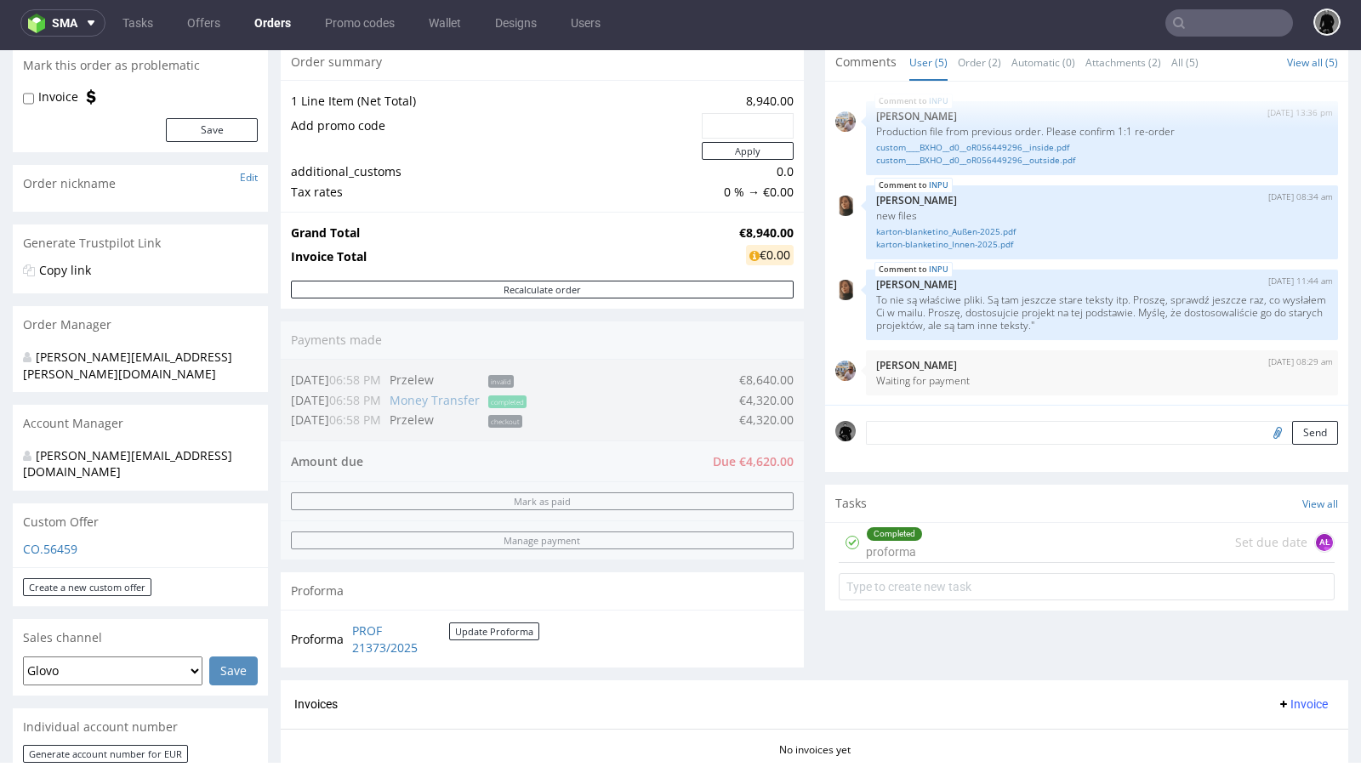
click at [947, 424] on textarea at bounding box center [1102, 433] width 472 height 24
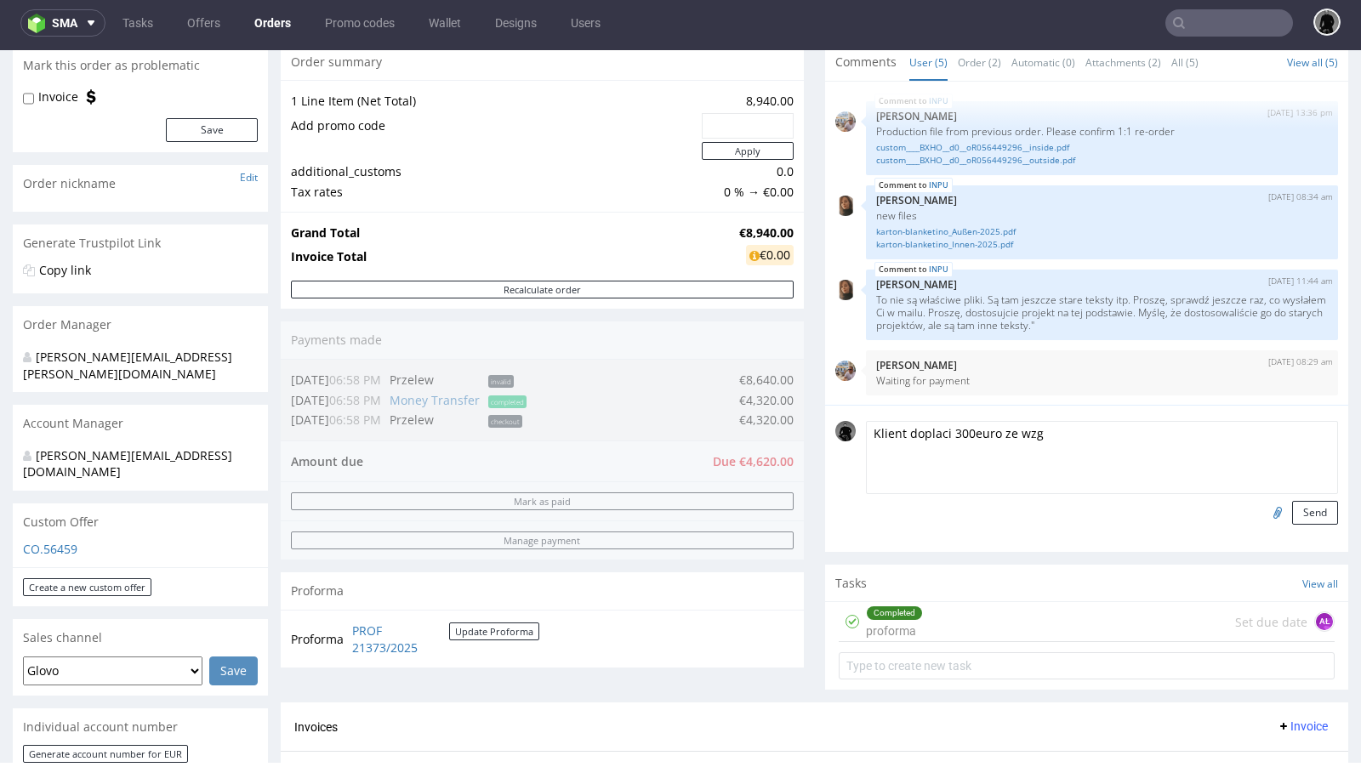
drag, startPoint x: 1036, startPoint y: 436, endPoint x: 905, endPoint y: 431, distance: 131.1
click at [905, 431] on textarea "Klient doplaci 300euro ze wzg" at bounding box center [1102, 457] width 472 height 73
type textarea "Klient potwierdzil ze doplaci 300euro ze wzgledu na dodatkowe koszty."
click at [1301, 510] on button "Send" at bounding box center [1315, 513] width 46 height 24
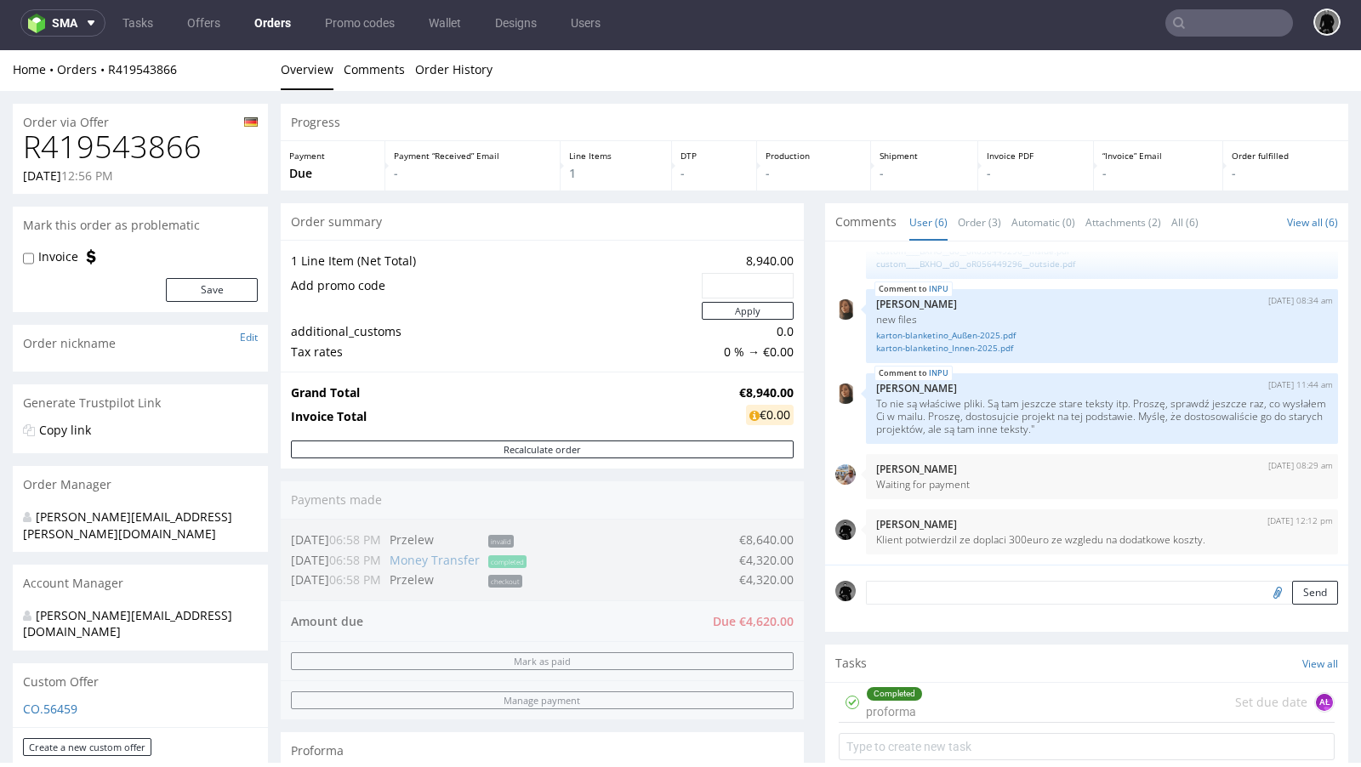
scroll to position [0, 0]
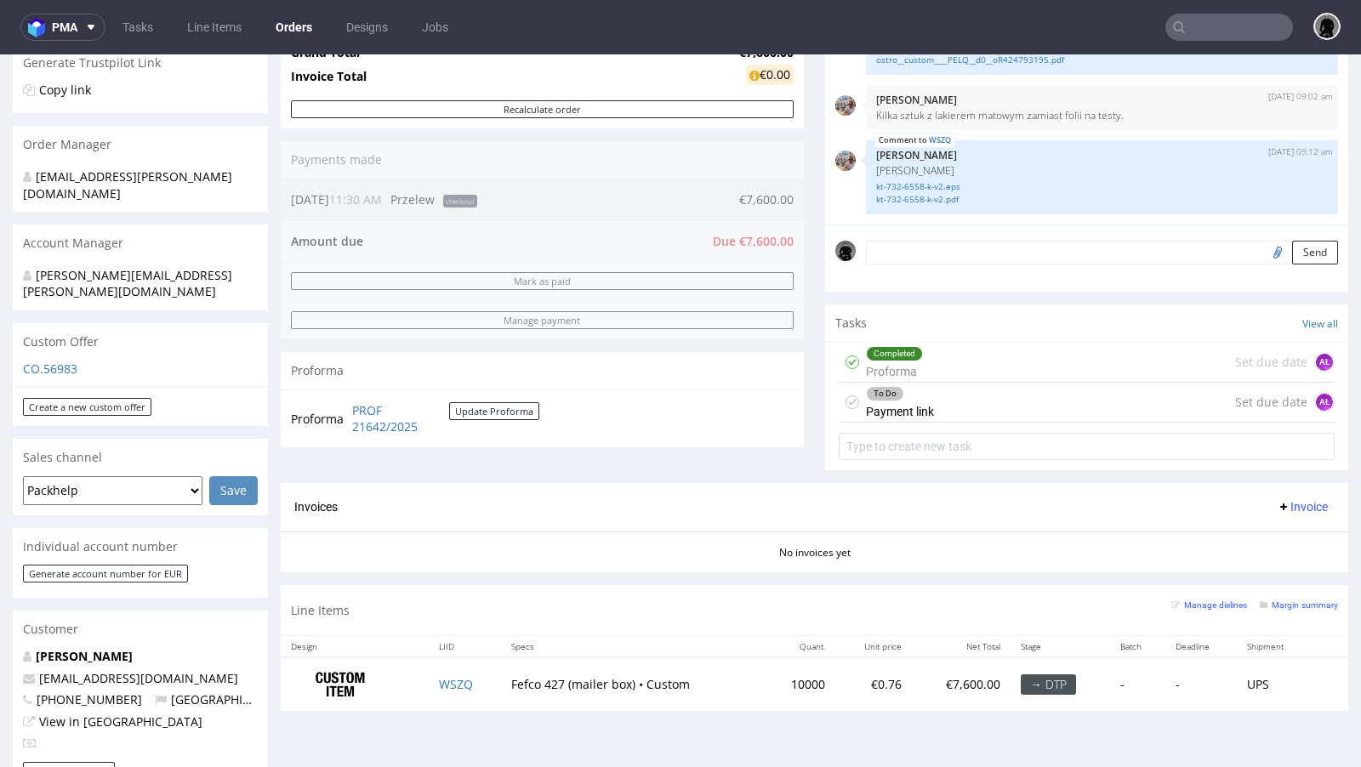
scroll to position [332, 0]
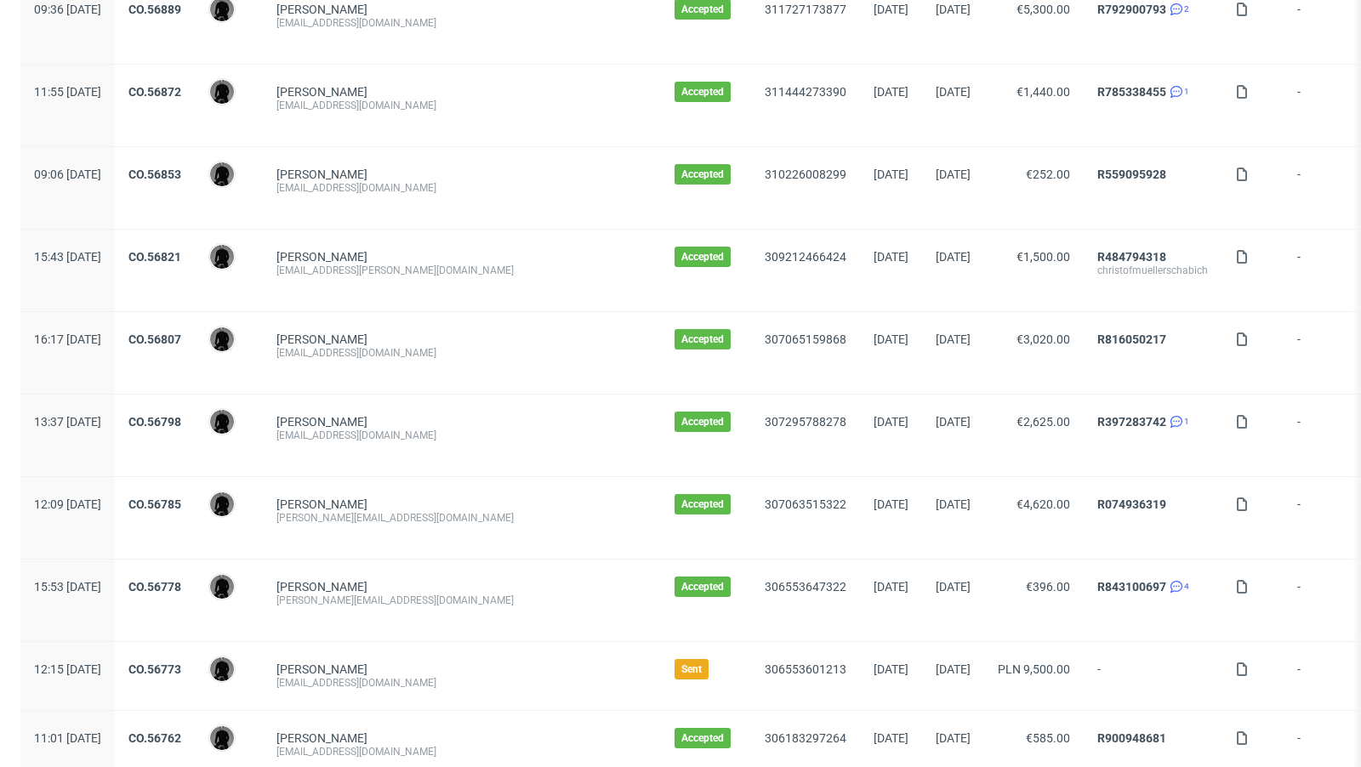
scroll to position [1746, 0]
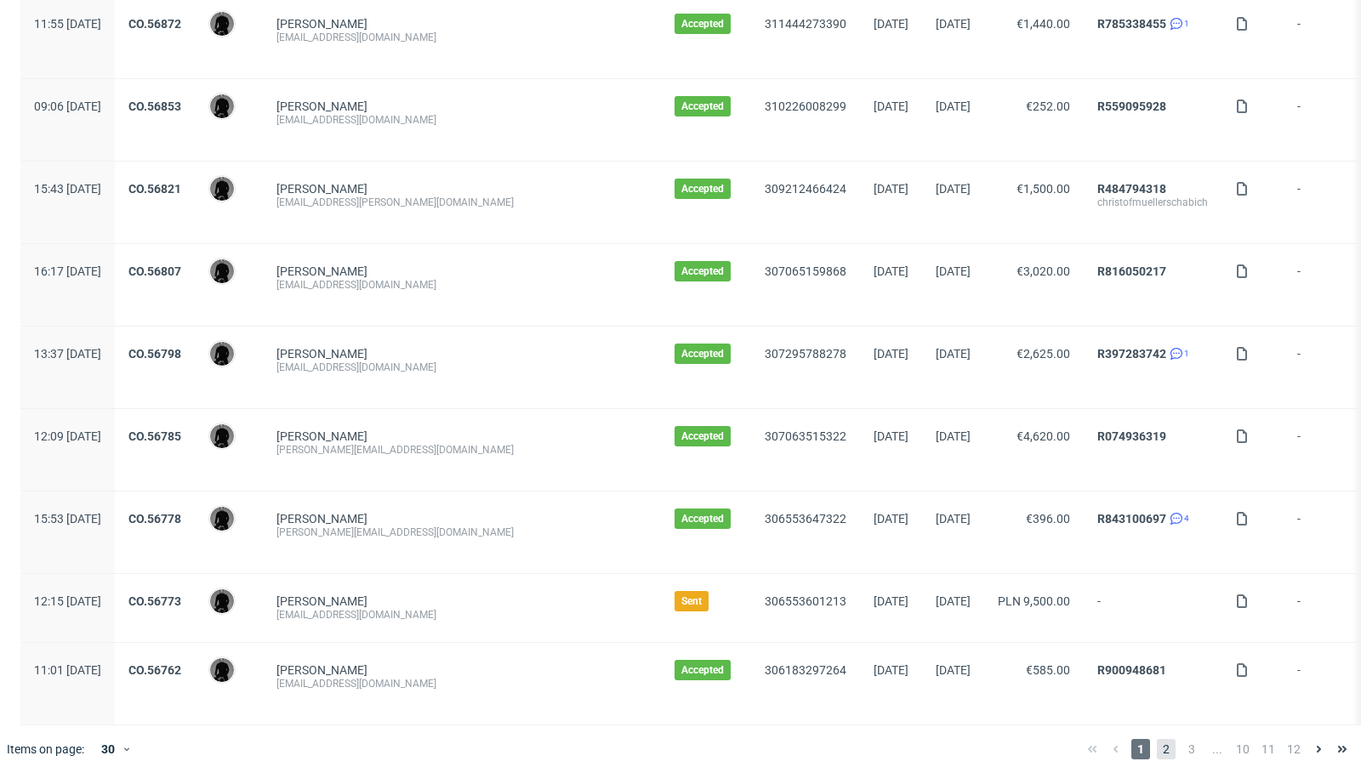
click at [1157, 739] on span "2" at bounding box center [1166, 749] width 19 height 20
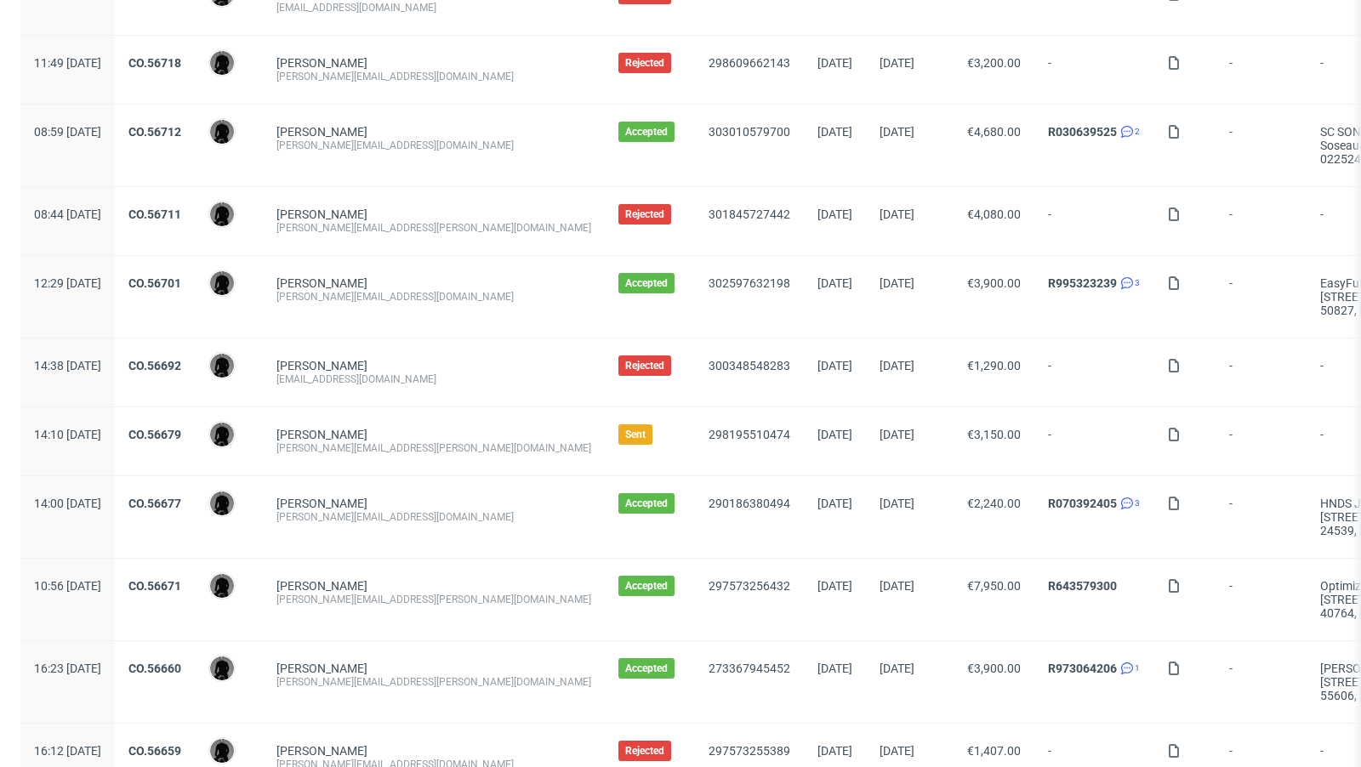
scroll to position [377, 0]
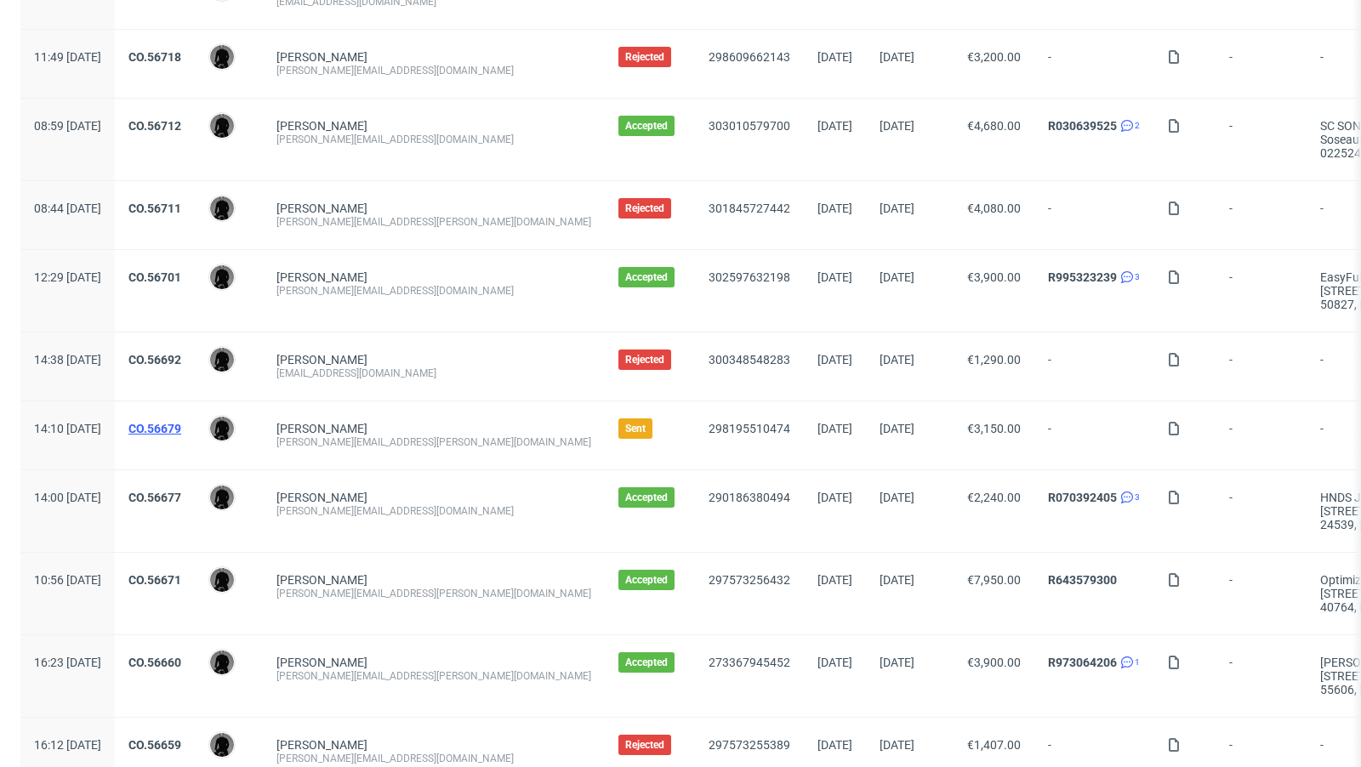
click at [181, 428] on link "CO.56679" at bounding box center [154, 429] width 53 height 14
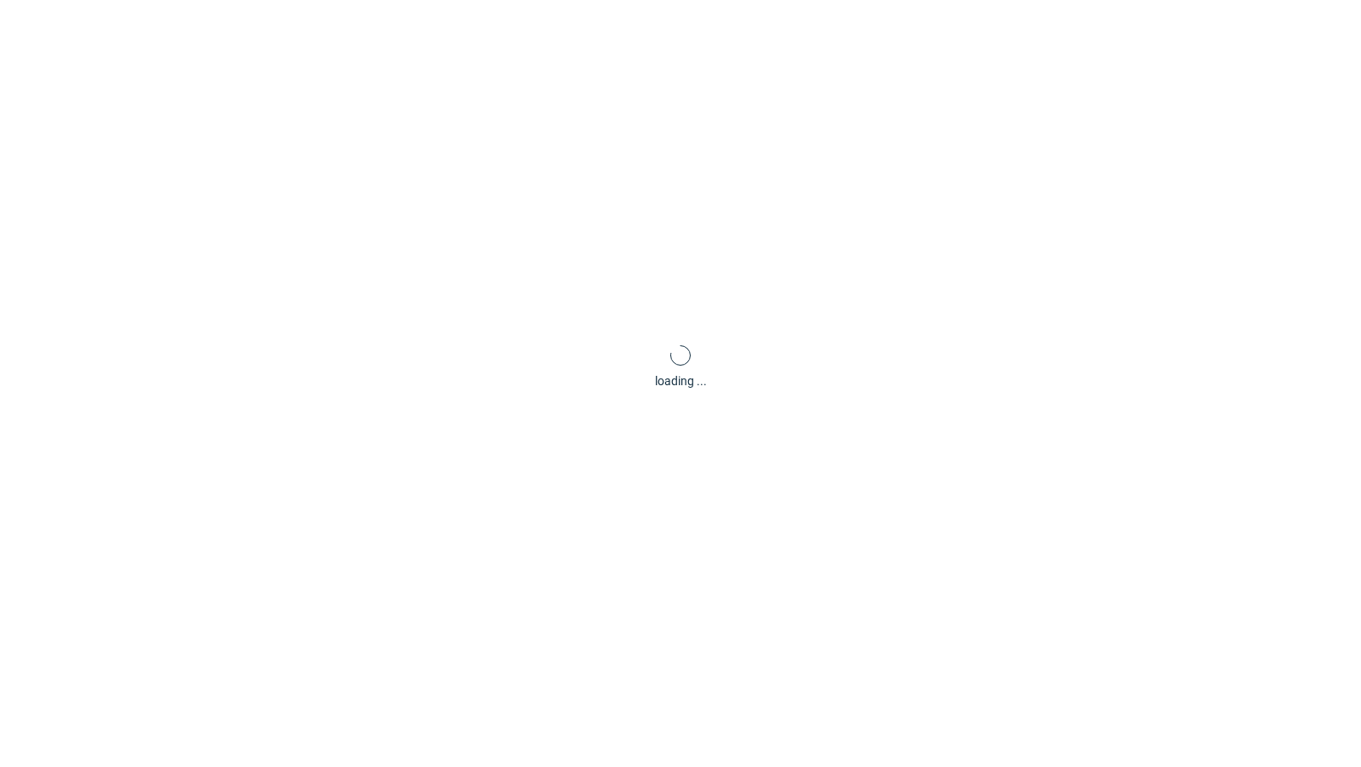
scroll to position [4, 0]
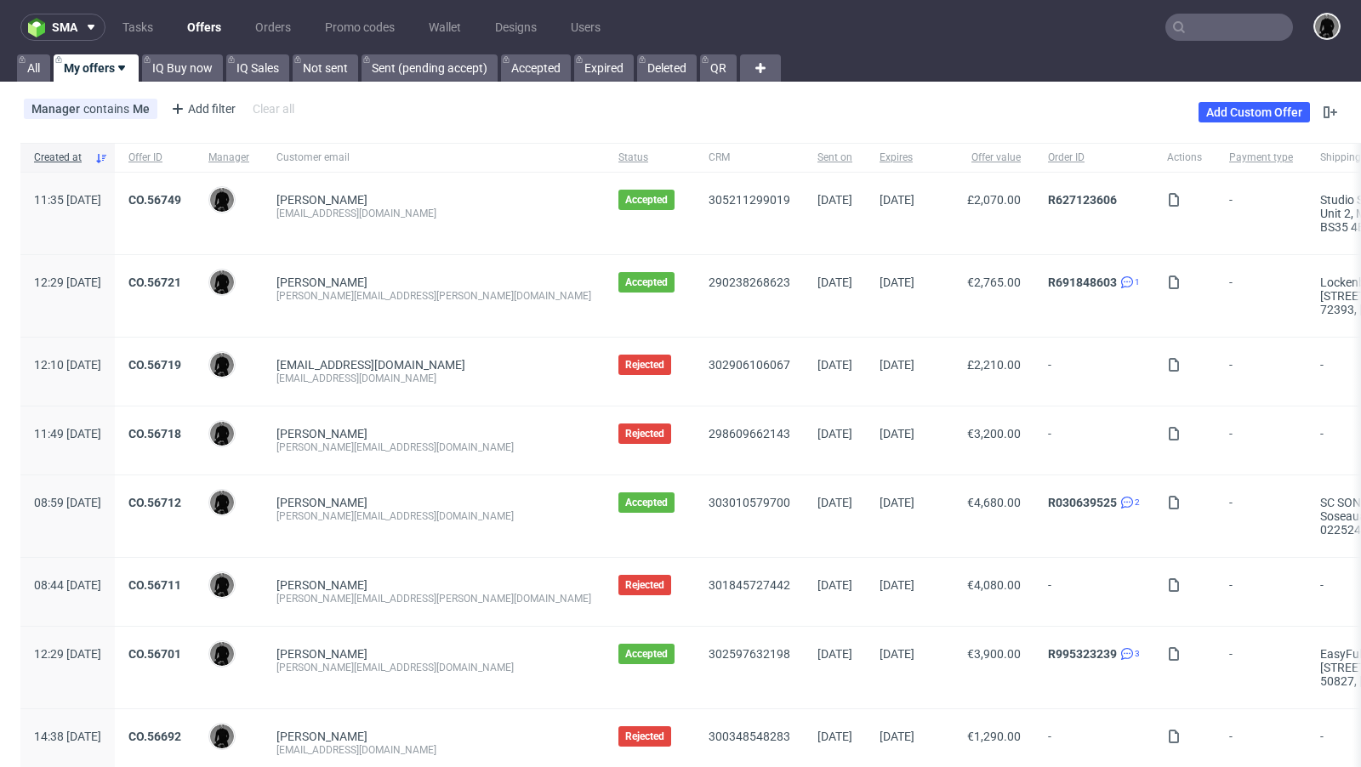
click at [181, 31] on link "Offers" at bounding box center [204, 27] width 54 height 27
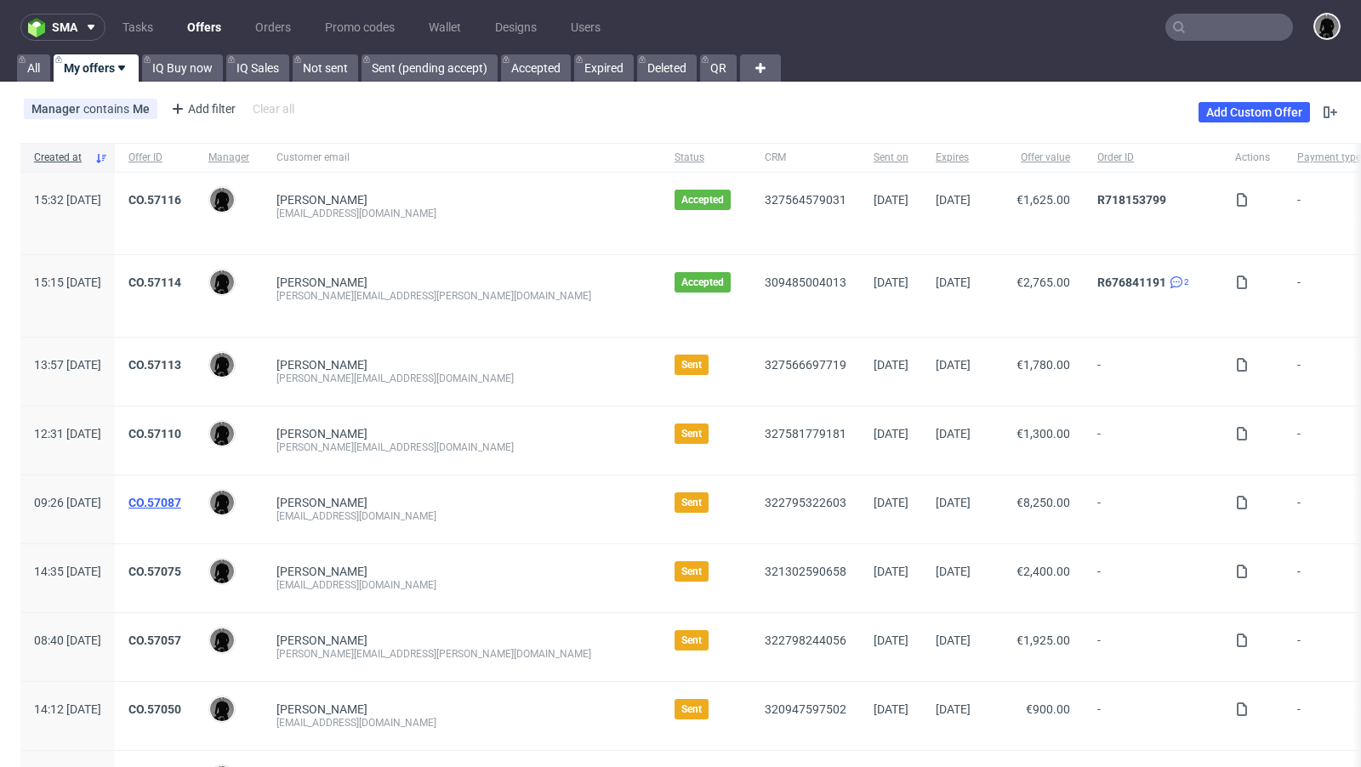
click at [181, 503] on link "CO.57087" at bounding box center [154, 503] width 53 height 14
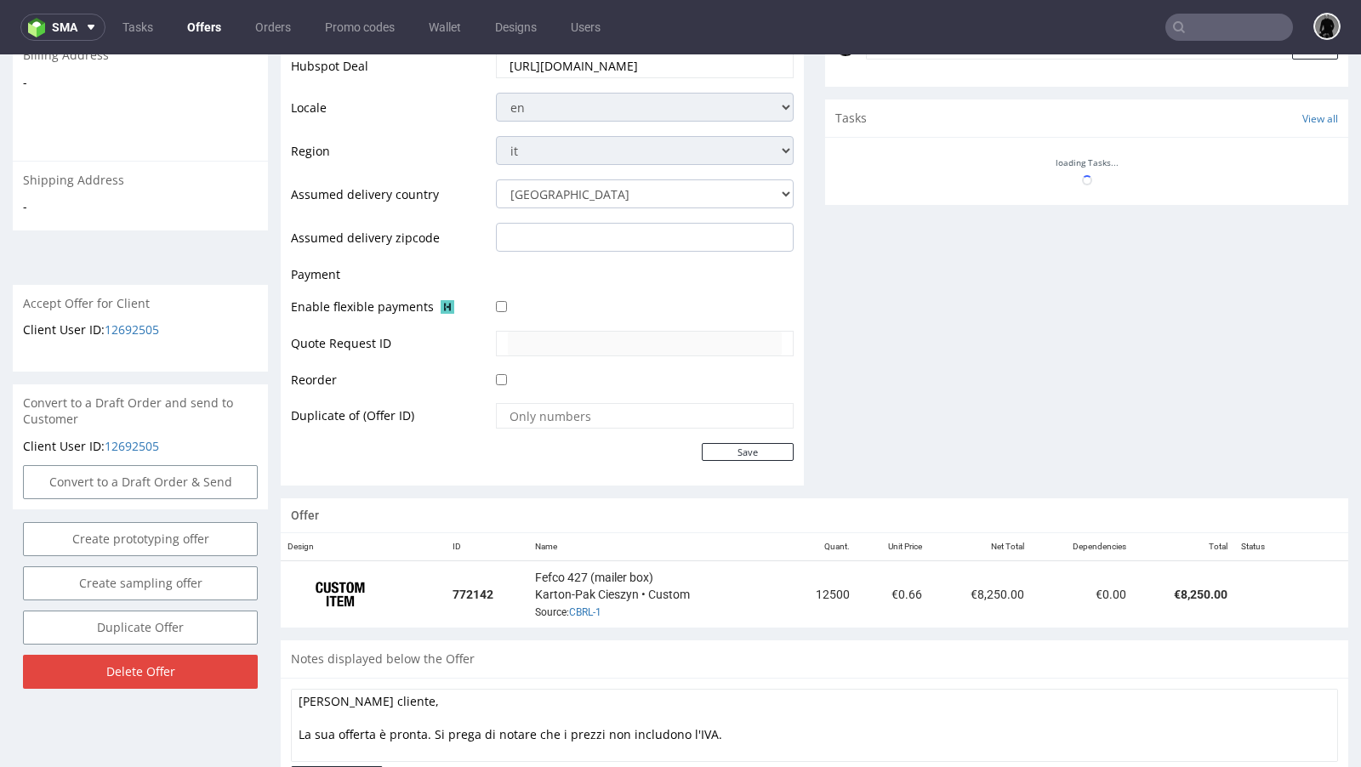
scroll to position [621, 0]
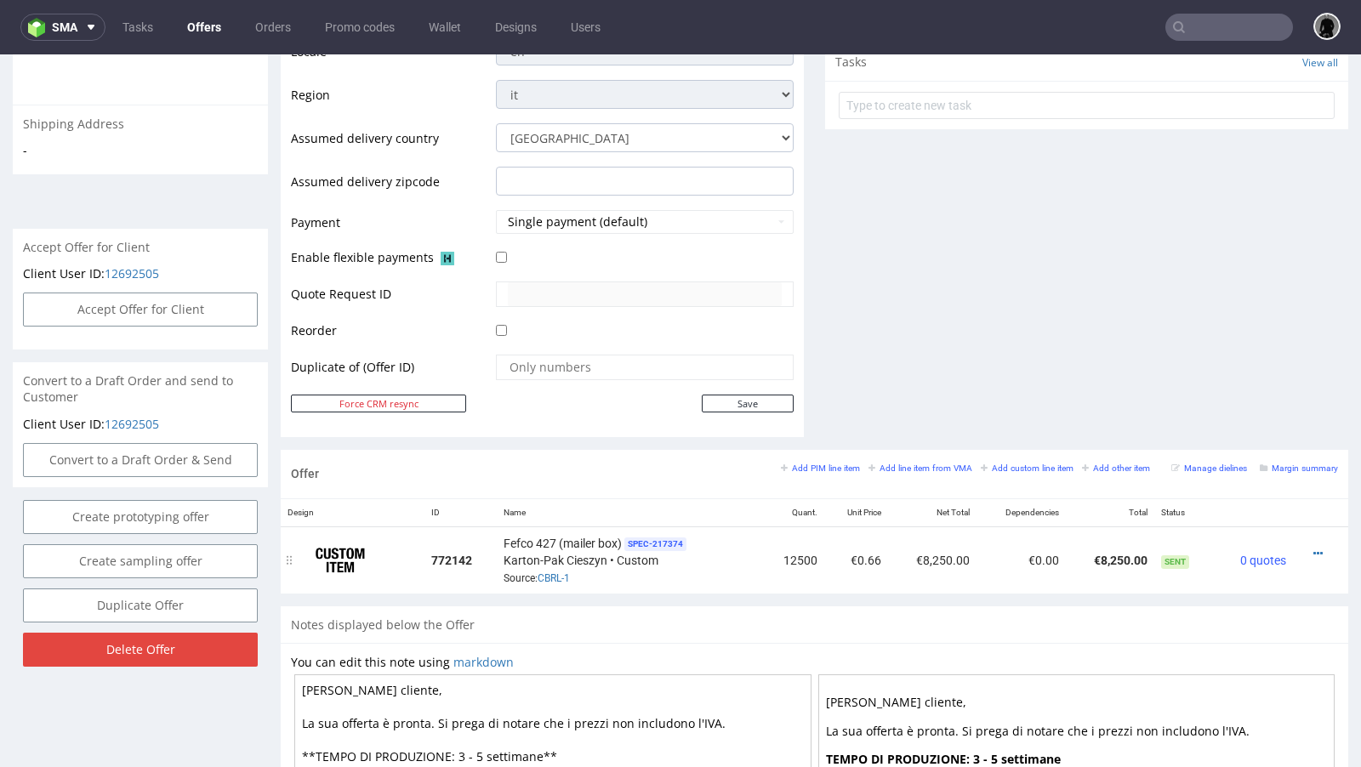
click at [1300, 545] on div at bounding box center [1315, 553] width 31 height 17
click at [1313, 548] on icon at bounding box center [1317, 554] width 9 height 12
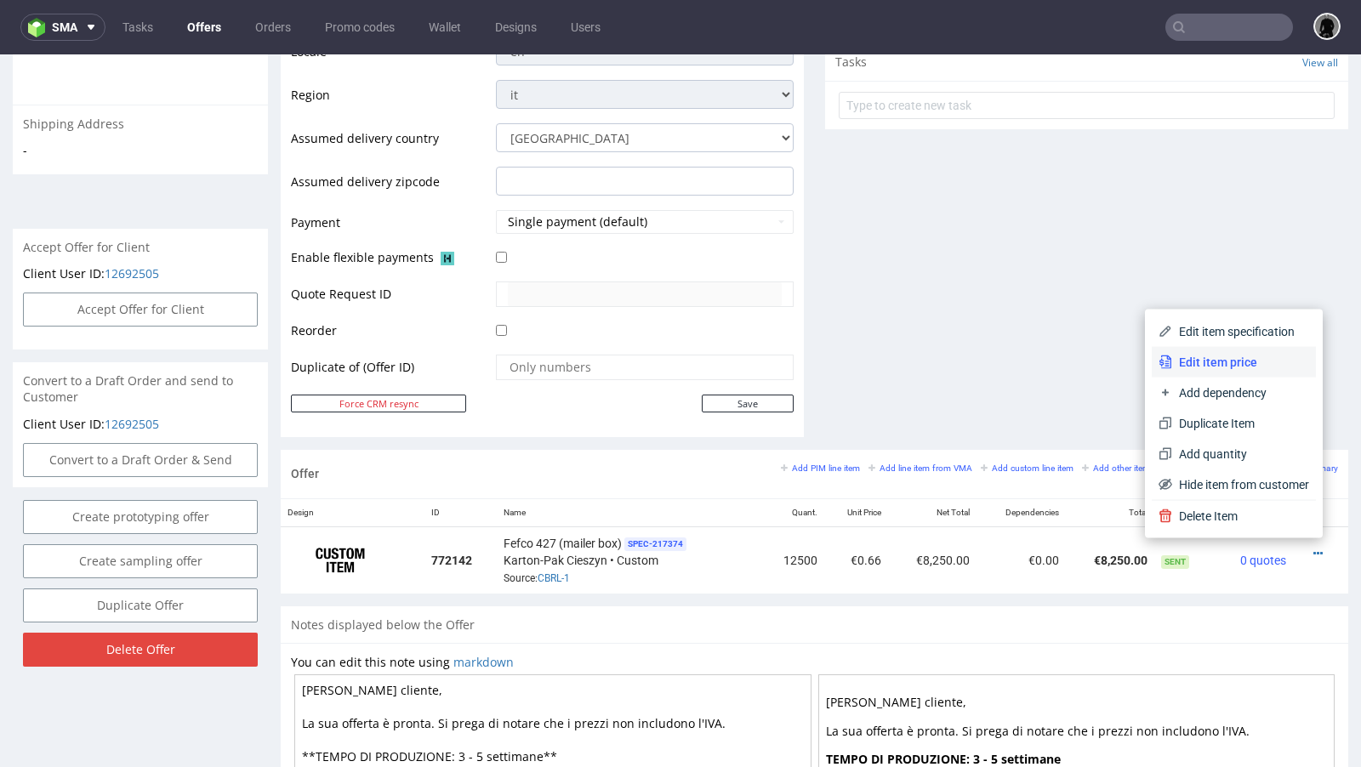
click at [1220, 366] on span "Edit item price" at bounding box center [1240, 362] width 137 height 17
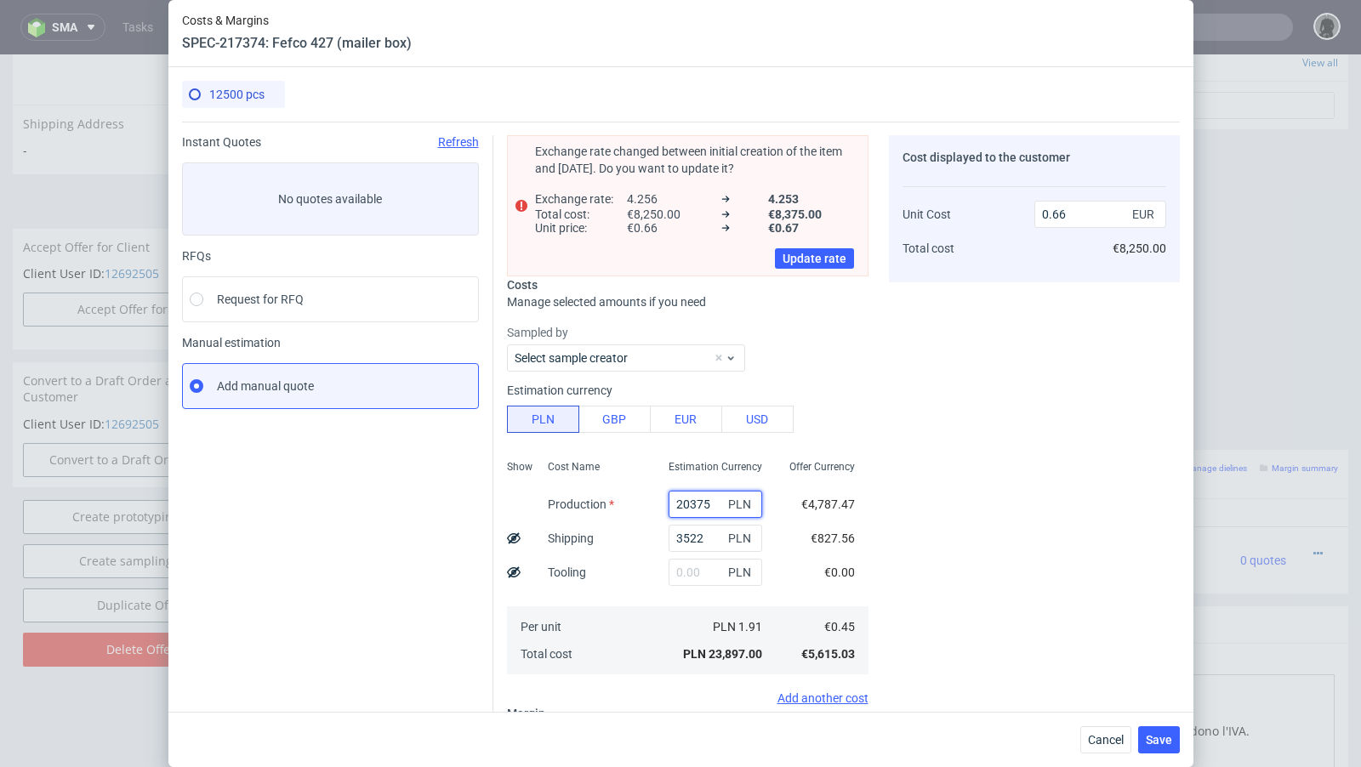
click at [689, 503] on input "20375" at bounding box center [716, 504] width 94 height 27
paste input "12"
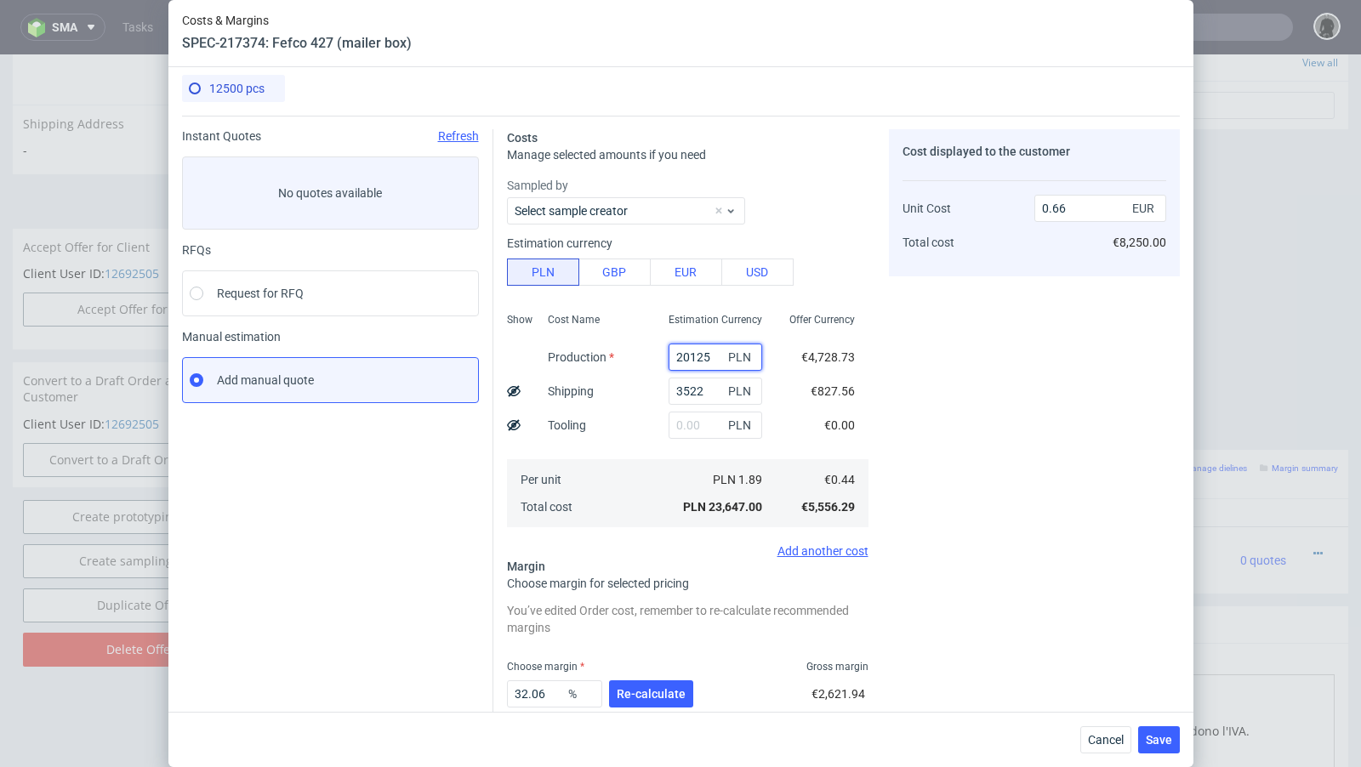
scroll to position [0, 0]
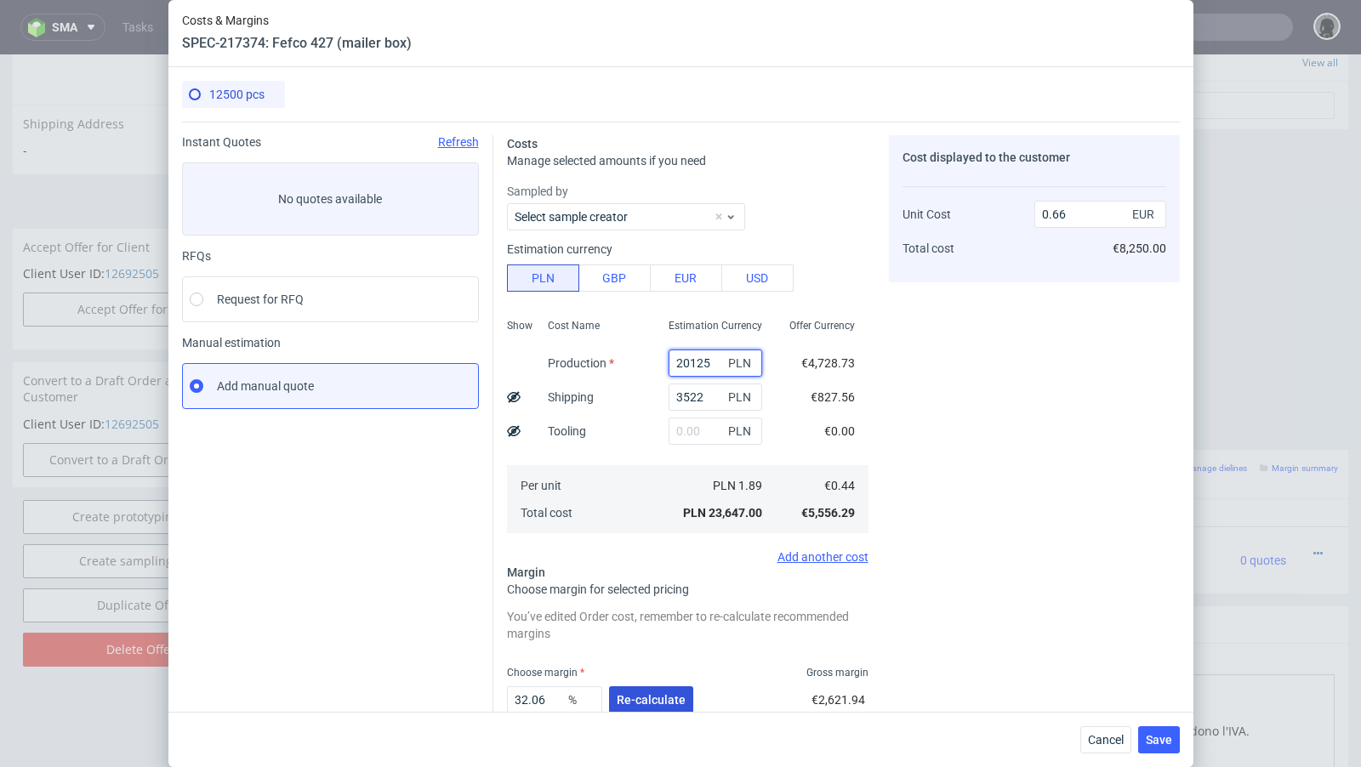
type input "20125"
click at [623, 691] on button "Re-calculate" at bounding box center [651, 699] width 84 height 27
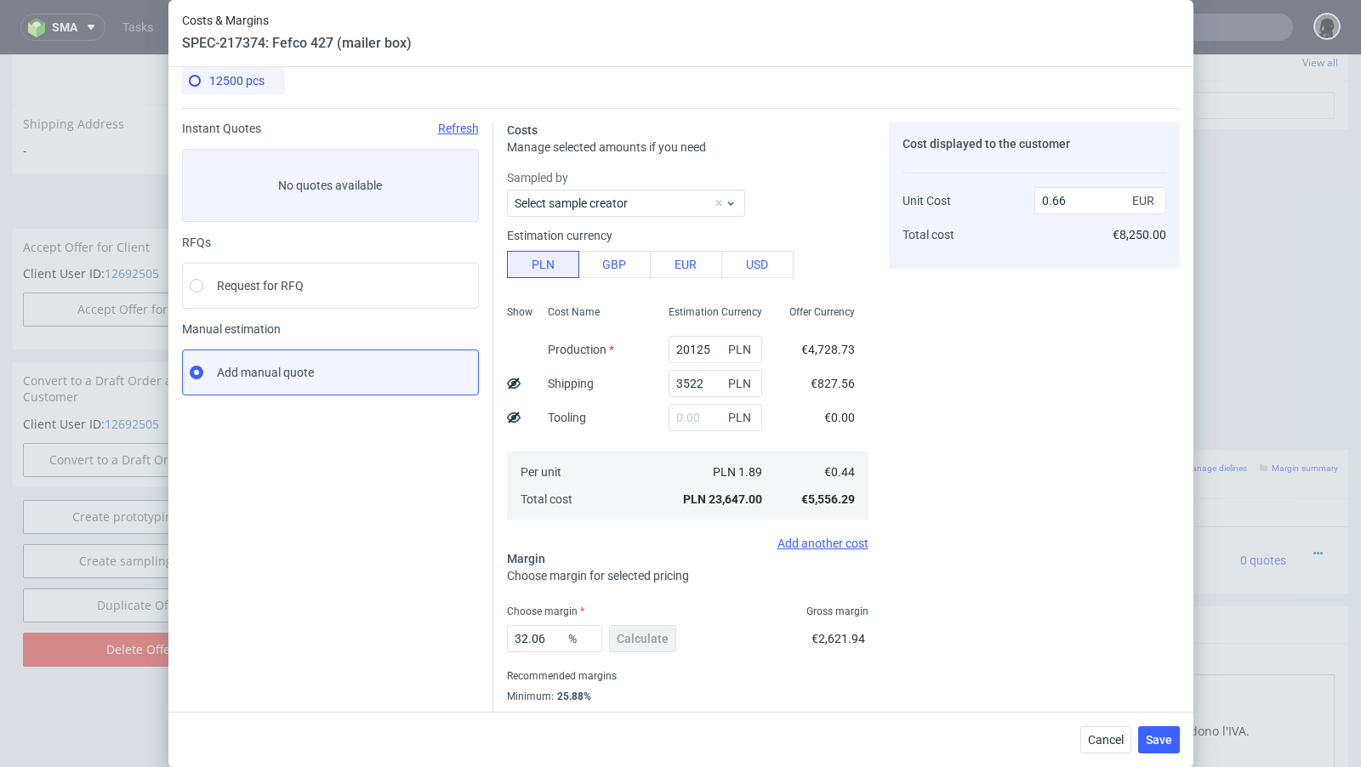
scroll to position [15, 0]
click at [550, 636] on input "32.06" at bounding box center [554, 637] width 95 height 27
type input "32.8"
type input "0.67"
type input "32.6"
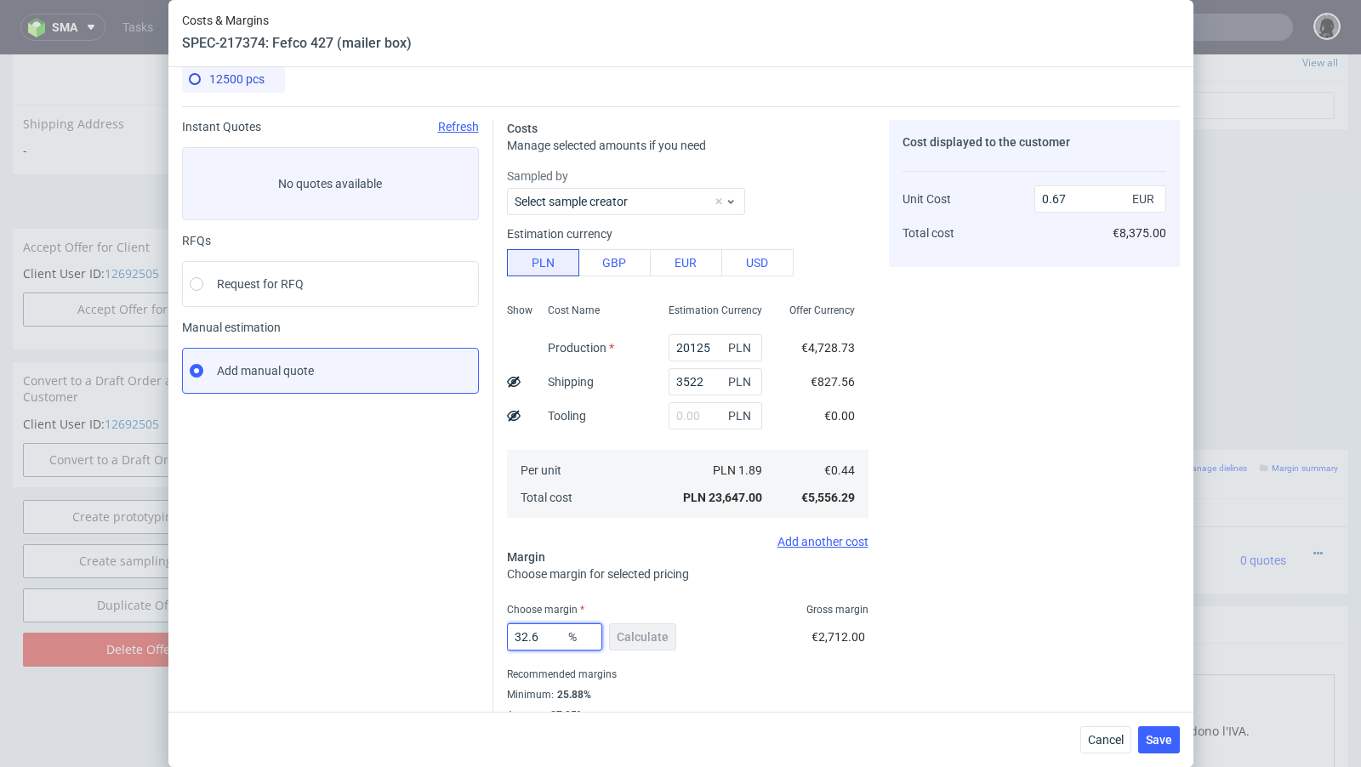
type input "0.66"
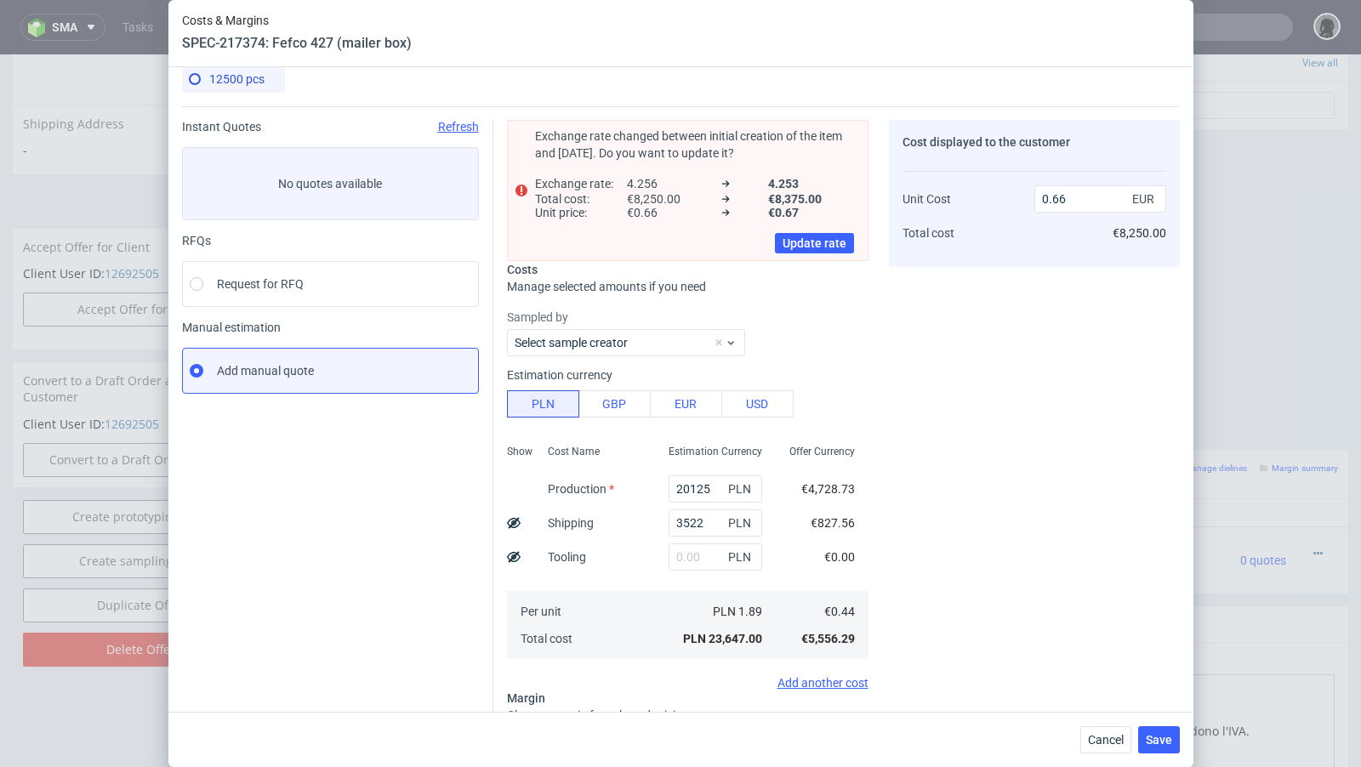
type input "32.78"
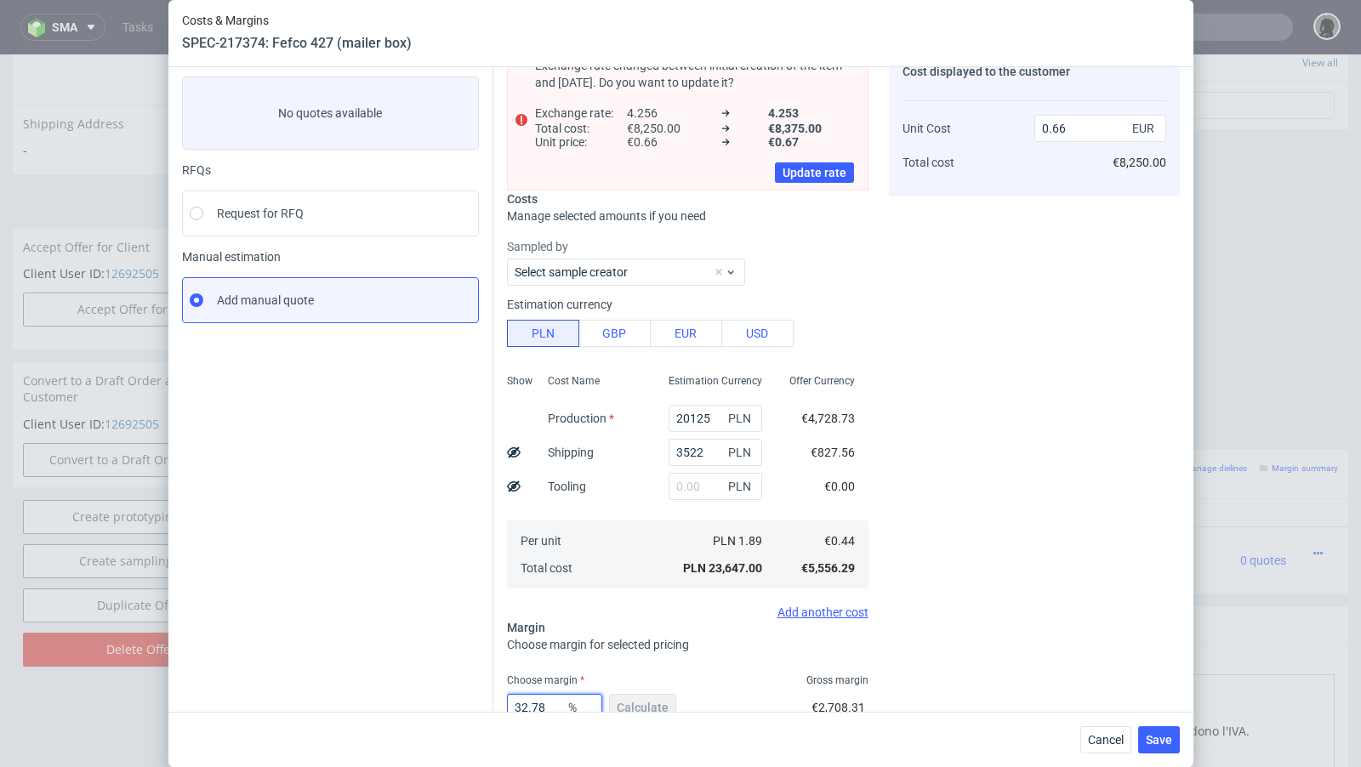
type input "0.67"
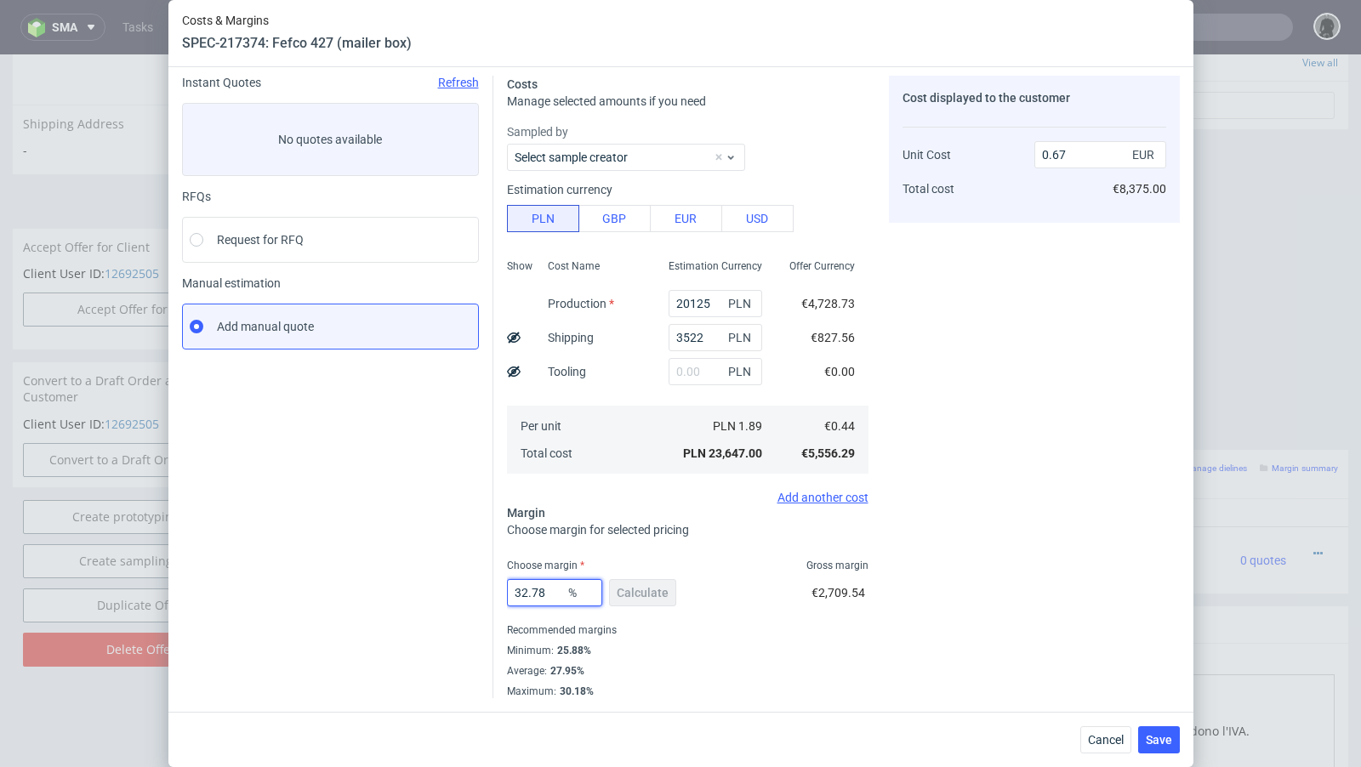
scroll to position [58, 0]
type input "32.77"
type input "0.66"
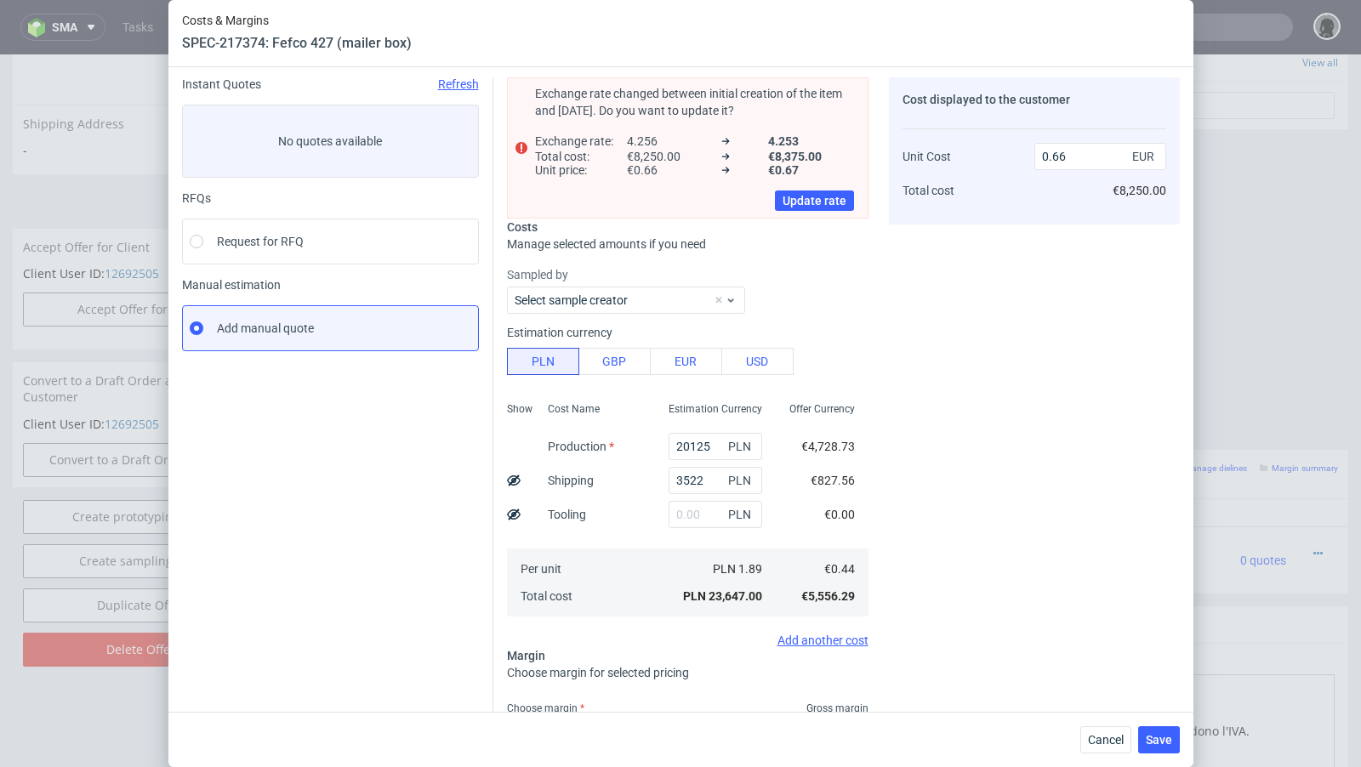
scroll to position [86, 0]
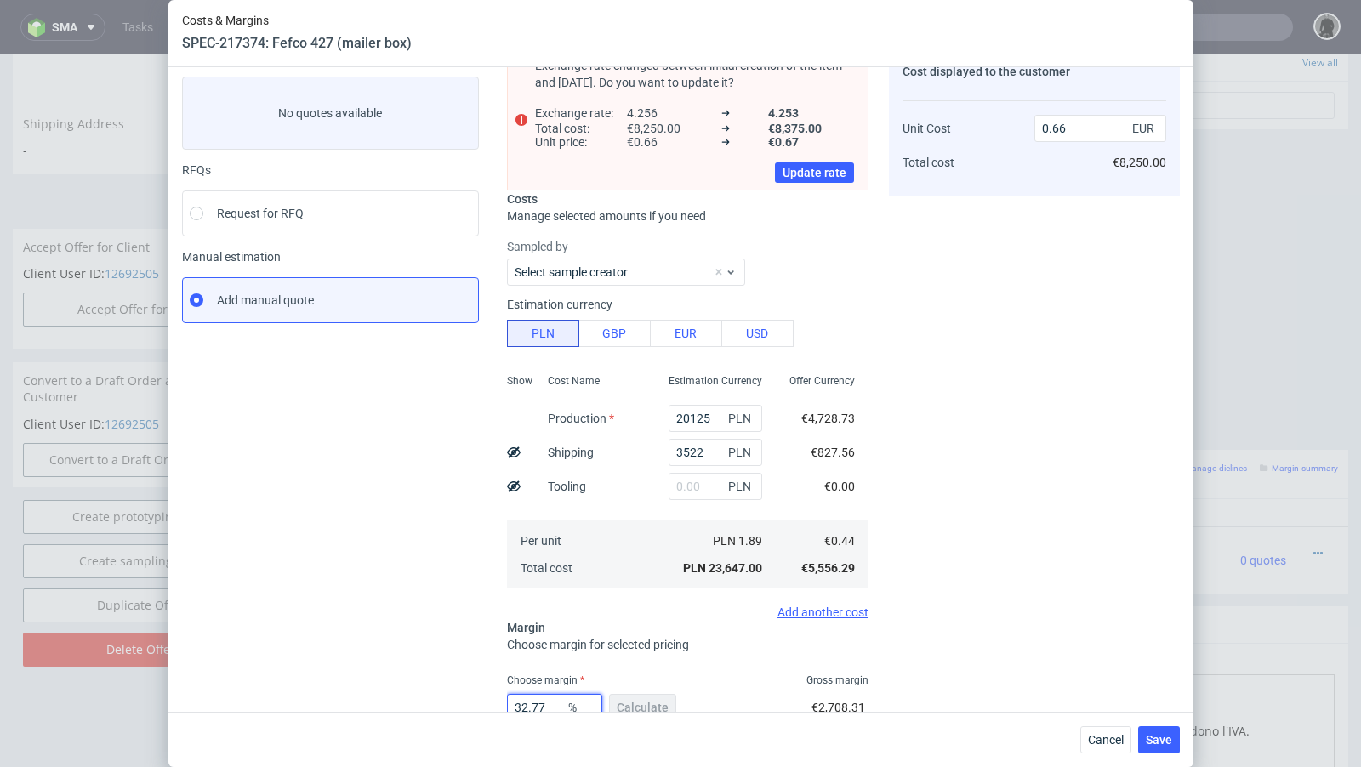
type input "32.77"
click at [482, 603] on div "Instant Quotes Refresh No quotes available RFQs Request for RFQ Manual estimati…" at bounding box center [337, 431] width 311 height 764
click at [1163, 748] on button "Save" at bounding box center [1159, 739] width 42 height 27
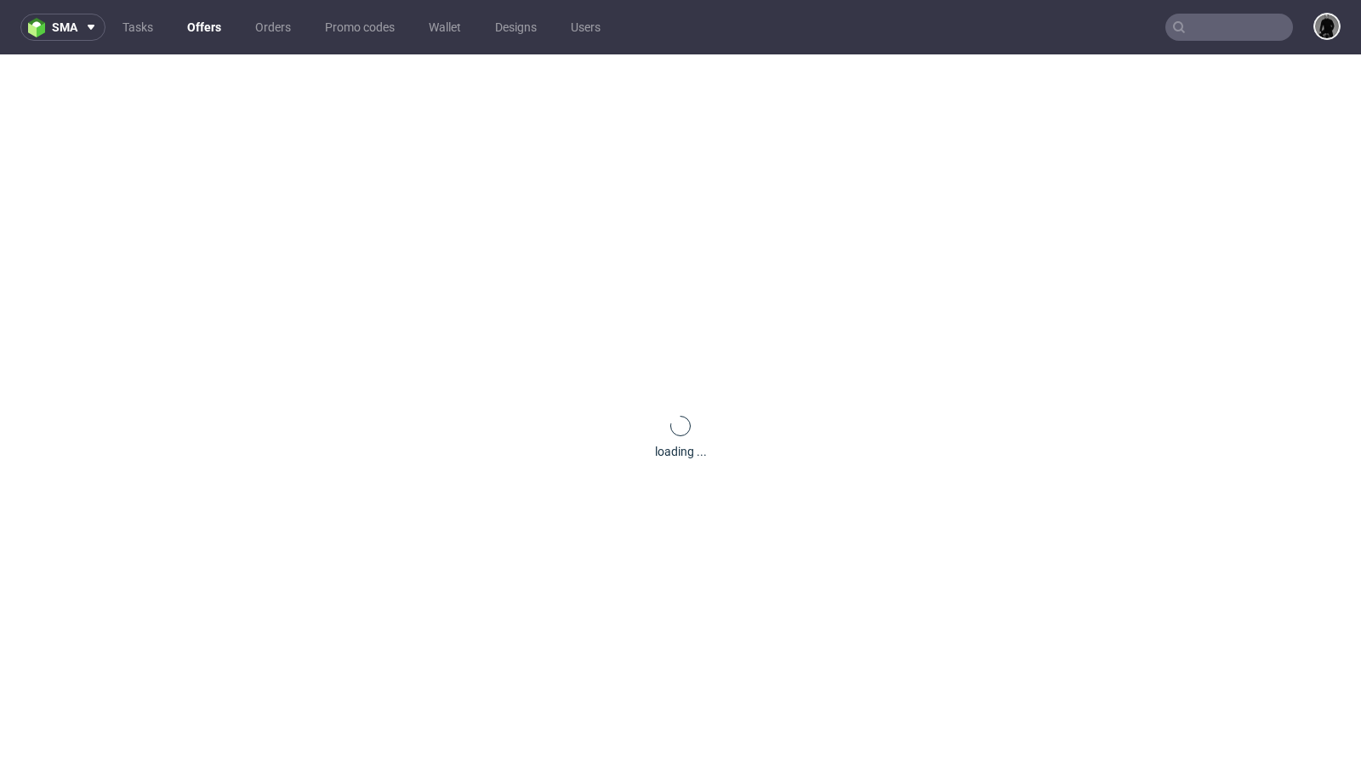
scroll to position [0, 0]
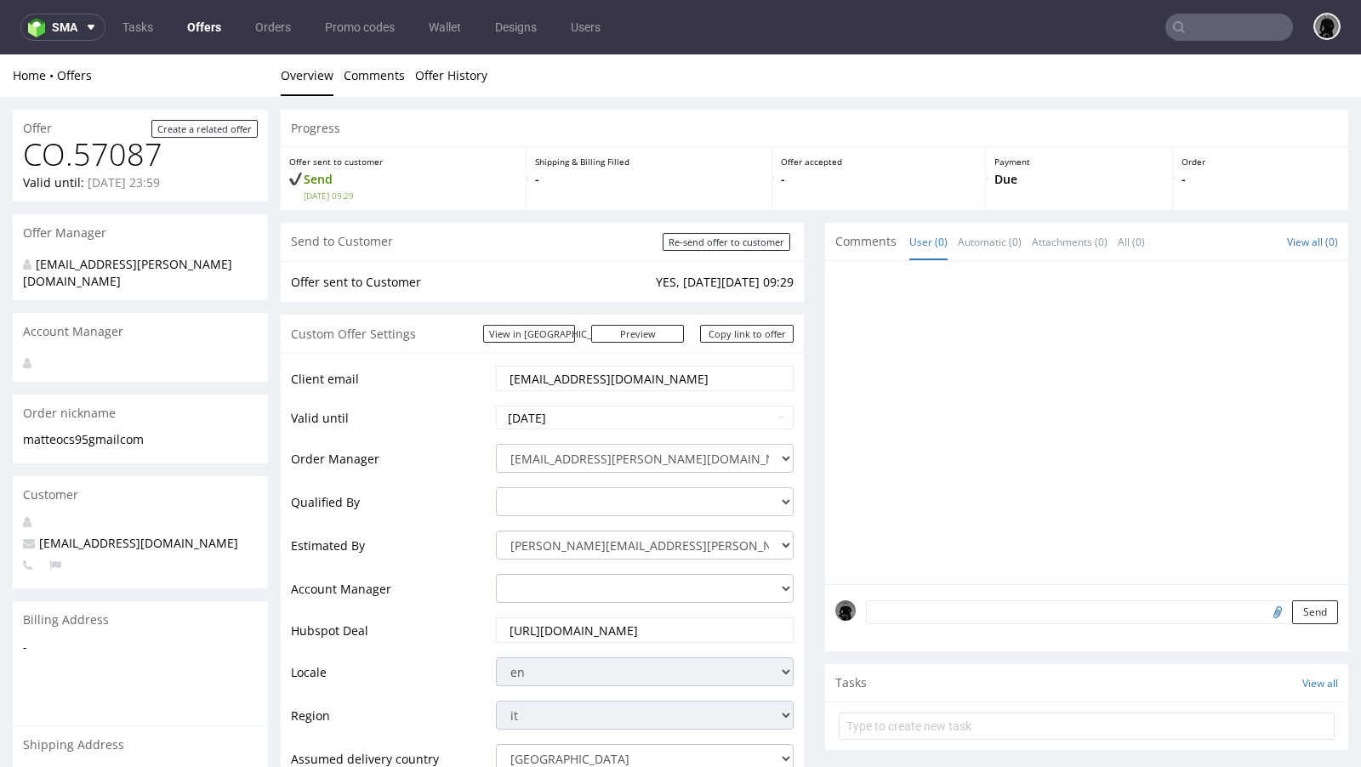
click at [209, 26] on link "Offers" at bounding box center [204, 27] width 54 height 27
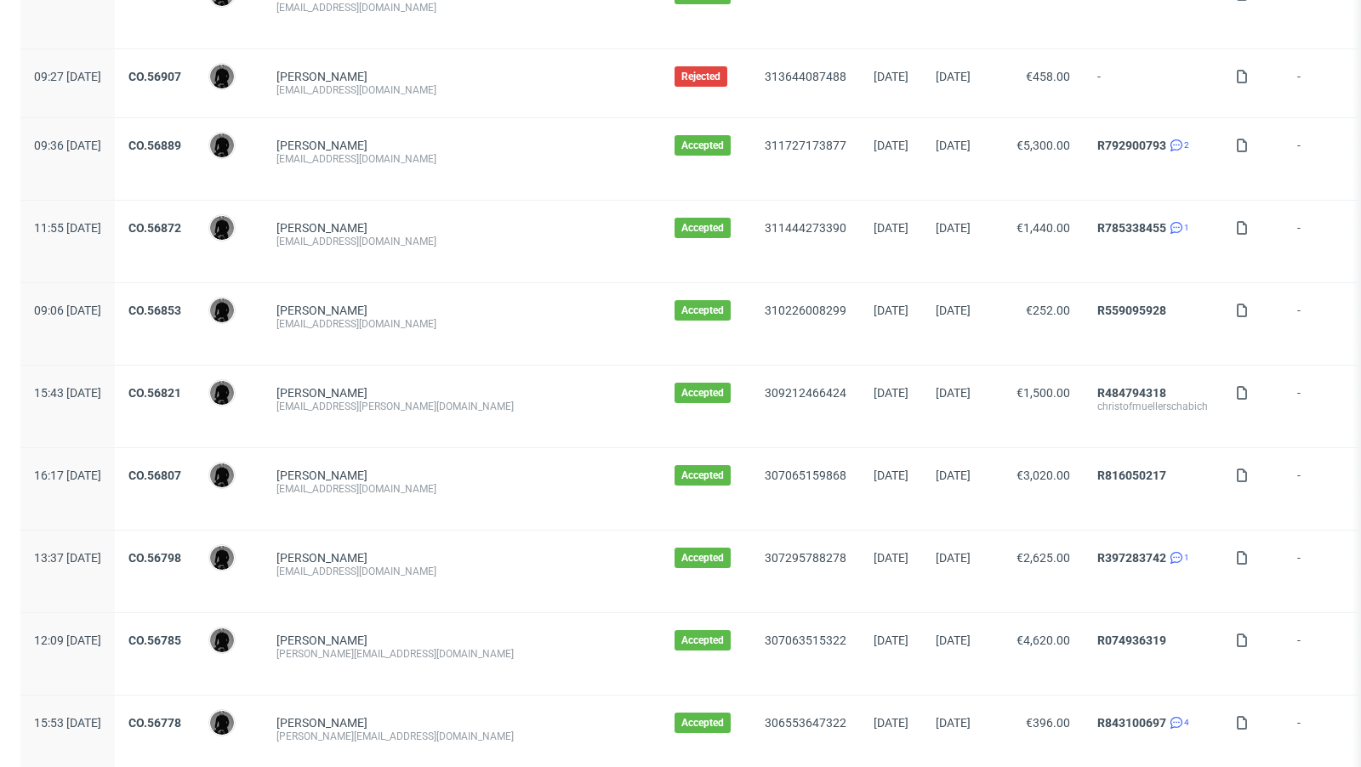
scroll to position [1746, 0]
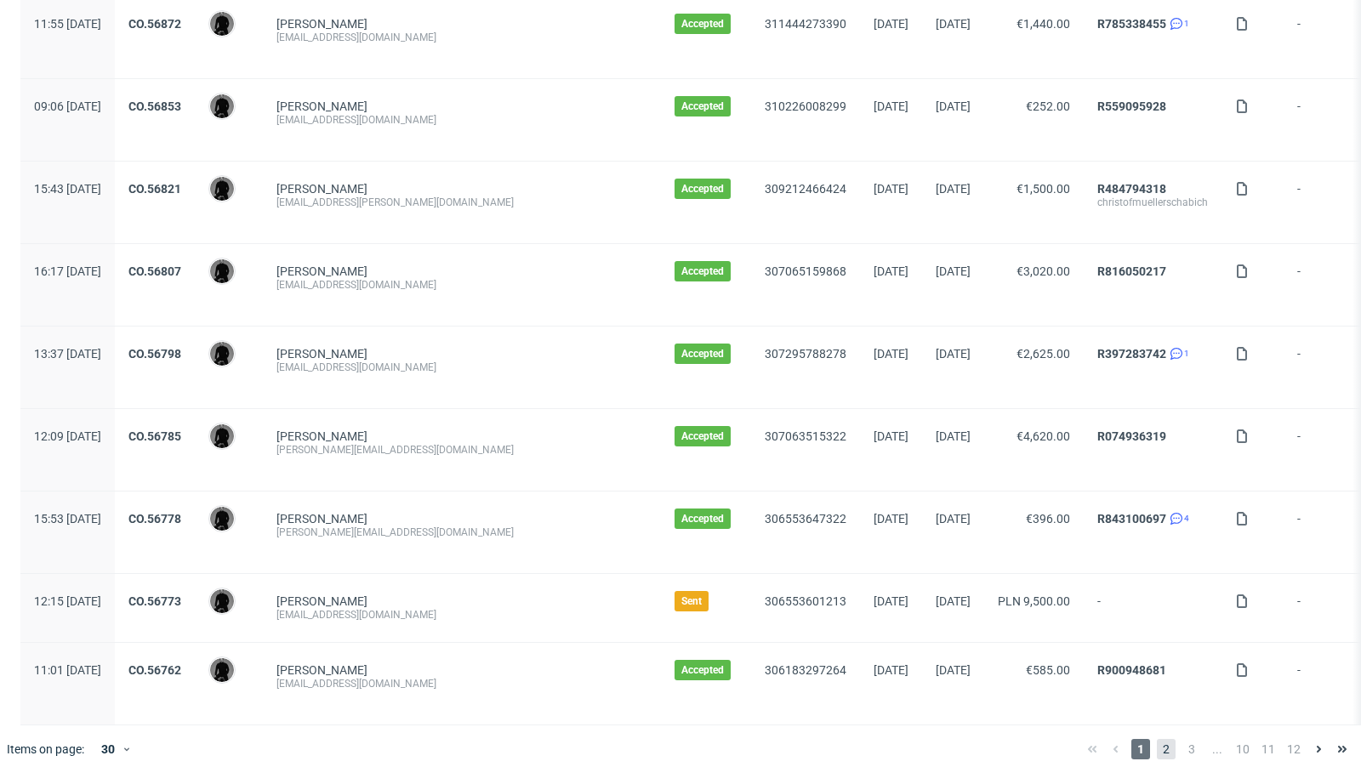
click at [1157, 739] on span "2" at bounding box center [1166, 749] width 19 height 20
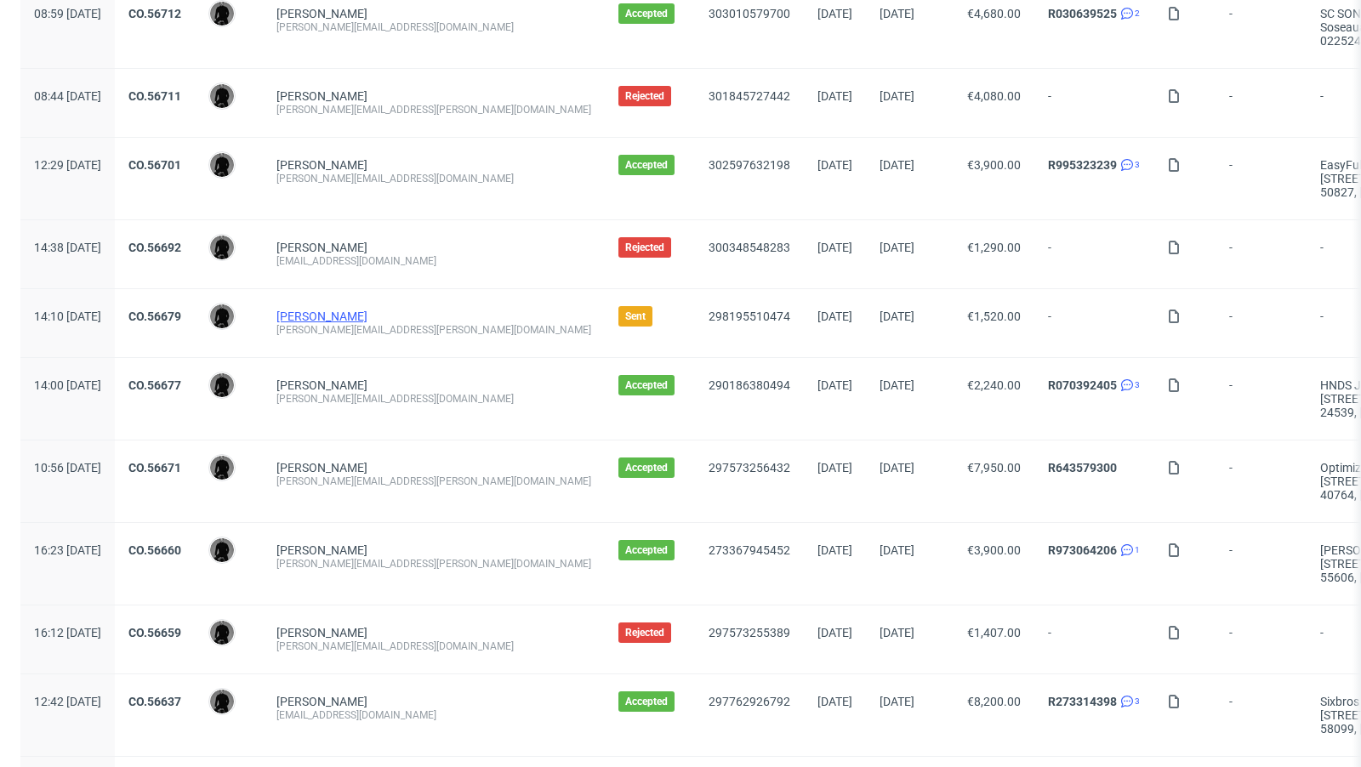
click at [343, 314] on link "Martin Fickert" at bounding box center [321, 317] width 91 height 14
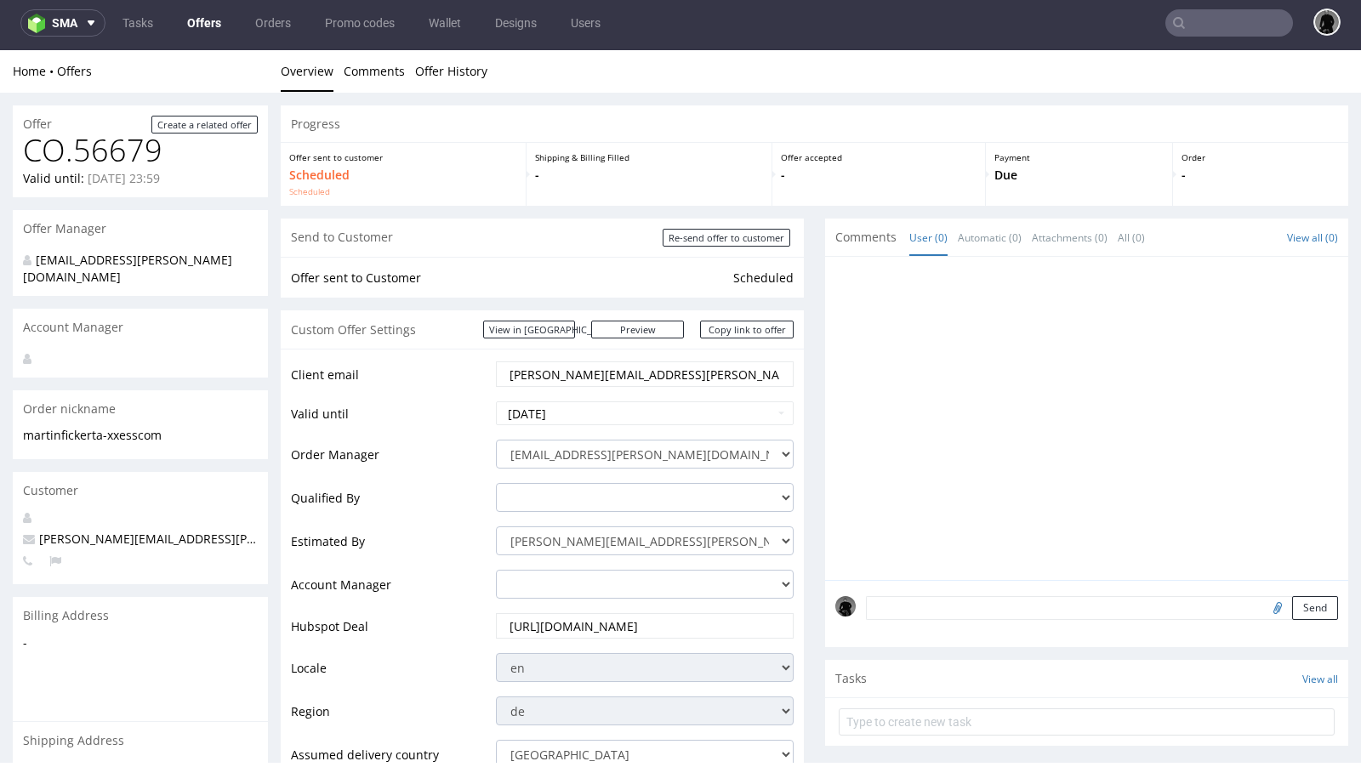
click at [193, 21] on link "Offers" at bounding box center [204, 22] width 54 height 27
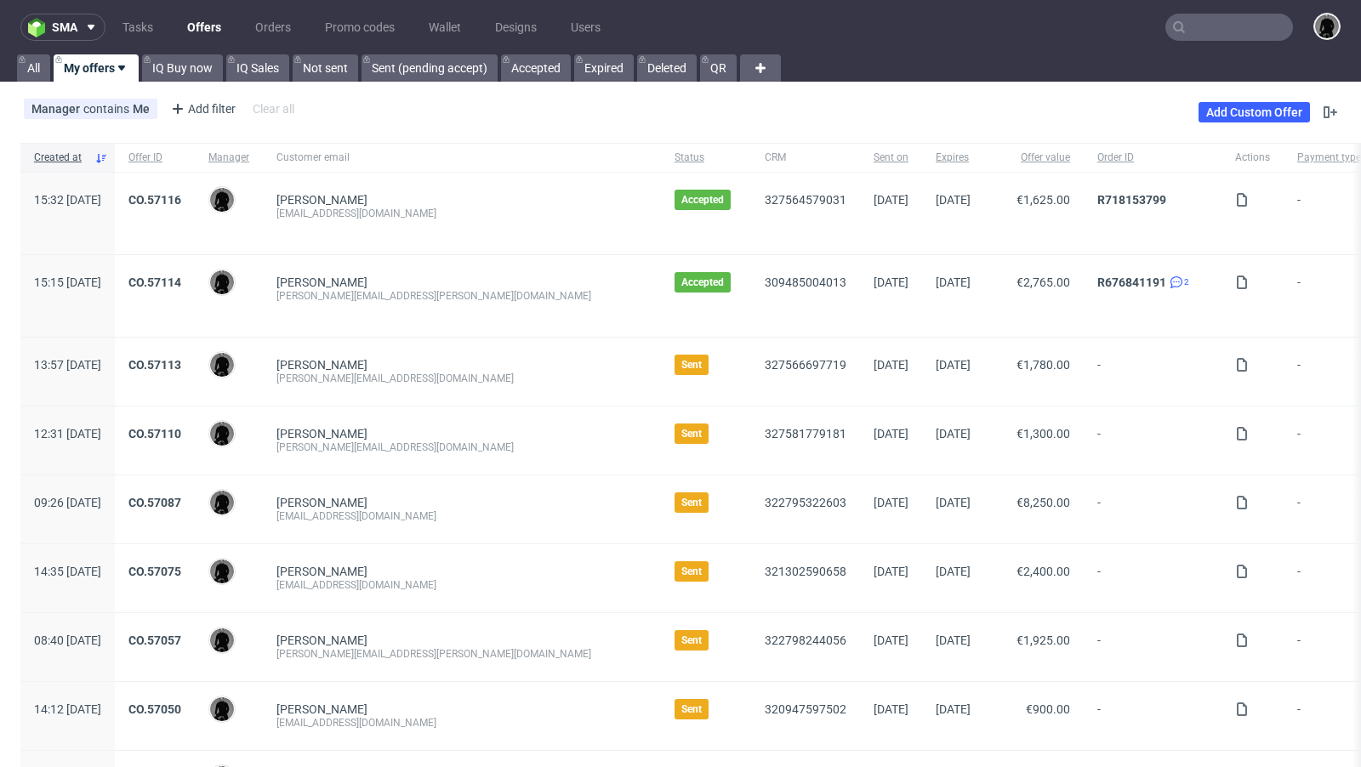
click at [438, 443] on div "[PERSON_NAME][EMAIL_ADDRESS][DOMAIN_NAME]" at bounding box center [461, 448] width 371 height 14
click at [438, 443] on div "f.nicholls@swisstoniq.com" at bounding box center [461, 448] width 371 height 14
copy div "f.nicholls@swisstoniq.com"
click at [194, 32] on link "Offers" at bounding box center [204, 27] width 54 height 27
